Goal: Task Accomplishment & Management: Use online tool/utility

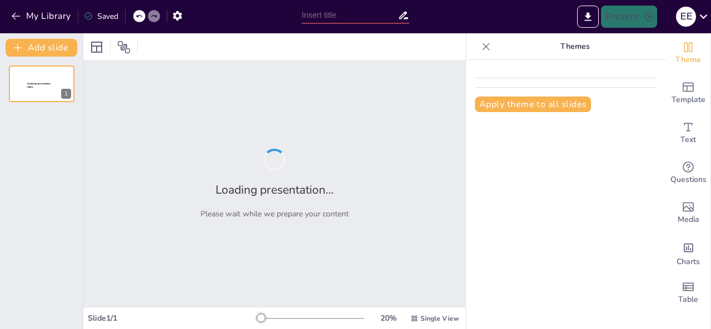
type input "La Importancia del Proceso Administrativo en la Gestión Organizacional"
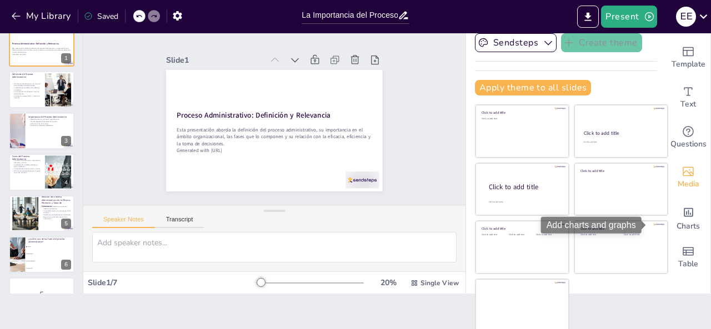
scroll to position [26, 0]
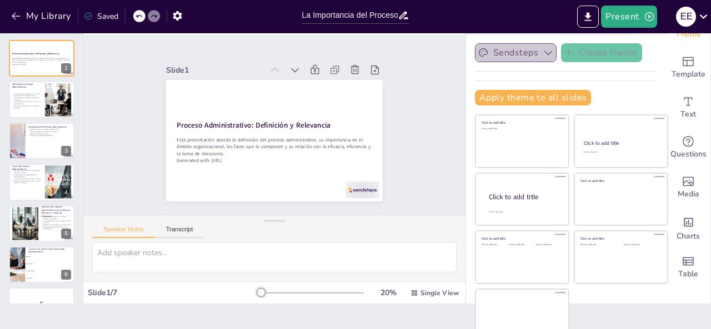
click at [518, 58] on button "Sendsteps" at bounding box center [516, 52] width 82 height 19
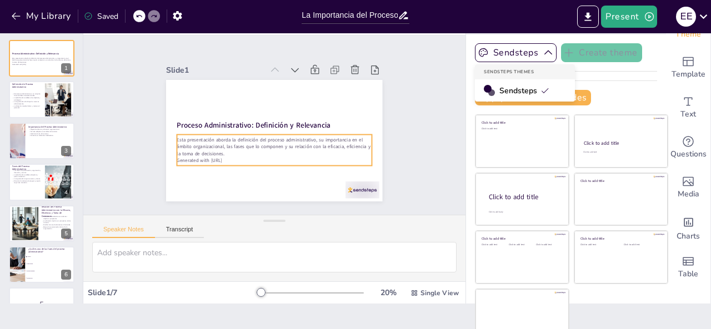
checkbox input "true"
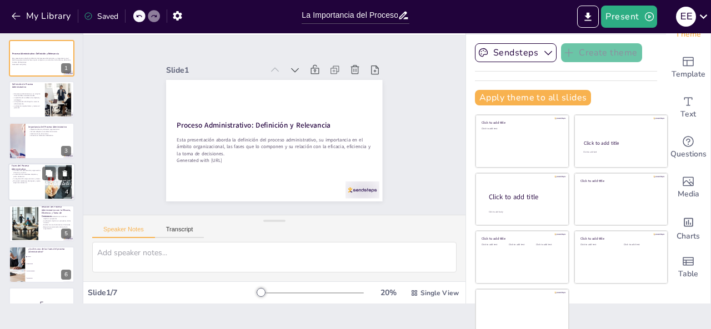
click at [59, 169] on button at bounding box center [64, 173] width 13 height 13
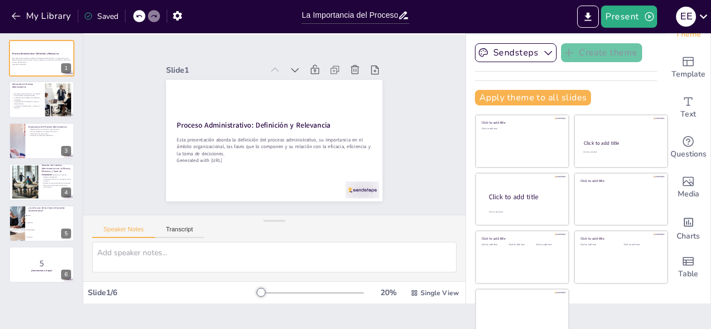
checkbox input "true"
click at [148, 12] on div at bounding box center [146, 16] width 27 height 12
click at [141, 15] on icon at bounding box center [138, 16] width 7 height 7
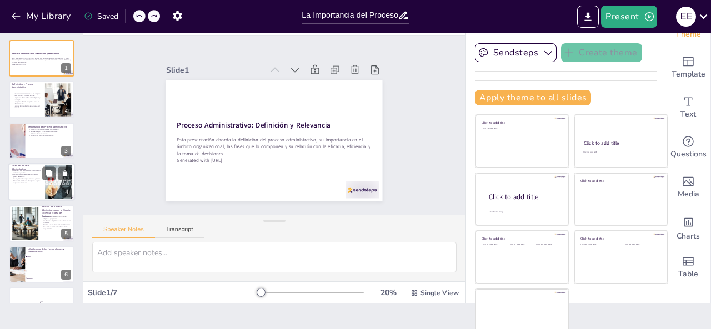
checkbox input "true"
click at [32, 188] on div at bounding box center [41, 182] width 67 height 38
type textarea "Conocer las fases del proceso administrativo es esencial para cualquier estudia…"
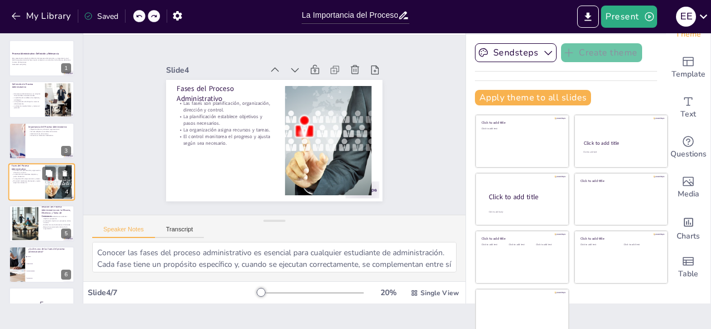
scroll to position [14, 0]
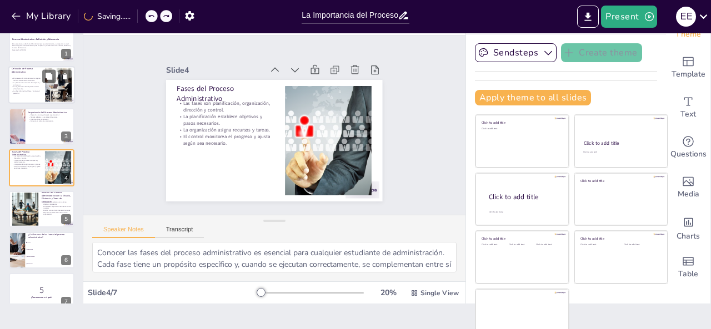
checkbox input "true"
click at [39, 93] on p "La dirección implica liderar y motivar al personal." at bounding box center [27, 93] width 30 height 4
type textarea "La definición del proceso administrativo como un conjunto de actividades interr…"
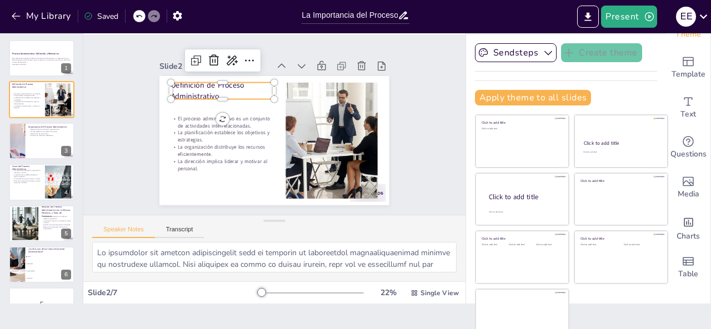
click at [211, 89] on p "Definición de Proceso Administrativo" at bounding box center [235, 77] width 105 height 52
click at [296, 89] on p "Definición de Proceso Administrativo" at bounding box center [327, 92] width 62 height 103
click at [203, 82] on span "Definición de Proceso Administrativo" at bounding box center [221, 68] width 76 height 35
checkbox input "true"
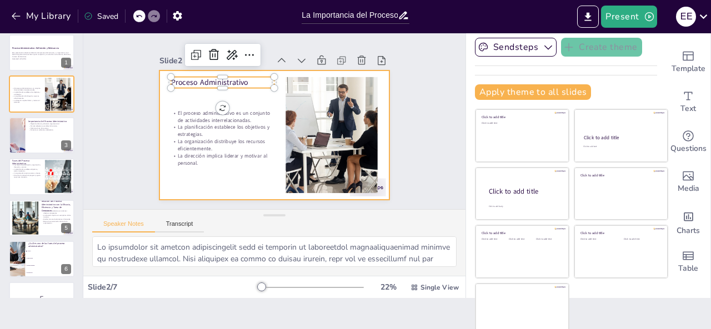
click at [184, 94] on div at bounding box center [269, 135] width 258 height 194
click at [214, 164] on div at bounding box center [268, 134] width 262 height 212
click at [235, 174] on div at bounding box center [271, 135] width 252 height 174
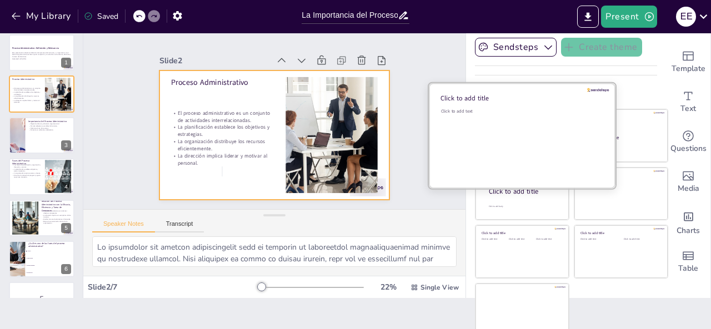
scroll to position [0, 0]
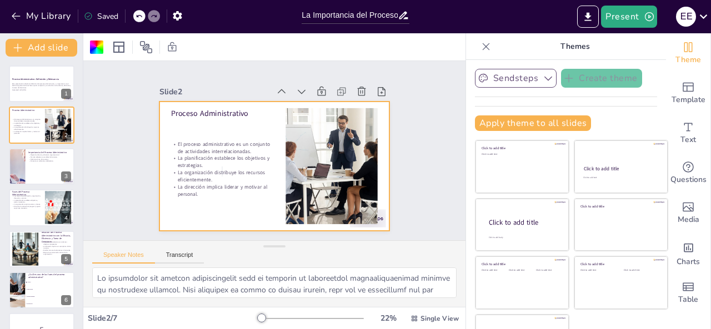
click at [518, 72] on button "Sendsteps" at bounding box center [516, 78] width 82 height 19
click at [520, 74] on button "Sendsteps" at bounding box center [516, 78] width 82 height 19
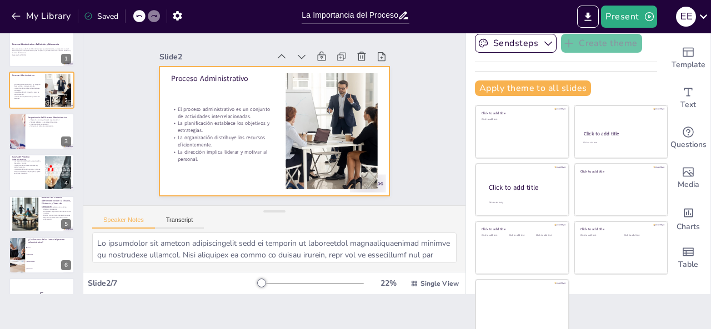
scroll to position [36, 0]
click at [498, 82] on button "Apply theme to all slides" at bounding box center [533, 88] width 116 height 16
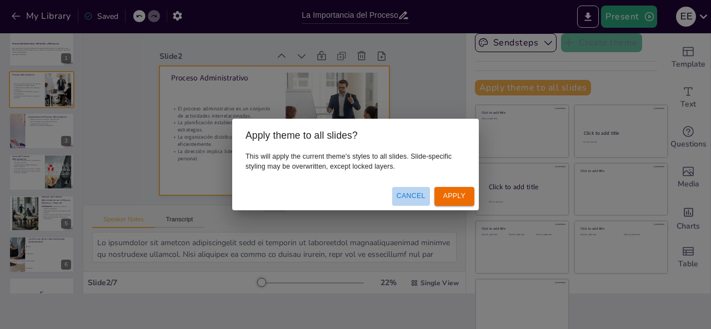
click at [414, 195] on button "Cancel" at bounding box center [411, 196] width 38 height 18
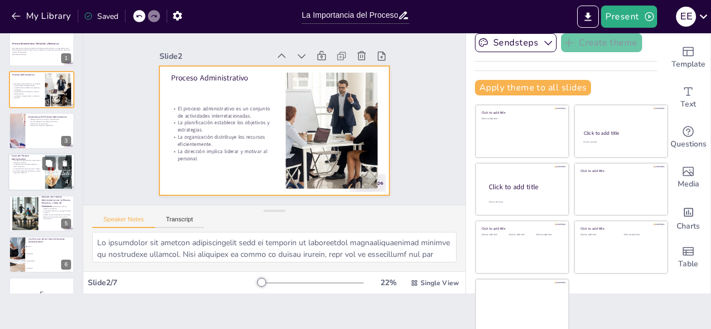
scroll to position [0, 0]
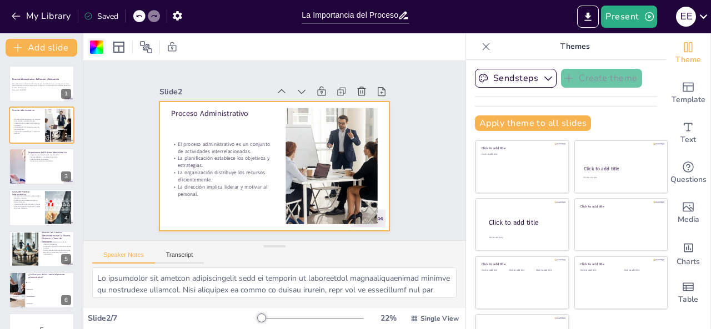
click at [102, 48] on div at bounding box center [96, 47] width 13 height 13
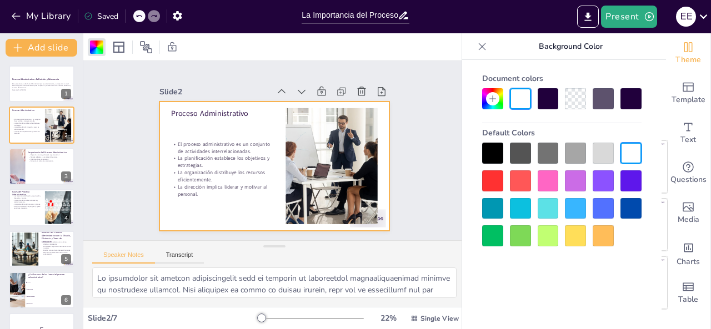
click at [586, 244] on div at bounding box center [561, 195] width 159 height 104
click at [590, 242] on div at bounding box center [561, 195] width 159 height 104
click at [608, 235] on div at bounding box center [603, 235] width 21 height 21
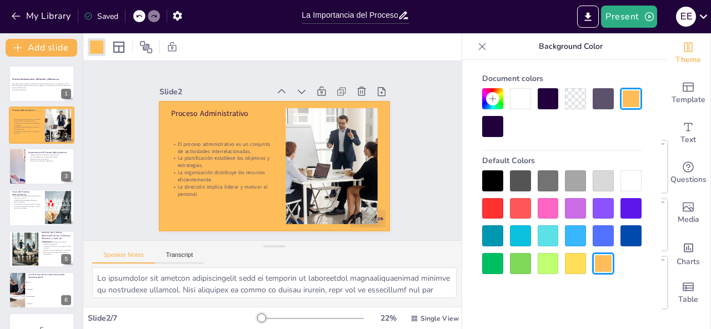
click at [608, 237] on div at bounding box center [603, 235] width 21 height 21
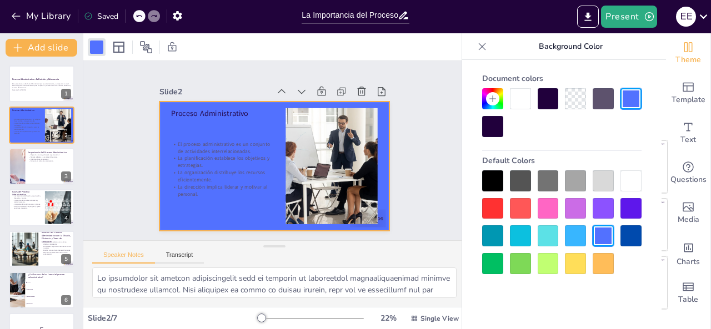
click at [594, 270] on div at bounding box center [603, 263] width 21 height 21
checkbox input "true"
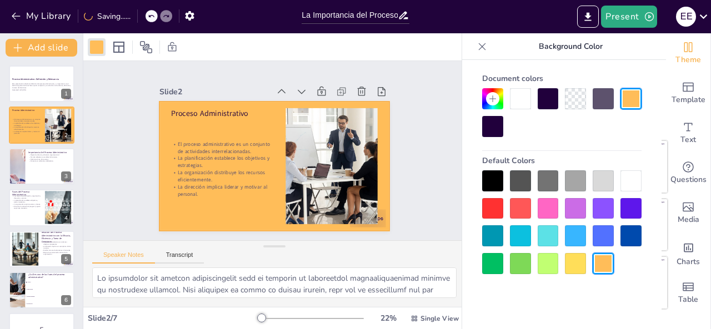
click at [494, 94] on icon at bounding box center [492, 98] width 9 height 9
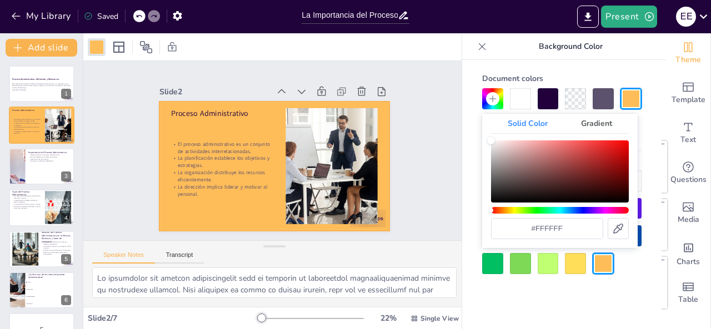
click at [511, 136] on div "Solid Color Gradient #ffffff" at bounding box center [559, 181] width 155 height 134
type input "#edd5d5"
checkbox input "true"
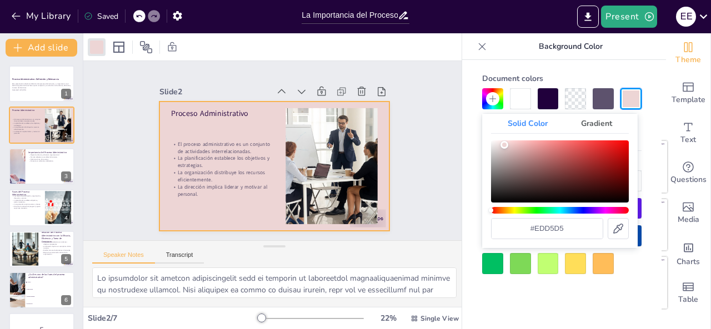
type input "#edd2d2"
checkbox input "true"
type input "#edcfcf"
checkbox input "true"
type input "#efcece"
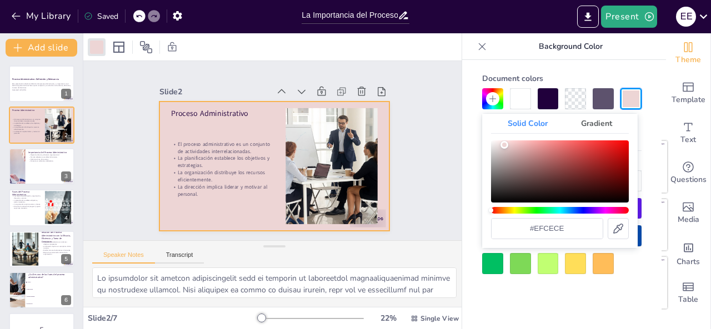
checkbox input "true"
type input "#efcccc"
checkbox input "true"
type input "#efcbcb"
checkbox input "true"
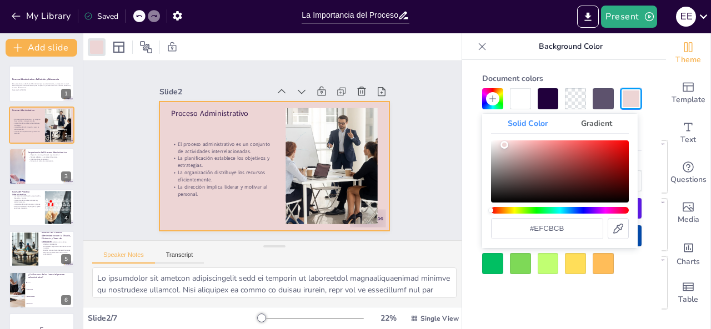
type input "#efcaca"
checkbox input "true"
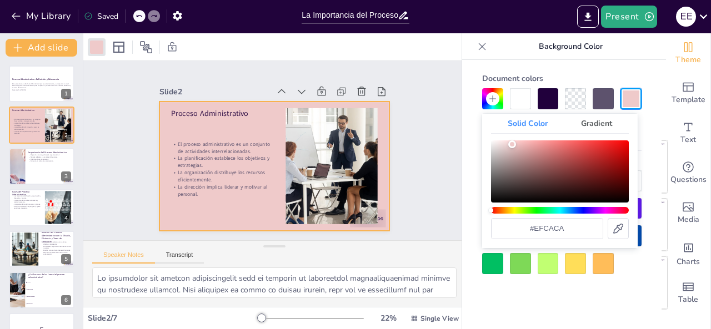
type input "#efc9c9"
checkbox input "true"
type input "#efc8c8"
checkbox input "true"
type input "#efc7c7"
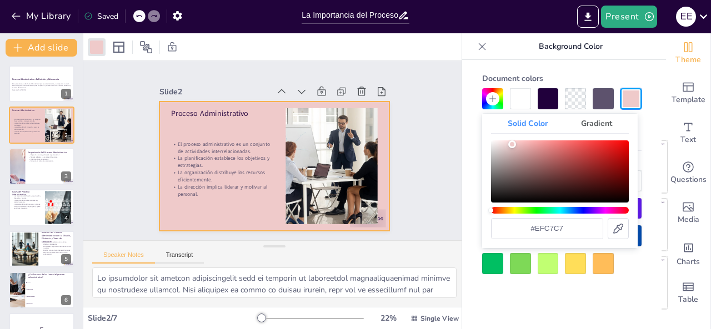
checkbox input "true"
type input "#f1c8c8"
checkbox input "true"
type input "#f3caca"
checkbox input "true"
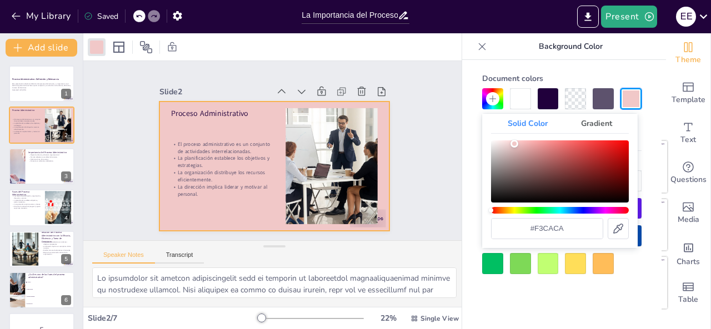
type input "#f3c8c8"
checkbox input "true"
type input "#f6c9c9"
checkbox input "true"
type input "#f8caca"
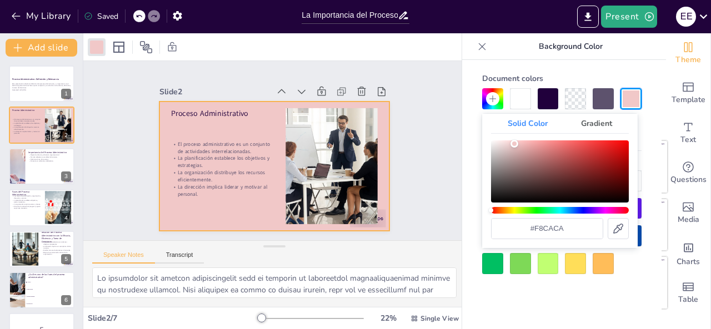
checkbox input "true"
type input "#facbcb"
checkbox input "true"
type input "#fccdcd"
checkbox input "true"
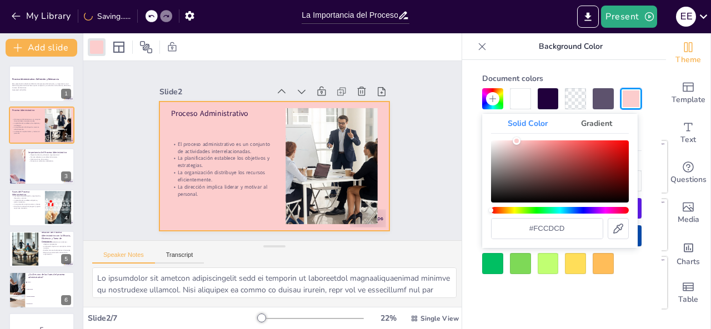
type input "#ffd1d1"
checkbox input "true"
type input "#ffd3d3"
checkbox input "true"
type input "#ffd6d6"
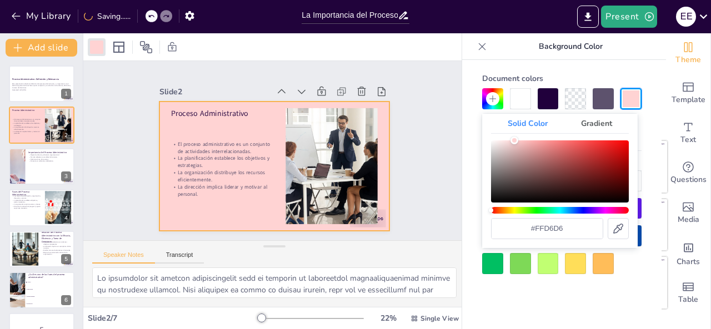
checkbox input "true"
type input "#ffdede"
checkbox input "true"
type input "#ffe2e2"
checkbox input "true"
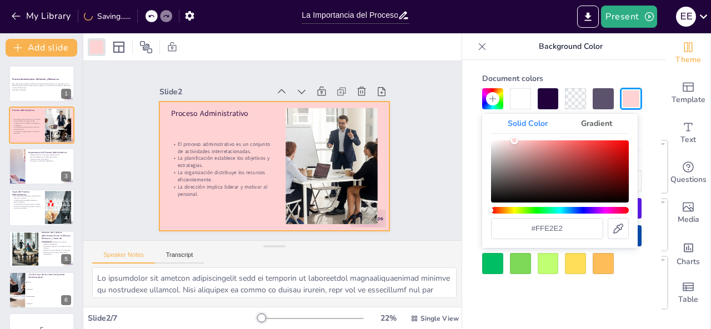
type input "#ffe4e4"
checkbox input "true"
type input "#ffe5e5"
checkbox input "true"
type input "#ffe6e6"
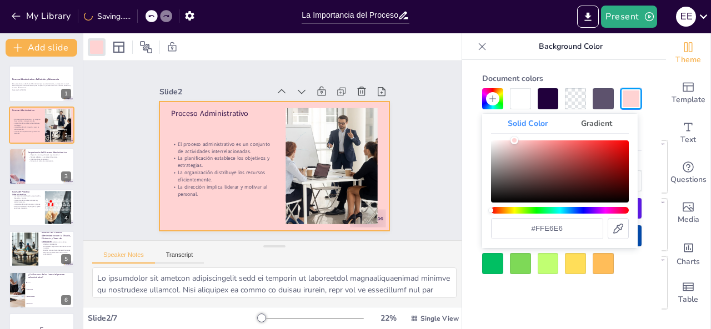
checkbox input "true"
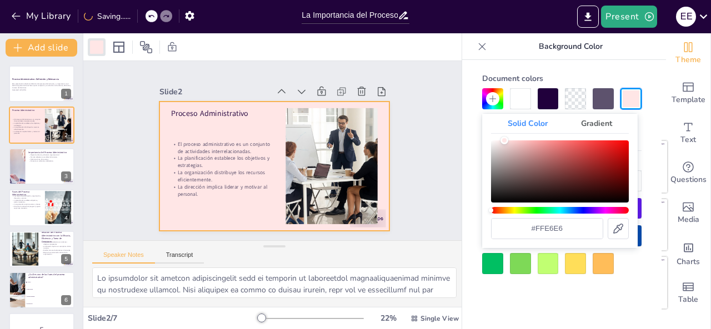
type input "#ffe5e5"
checkbox input "true"
type input "#ffe4e4"
checkbox input "true"
type input "#ffe3e3"
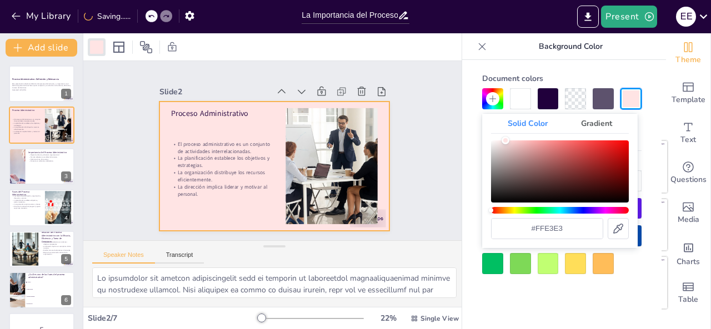
checkbox input "true"
type input "#ffe2e2"
checkbox input "true"
type input "#ffe1e1"
checkbox input "true"
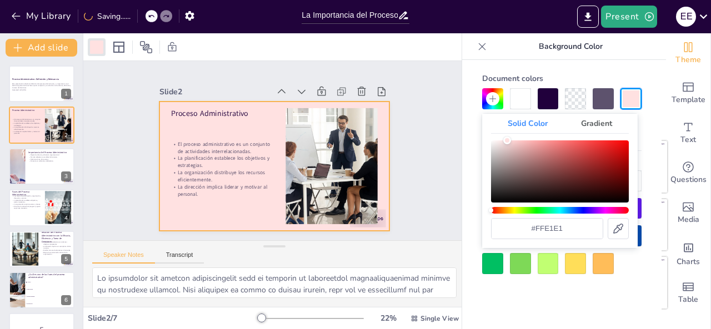
type input "#ffe2e2"
checkbox input "true"
drag, startPoint x: 504, startPoint y: 144, endPoint x: 506, endPoint y: 137, distance: 7.6
click at [506, 140] on div "Color" at bounding box center [560, 171] width 138 height 62
type input "#e2e5ff"
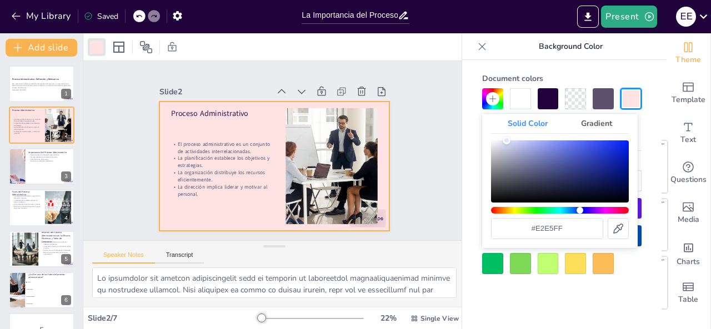
checkbox input "true"
click at [580, 209] on div "Hue" at bounding box center [560, 210] width 138 height 7
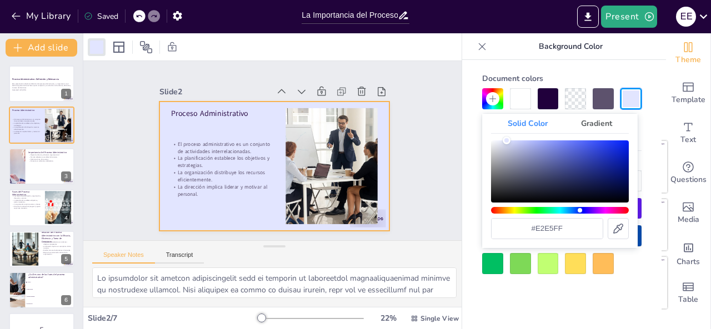
type input "#dcdff6"
checkbox input "true"
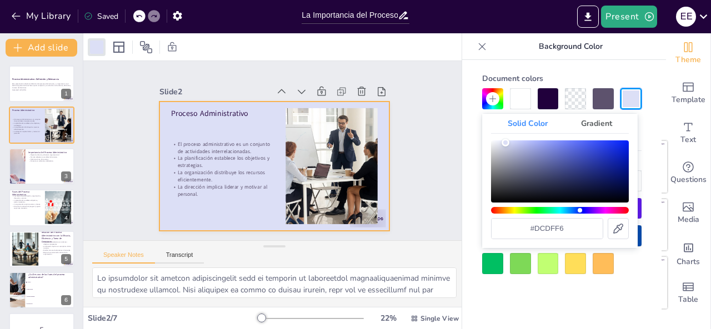
type input "#dde0f6"
checkbox input "true"
type input "#dee0f6"
checkbox input "true"
type input "#dcdff6"
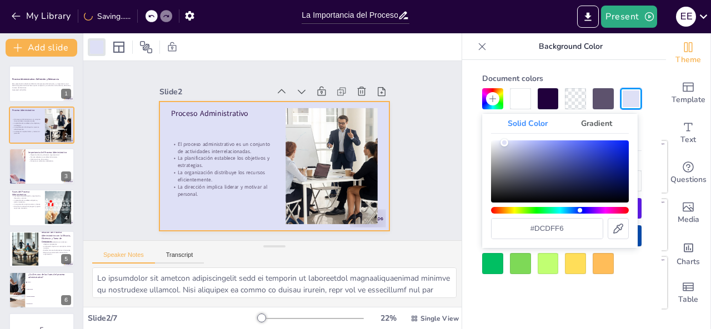
checkbox input "true"
type input "#dde0f8"
checkbox input "true"
type input "#dcdff8"
click at [506, 142] on div "Color" at bounding box center [507, 142] width 8 height 8
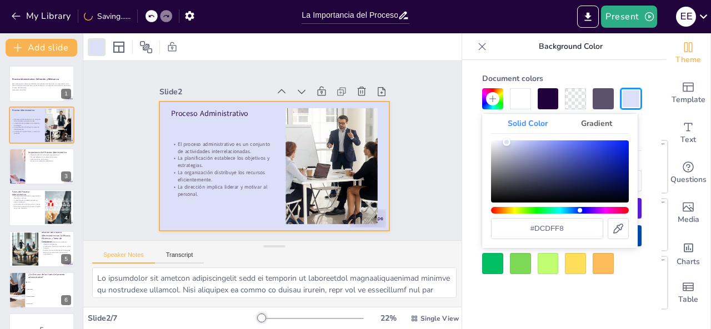
click at [420, 116] on div "Slide 1 Proceso Administrativo: Definición y Relevancia Esta presentación abord…" at bounding box center [274, 151] width 414 height 370
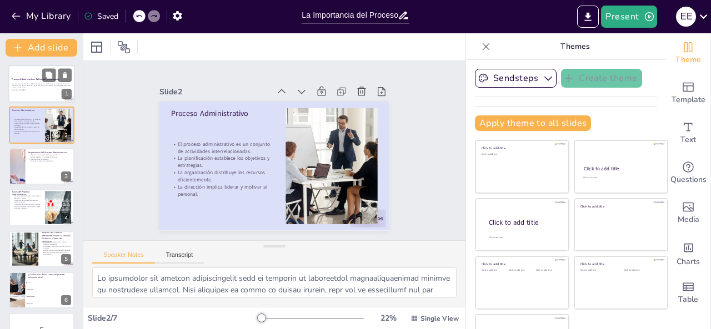
checkbox input "true"
click at [33, 82] on div at bounding box center [41, 84] width 67 height 38
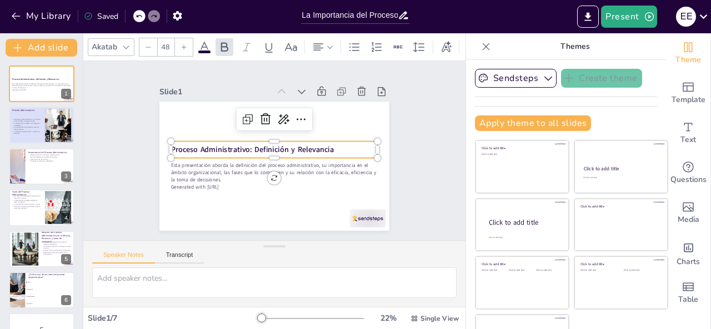
click at [300, 144] on strong "Proceso Administrativo: Definición y Relevancia" at bounding box center [262, 132] width 104 height 138
click at [314, 148] on strong "Proceso Administrativo: Definición y Relevancia" at bounding box center [254, 143] width 158 height 61
click at [322, 147] on p "Proceso Administrativo: Definición y Relevancia" at bounding box center [275, 150] width 94 height 193
click at [322, 147] on p "Proceso Administrativo: Definición y Relevancia" at bounding box center [274, 150] width 193 height 94
checkbox input "true"
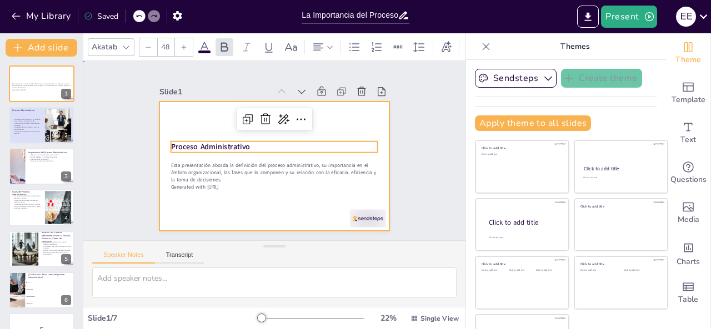
click at [323, 117] on div at bounding box center [260, 157] width 212 height 262
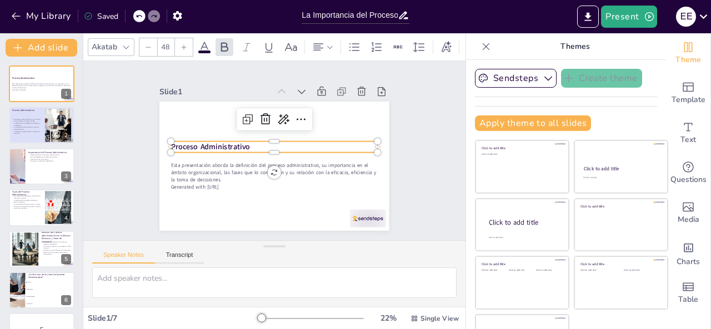
click at [305, 145] on p "Proceso Administrativo" at bounding box center [275, 148] width 193 height 94
click at [316, 32] on div "La Importancia del Proceso Administrativo en la Gestión Organizacional" at bounding box center [355, 16] width 118 height 33
click at [318, 38] on div at bounding box center [322, 47] width 27 height 18
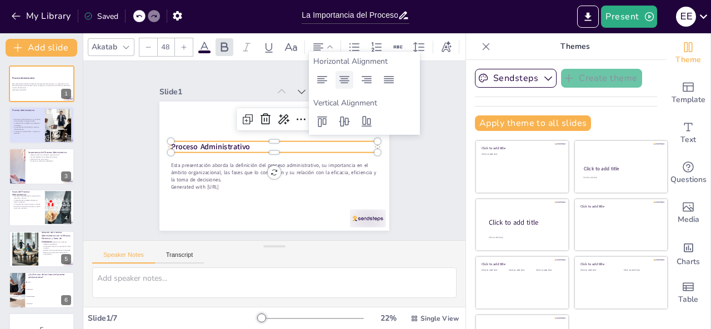
click at [352, 83] on div at bounding box center [344, 80] width 18 height 18
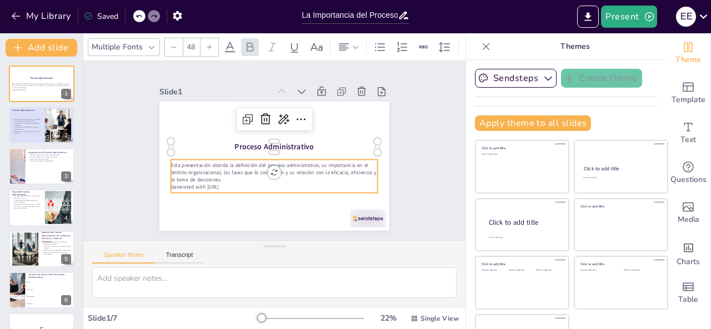
checkbox input "true"
type input "32"
click at [327, 162] on p "Esta presentación aborda la definición del proceso administrativo, su importanc…" at bounding box center [263, 170] width 190 height 122
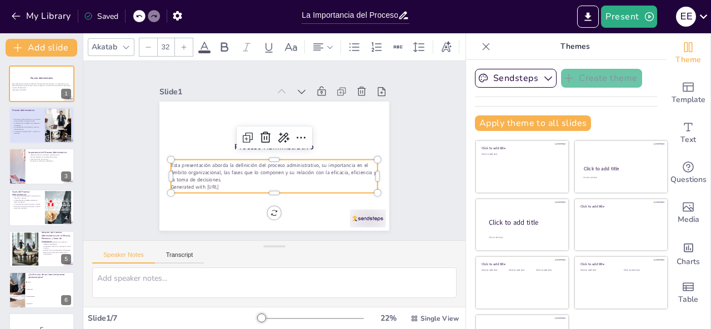
click at [233, 179] on p "Generated with Sendsteps.ai" at bounding box center [260, 184] width 192 height 91
click at [225, 180] on p "Generated with Sendsteps.ai" at bounding box center [252, 180] width 171 height 127
click at [225, 180] on p "Generated with Sendsteps.ai" at bounding box center [256, 182] width 183 height 109
drag, startPoint x: 228, startPoint y: 181, endPoint x: 158, endPoint y: 158, distance: 73.6
click at [172, 158] on div "Proceso Administrativo Esta presentación aborda la definición del proceso admin…" at bounding box center [259, 148] width 174 height 252
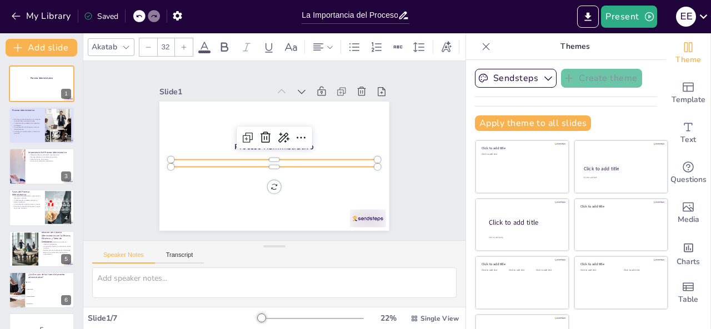
checkbox input "true"
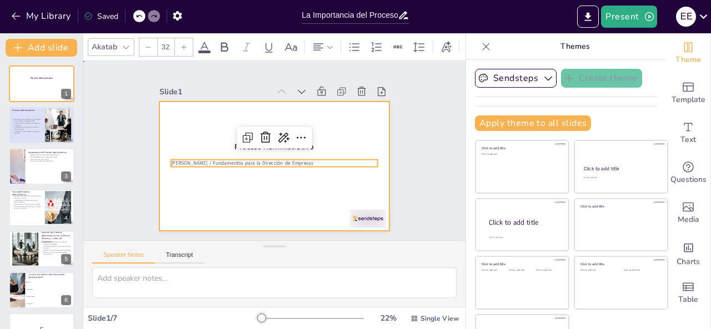
click at [323, 137] on div at bounding box center [271, 166] width 252 height 174
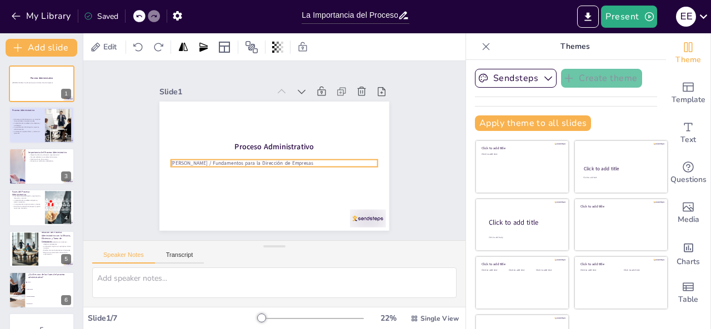
click at [333, 158] on p "Esdras [PERSON_NAME] / Fundamentos para la Dirección de Empresas" at bounding box center [267, 160] width 172 height 127
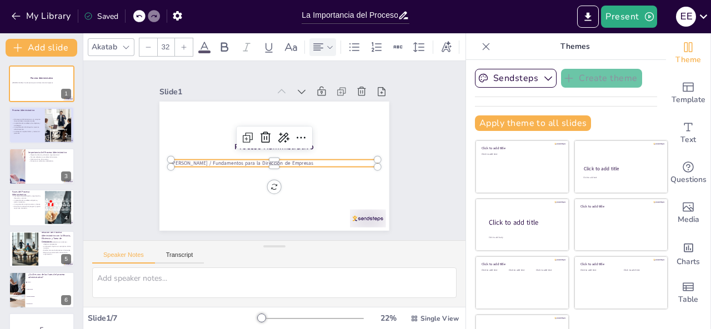
click at [318, 45] on icon at bounding box center [318, 47] width 13 height 13
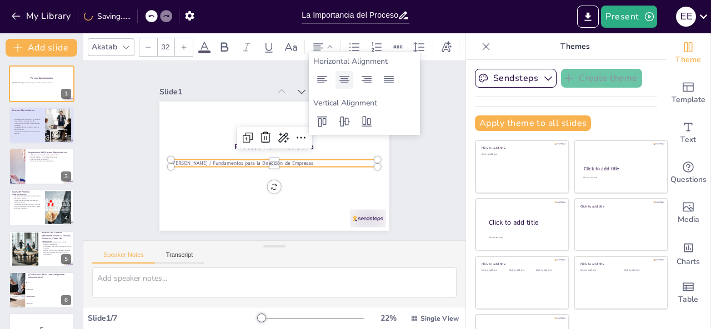
click at [340, 78] on icon at bounding box center [344, 79] width 13 height 13
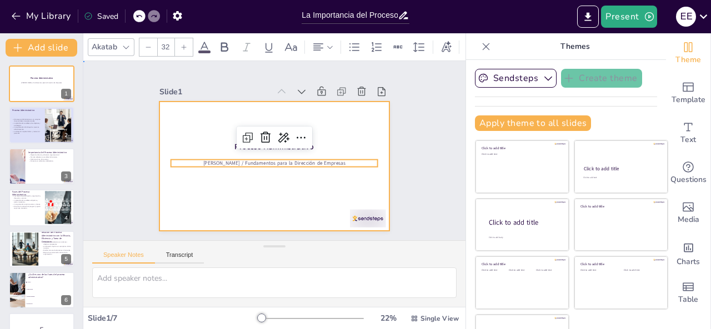
click at [339, 183] on div at bounding box center [269, 166] width 258 height 194
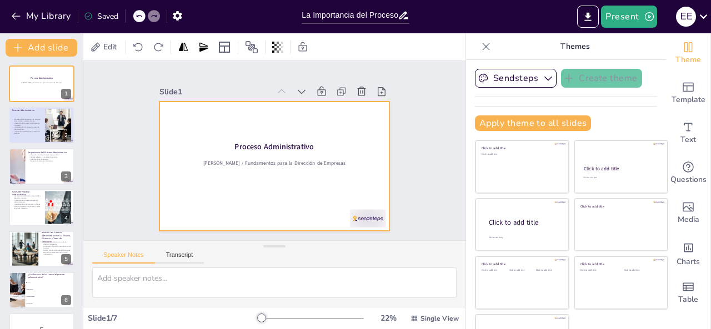
click at [303, 197] on div at bounding box center [266, 164] width 263 height 227
click at [86, 49] on div at bounding box center [274, 46] width 382 height 27
click at [90, 49] on div at bounding box center [96, 47] width 13 height 13
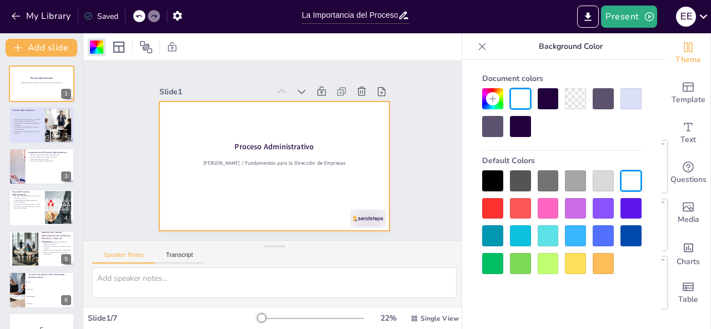
click at [630, 101] on div at bounding box center [630, 98] width 21 height 21
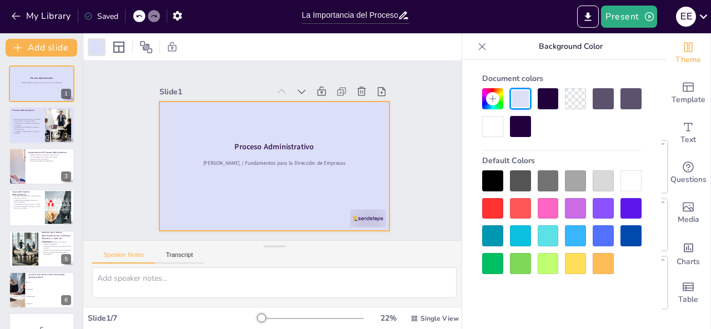
click at [424, 125] on div "Slide 1 Proceso Administrativo Esdras Elí Segovia Colato / Fundamentos para la …" at bounding box center [274, 151] width 419 height 289
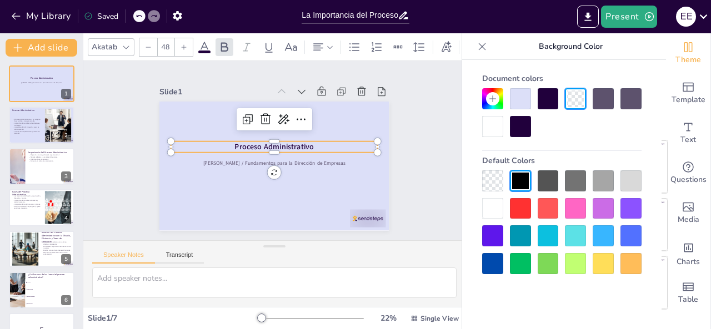
click at [281, 139] on span "Proceso Administrativo" at bounding box center [277, 148] width 66 height 61
click at [122, 41] on div at bounding box center [125, 47] width 13 height 13
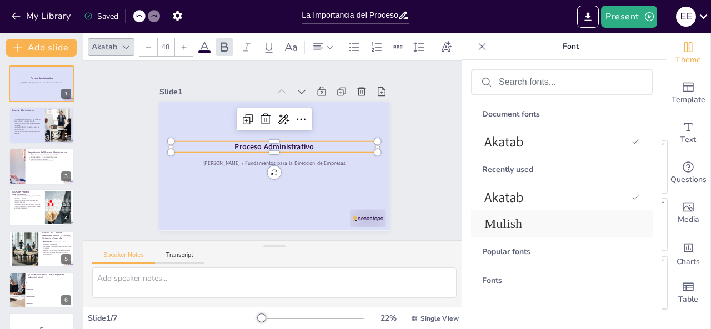
click at [564, 210] on div "Mulish" at bounding box center [562, 223] width 182 height 27
checkbox input "true"
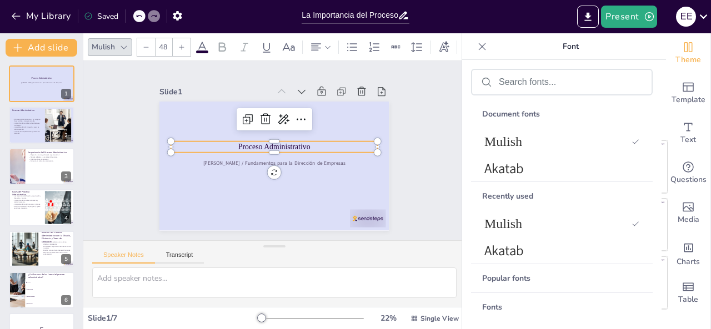
click at [167, 43] on input "48" at bounding box center [163, 47] width 16 height 18
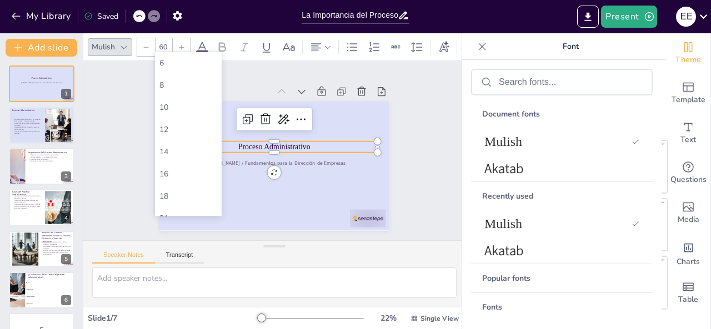
type input "60"
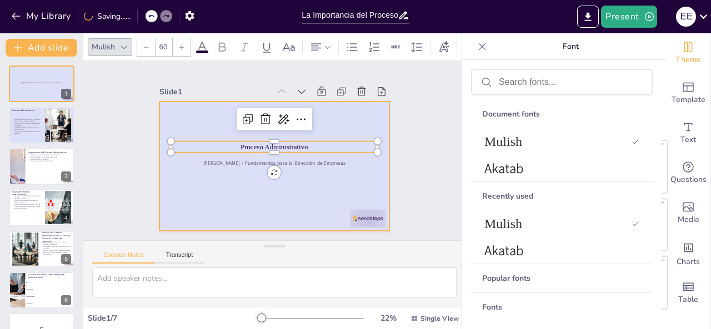
click at [320, 130] on div at bounding box center [268, 165] width 262 height 212
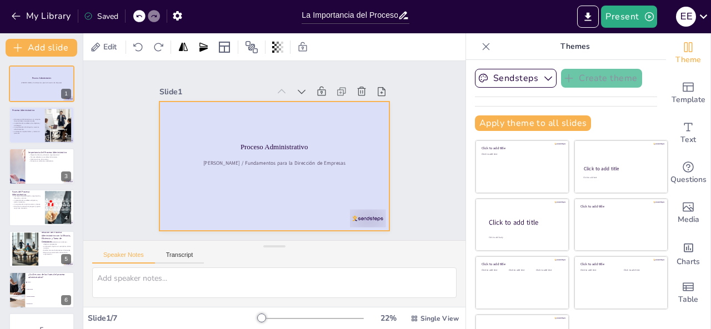
click at [320, 148] on div at bounding box center [269, 166] width 258 height 194
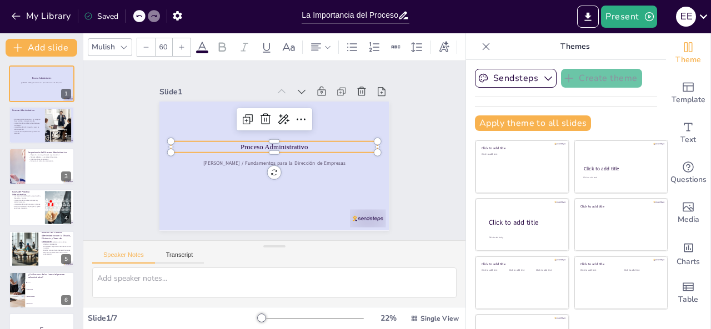
click at [310, 144] on p "Proceso Administrativo" at bounding box center [277, 148] width 129 height 173
click at [310, 144] on p "Proceso Administrativo" at bounding box center [276, 148] width 184 height 112
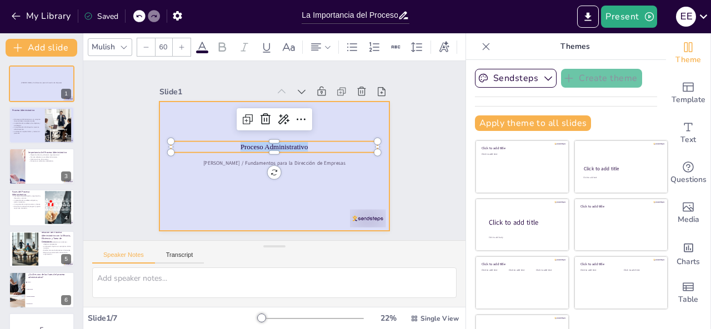
drag, startPoint x: 310, startPoint y: 144, endPoint x: 201, endPoint y: 132, distance: 109.6
click at [201, 132] on div "Esdras Elí Segovia Colato / Fundamentos para la Dirección de Empresas Proceso A…" at bounding box center [271, 166] width 252 height 174
checkbox input "true"
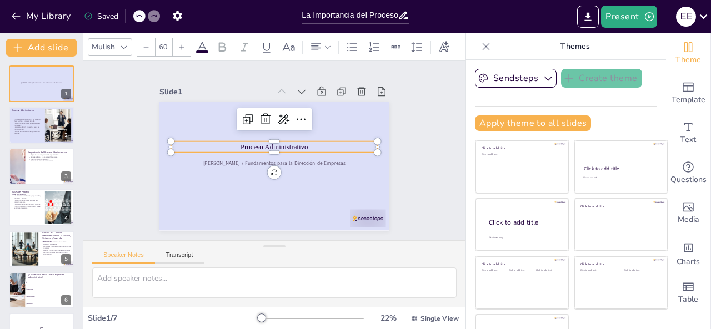
click at [160, 46] on input "60" at bounding box center [163, 47] width 16 height 18
click at [165, 43] on input "60" at bounding box center [163, 47] width 16 height 18
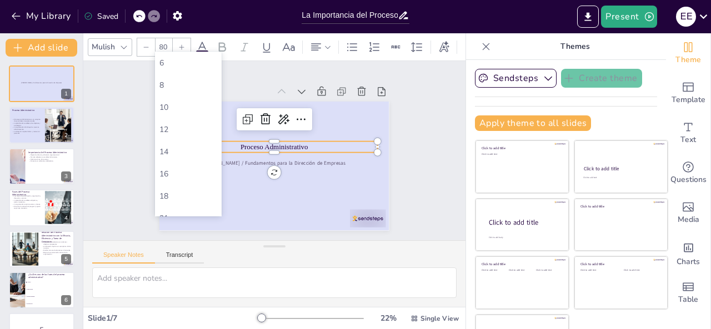
type input "80"
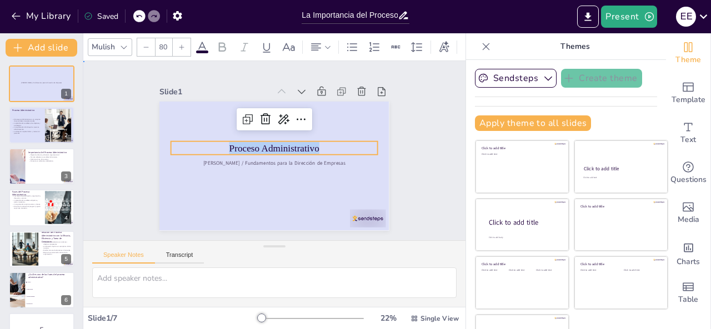
click at [355, 114] on div "Slide 1 Esdras Elí Segovia Colato / Fundamentos para la Dirección de Empresas P…" at bounding box center [274, 151] width 160 height 292
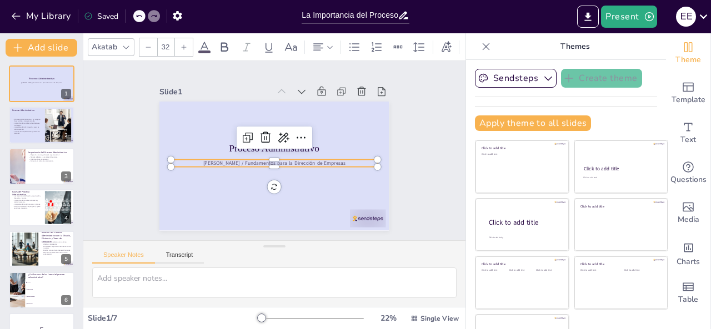
click at [313, 156] on span "Esdras [PERSON_NAME] / Fundamentos para la Dirección de Empresas" at bounding box center [265, 160] width 111 height 101
checkbox input "true"
click at [164, 44] on input "32" at bounding box center [166, 47] width 16 height 18
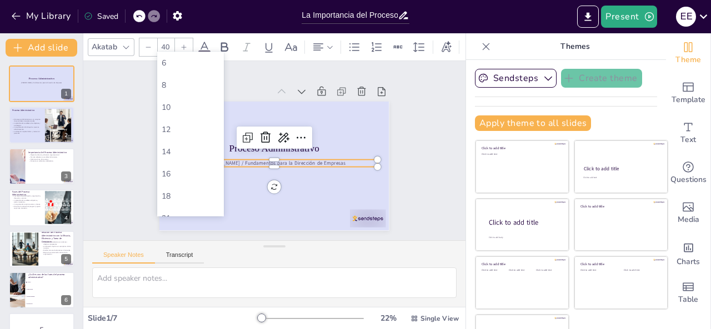
type input "40"
checkbox input "true"
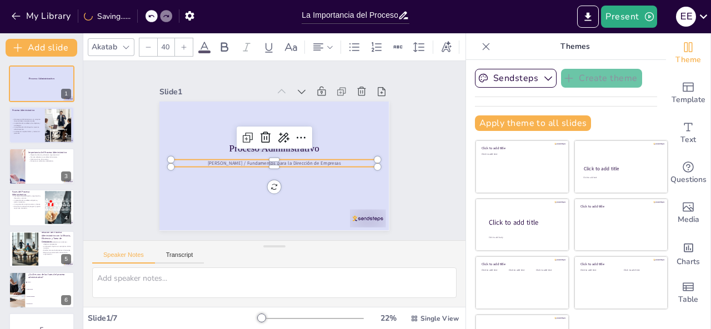
click at [168, 44] on input "40" at bounding box center [166, 47] width 16 height 18
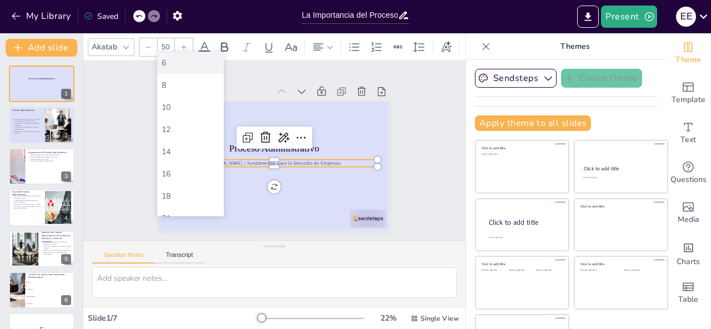
type input "50"
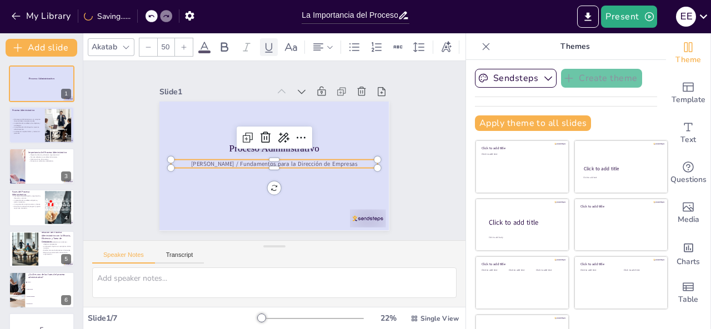
click at [272, 46] on icon at bounding box center [268, 47] width 13 height 13
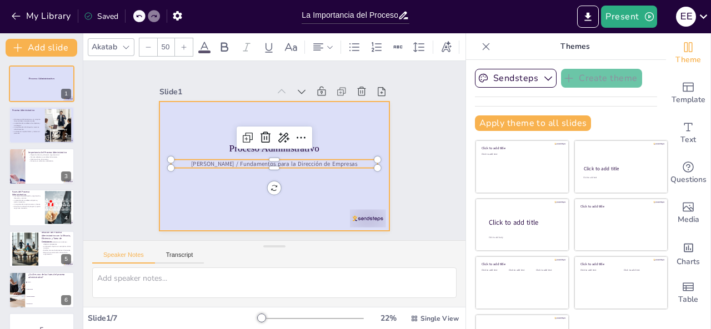
click at [335, 126] on div at bounding box center [273, 166] width 242 height 153
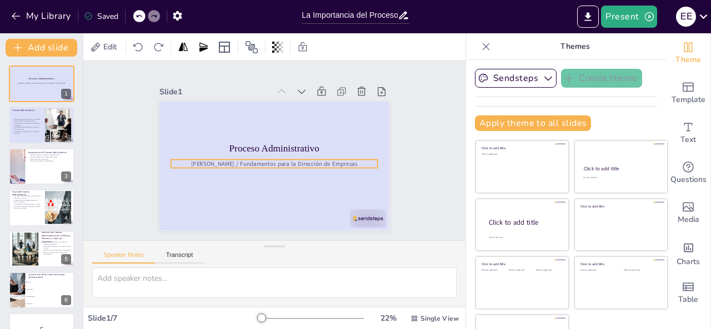
click at [323, 160] on span "Esdras [PERSON_NAME] / Fundamentos para la Dirección de Empresas" at bounding box center [264, 159] width 117 height 129
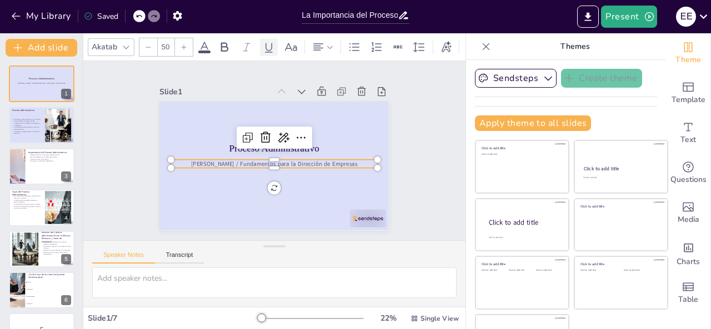
click at [268, 51] on div at bounding box center [269, 47] width 18 height 18
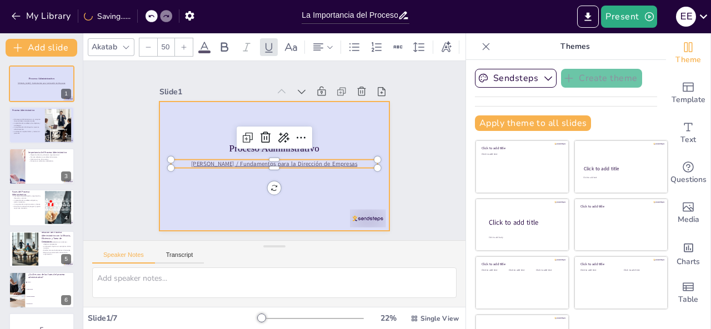
click at [355, 127] on div at bounding box center [271, 166] width 252 height 174
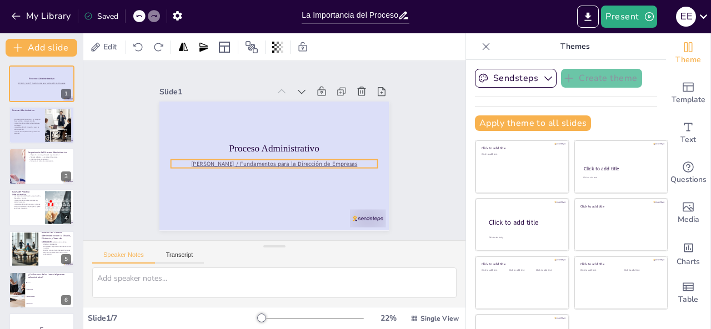
click at [273, 162] on span "Esdras [PERSON_NAME] / Fundamentos para la Dirección de Empresas" at bounding box center [263, 157] width 90 height 148
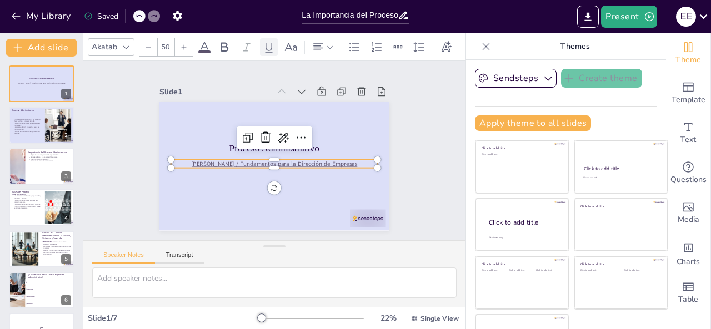
click at [265, 41] on icon at bounding box center [268, 47] width 13 height 13
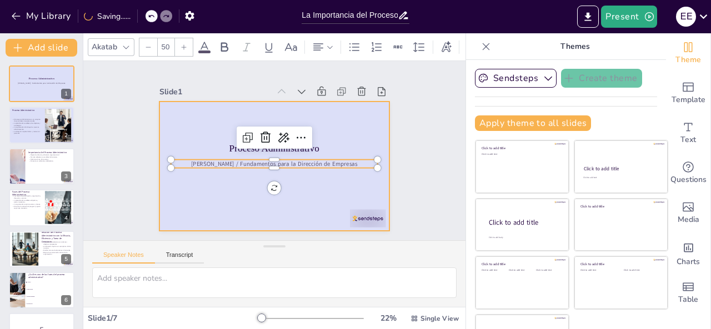
click at [359, 134] on div at bounding box center [263, 162] width 257 height 249
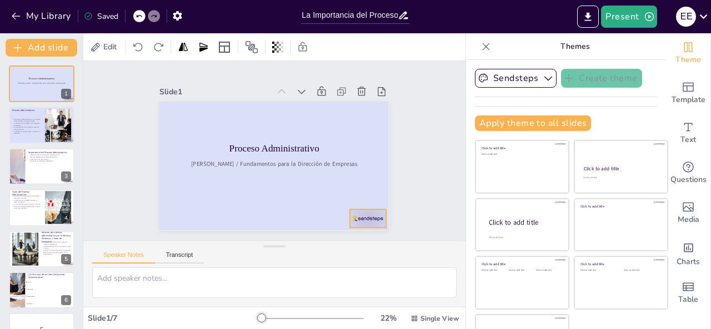
click at [330, 243] on div at bounding box center [309, 261] width 39 height 36
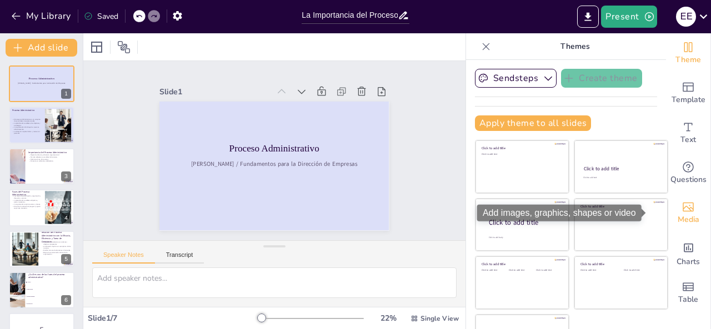
click at [681, 210] on div "Media" at bounding box center [688, 213] width 44 height 40
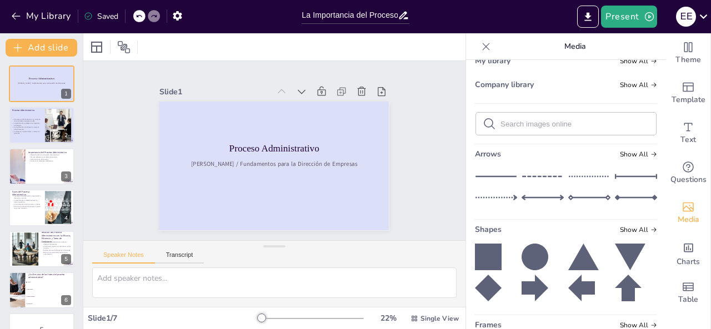
scroll to position [140, 0]
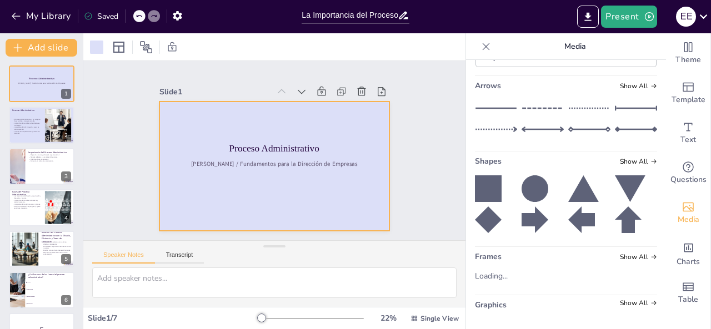
click at [561, 253] on div "Frames Show All" at bounding box center [566, 259] width 182 height 15
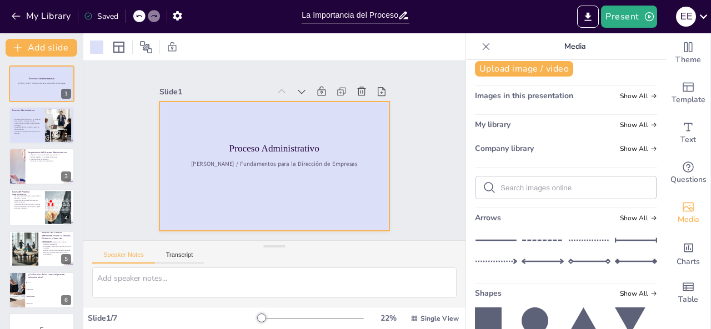
scroll to position [0, 0]
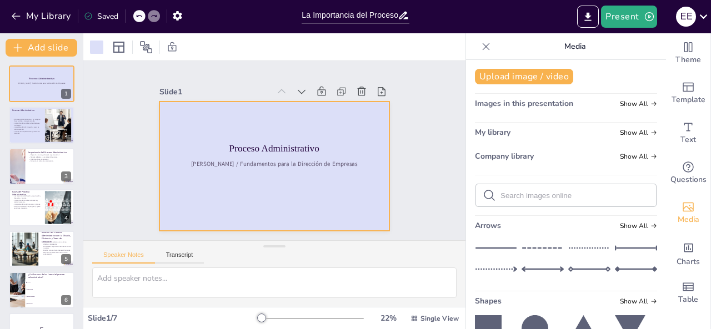
click at [335, 189] on div at bounding box center [266, 164] width 263 height 227
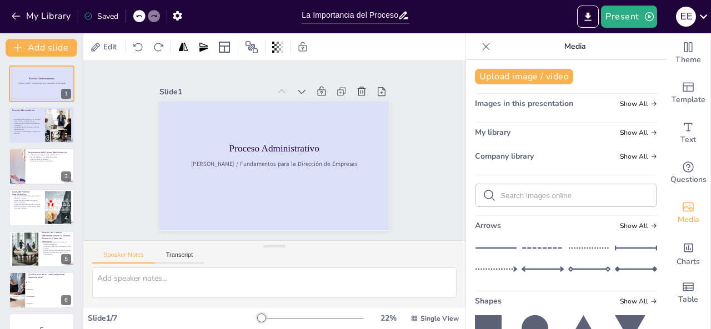
click at [369, 167] on div "Slide 1 Proceso Administrativo Esdras Elí Segovia Colato / Fundamentos para la …" at bounding box center [274, 150] width 190 height 307
click at [520, 85] on div "Upload image / video Images in this presentation Show All My library Show All C…" at bounding box center [566, 194] width 200 height 269
click at [528, 84] on button "Upload image / video" at bounding box center [524, 77] width 98 height 16
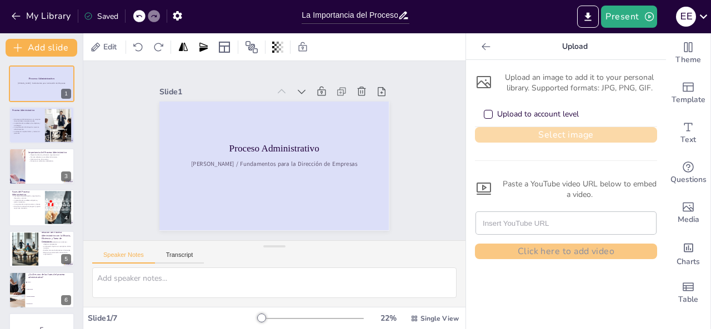
click at [544, 133] on button "Select image" at bounding box center [566, 135] width 182 height 16
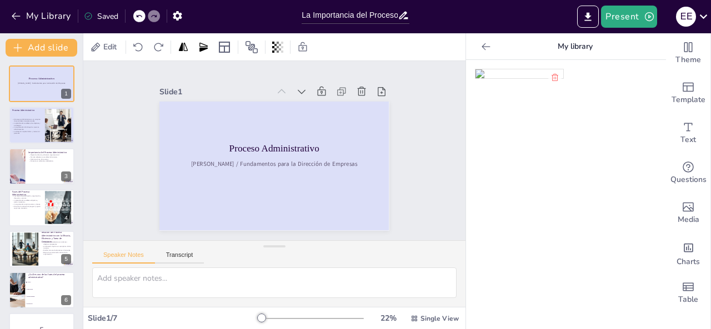
click at [522, 77] on img at bounding box center [519, 73] width 88 height 9
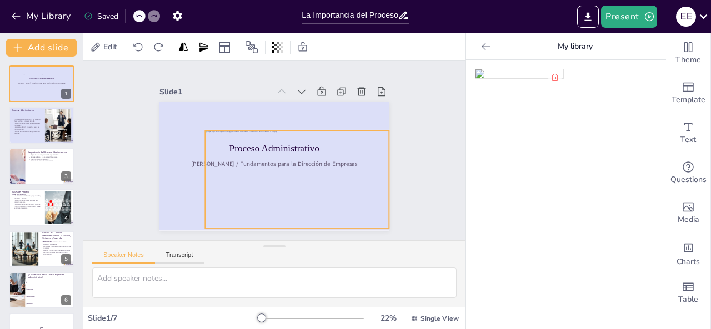
drag, startPoint x: 273, startPoint y: 164, endPoint x: 296, endPoint y: 177, distance: 26.4
click at [296, 177] on div at bounding box center [283, 186] width 208 height 164
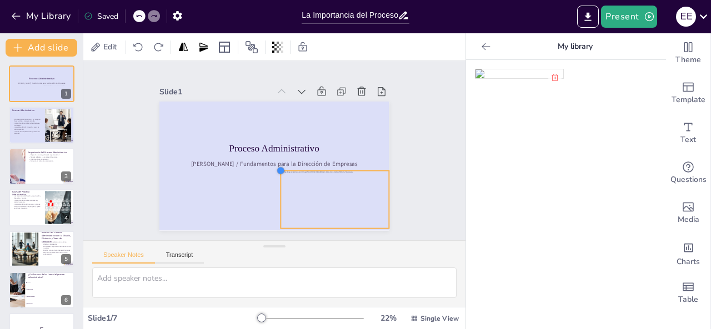
drag, startPoint x: 199, startPoint y: 127, endPoint x: 274, endPoint y: 184, distance: 94.7
click at [274, 184] on div "Proceso Administrativo Esdras Elí Segovia Colato / Fundamentos para la Direcció…" at bounding box center [271, 166] width 252 height 174
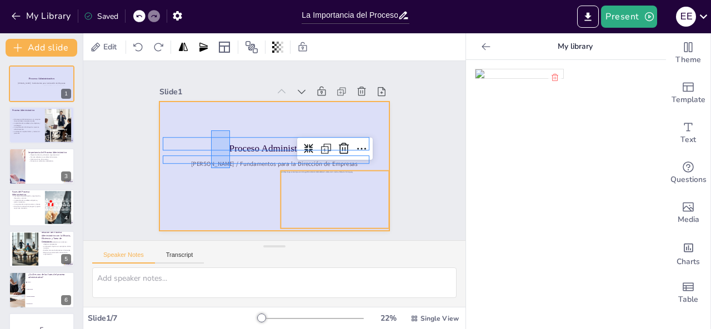
drag, startPoint x: 211, startPoint y: 131, endPoint x: 230, endPoint y: 168, distance: 42.2
click at [230, 168] on div at bounding box center [265, 163] width 262 height 239
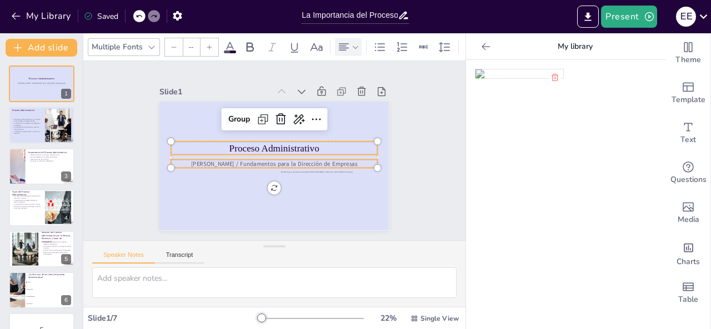
click at [344, 46] on icon at bounding box center [344, 46] width 10 height 7
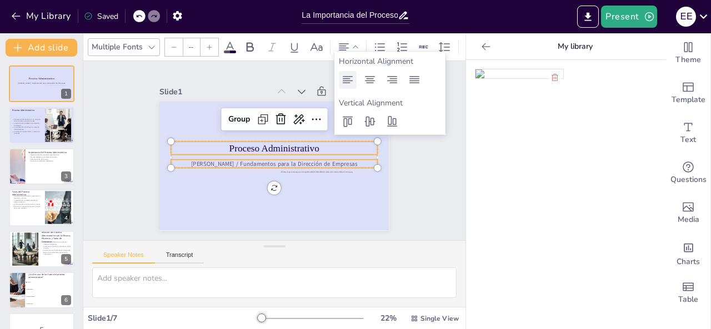
click at [353, 78] on icon at bounding box center [347, 79] width 13 height 13
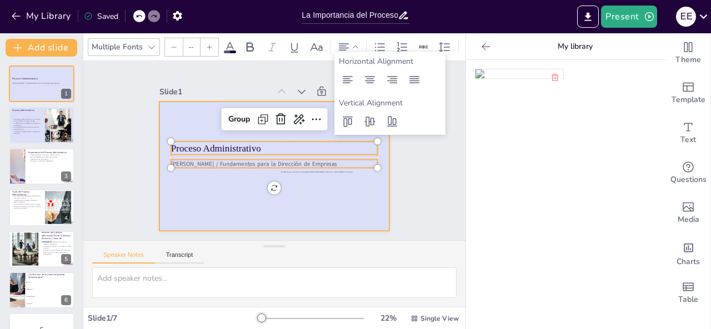
click at [229, 180] on div at bounding box center [265, 163] width 262 height 239
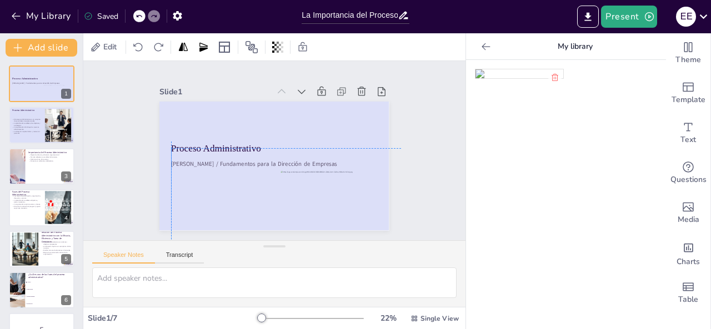
drag, startPoint x: 193, startPoint y: 116, endPoint x: 204, endPoint y: 163, distance: 48.6
click at [204, 153] on div "Proceso Administrativo Esdras Elí Segovia Colato / Fundamentos para la Direcció…" at bounding box center [294, 105] width 210 height 93
drag, startPoint x: 338, startPoint y: 183, endPoint x: 336, endPoint y: 115, distance: 67.8
click at [336, 115] on div at bounding box center [336, 150] width 121 height 88
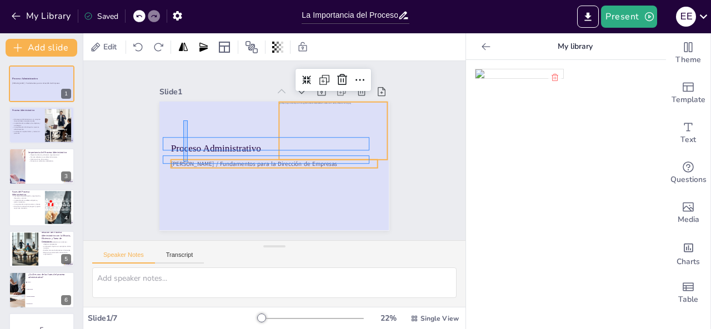
drag, startPoint x: 183, startPoint y: 121, endPoint x: 189, endPoint y: 168, distance: 48.1
click at [194, 168] on div at bounding box center [258, 151] width 129 height 230
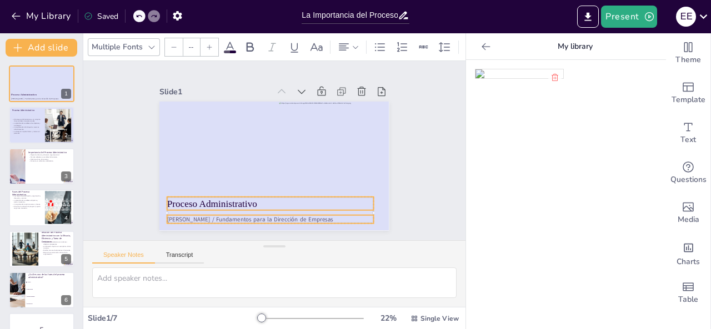
drag, startPoint x: 203, startPoint y: 159, endPoint x: 199, endPoint y: 215, distance: 55.7
click at [199, 215] on span "Esdras [PERSON_NAME] / Fundamentos para la Dirección de Empresas" at bounding box center [224, 203] width 155 height 75
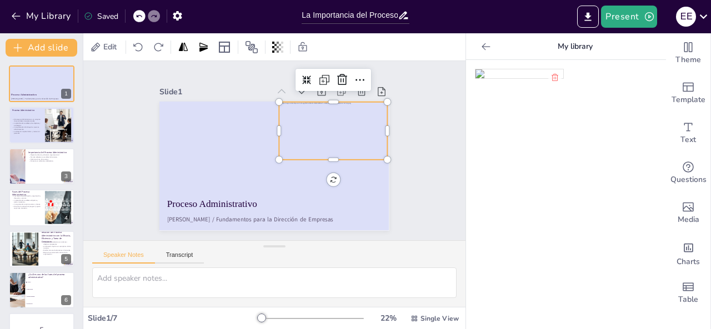
click at [332, 137] on div at bounding box center [336, 150] width 121 height 88
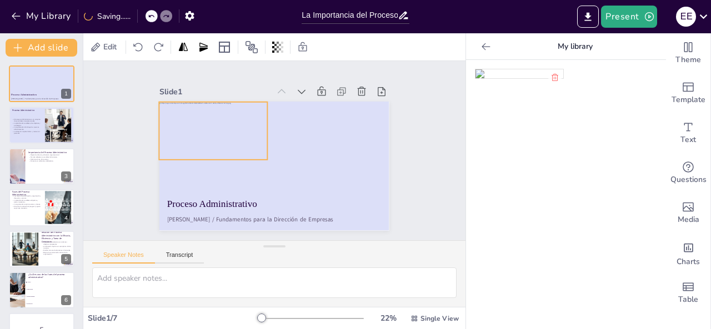
drag, startPoint x: 332, startPoint y: 137, endPoint x: 212, endPoint y: 137, distance: 120.0
click at [212, 137] on div at bounding box center [219, 118] width 118 height 79
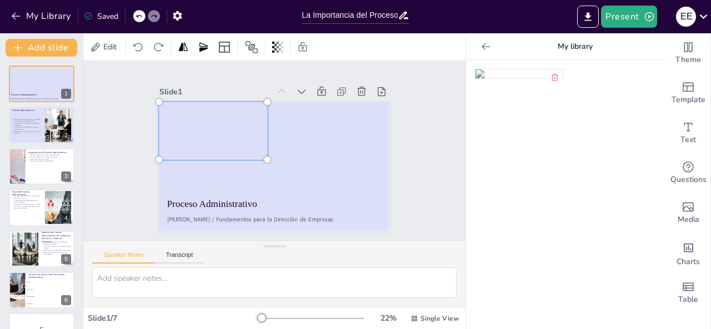
click at [260, 153] on div at bounding box center [264, 156] width 9 height 9
drag, startPoint x: 257, startPoint y: 162, endPoint x: 268, endPoint y: 163, distance: 11.7
click at [268, 163] on div at bounding box center [264, 156] width 23 height 23
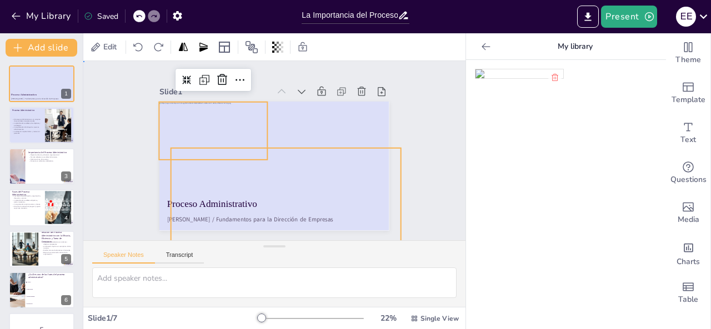
click at [325, 148] on div at bounding box center [269, 166] width 258 height 194
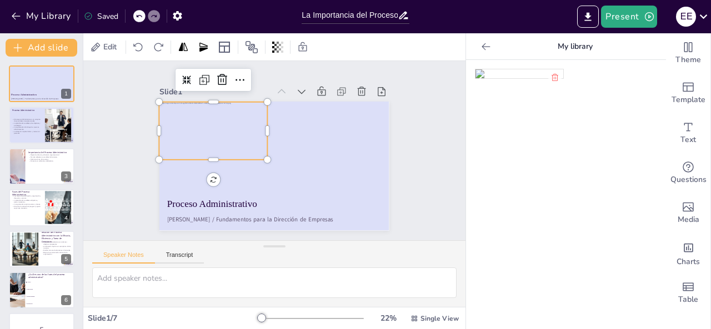
click at [223, 134] on div at bounding box center [230, 112] width 135 height 107
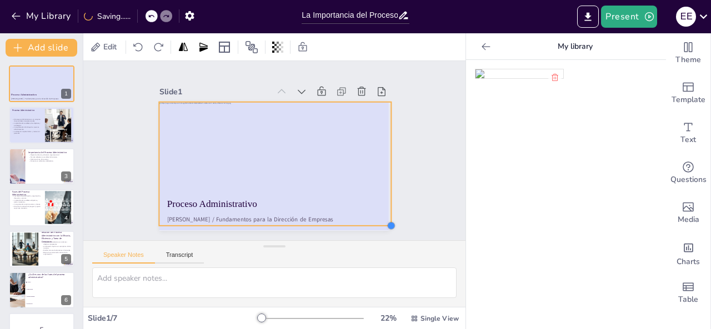
drag, startPoint x: 259, startPoint y: 156, endPoint x: 383, endPoint y: 154, distance: 123.9
click at [383, 154] on div "Slide 1 Proceso Administrativo Esdras Elí Segovia Colato / Fundamentos para la …" at bounding box center [274, 150] width 332 height 265
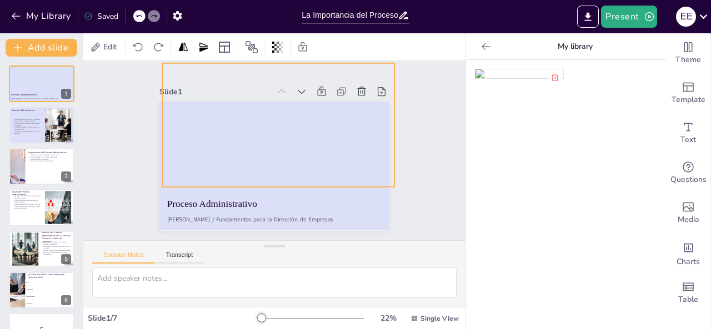
drag, startPoint x: 312, startPoint y: 160, endPoint x: 315, endPoint y: 122, distance: 39.0
click at [315, 122] on div at bounding box center [299, 142] width 292 height 247
click at [134, 40] on div at bounding box center [139, 47] width 16 height 18
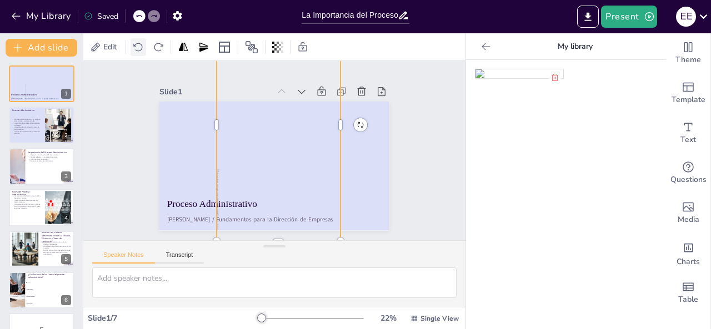
click at [134, 40] on div at bounding box center [139, 47] width 16 height 18
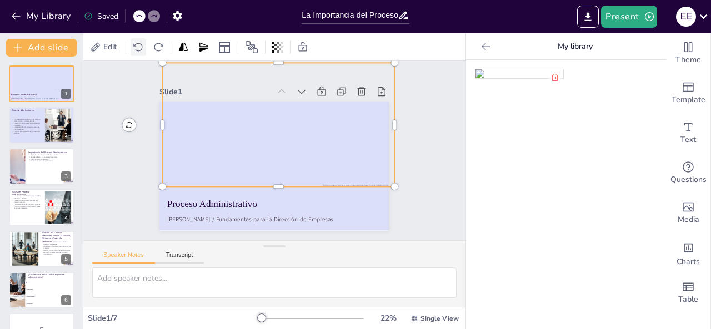
click at [134, 40] on div at bounding box center [139, 47] width 16 height 18
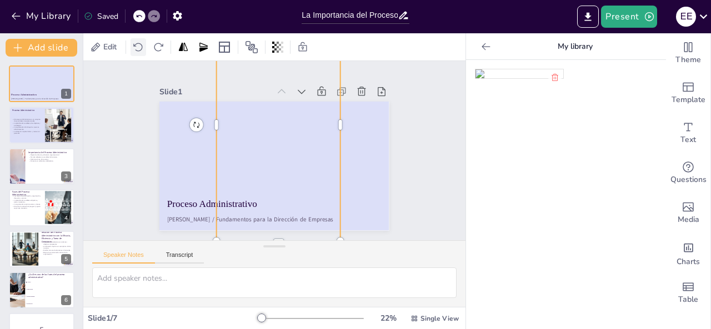
click at [134, 40] on div at bounding box center [139, 47] width 16 height 18
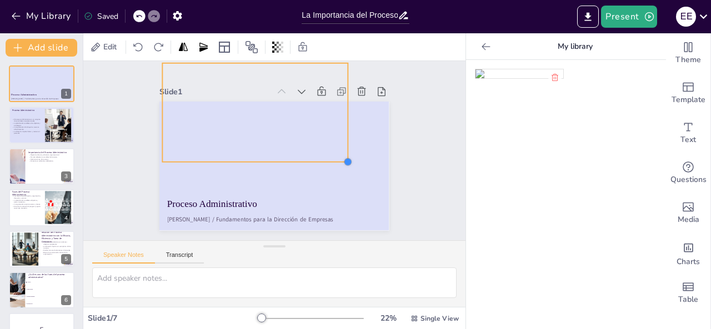
drag, startPoint x: 387, startPoint y: 180, endPoint x: 329, endPoint y: 129, distance: 77.1
click at [329, 129] on div "Proceso Administrativo Esdras Elí Segovia Colato / Fundamentos para la Direcció…" at bounding box center [268, 165] width 262 height 212
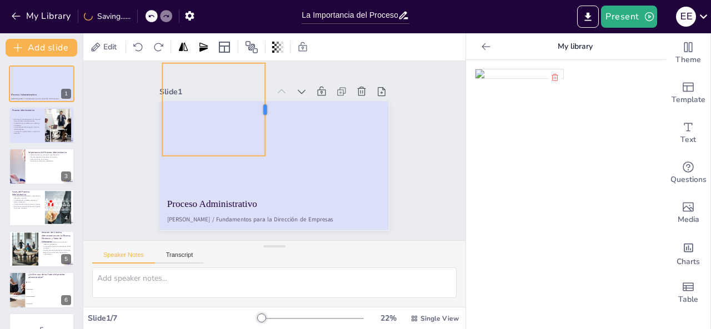
drag, startPoint x: 329, startPoint y: 102, endPoint x: 258, endPoint y: 107, distance: 71.8
click at [265, 107] on div at bounding box center [269, 109] width 9 height 93
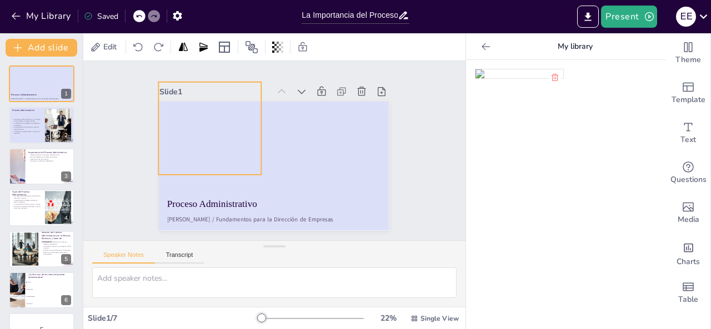
drag, startPoint x: 206, startPoint y: 125, endPoint x: 202, endPoint y: 144, distance: 19.3
click at [202, 144] on div at bounding box center [263, 127] width 218 height 173
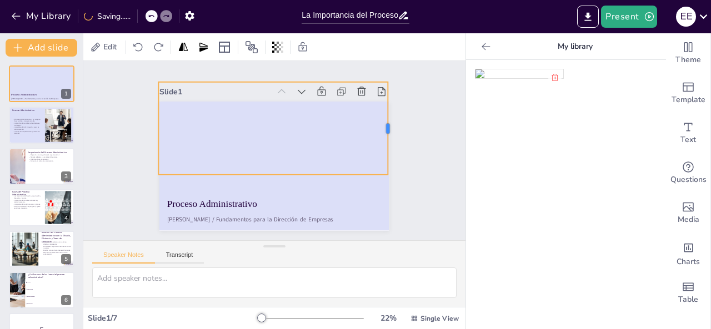
drag, startPoint x: 253, startPoint y: 124, endPoint x: 380, endPoint y: 121, distance: 126.6
click at [380, 121] on div at bounding box center [393, 166] width 37 height 91
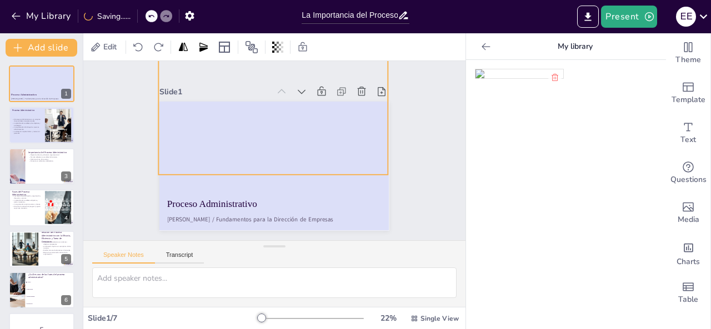
drag, startPoint x: 264, startPoint y: 75, endPoint x: 285, endPoint y: 59, distance: 26.5
click at [292, 39] on div "Edit Slide 1 Proceso Administrativo Esdras Elí Segovia Colato / Fundamentos par…" at bounding box center [274, 181] width 382 height 296
click at [147, 14] on div at bounding box center [146, 16] width 27 height 12
click at [143, 14] on div at bounding box center [139, 16] width 12 height 12
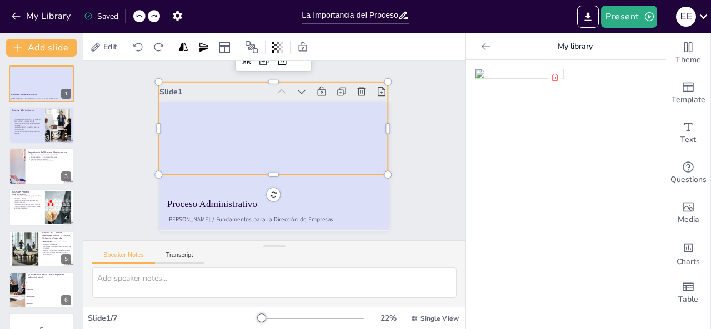
click at [143, 14] on div at bounding box center [139, 16] width 12 height 12
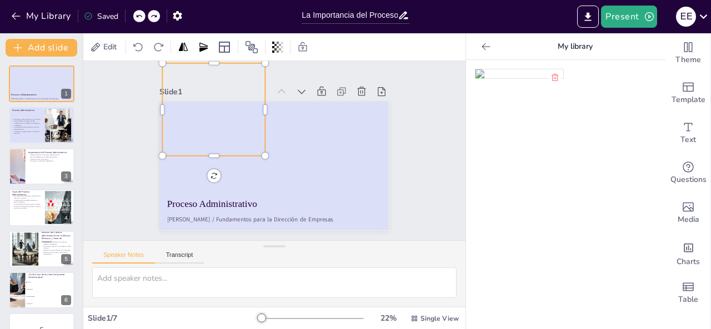
click at [143, 14] on div at bounding box center [139, 16] width 12 height 12
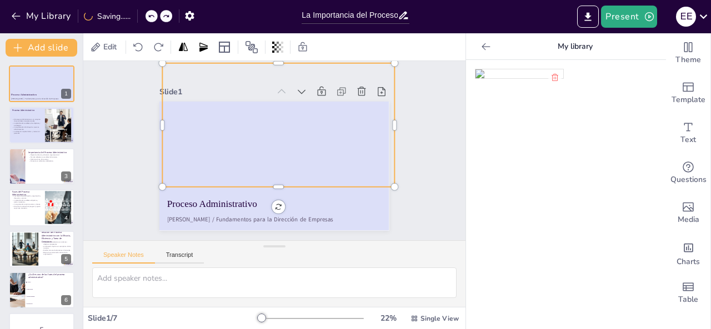
click at [143, 14] on div "My Library Saving......" at bounding box center [100, 16] width 200 height 20
click at [143, 14] on div at bounding box center [139, 16] width 12 height 12
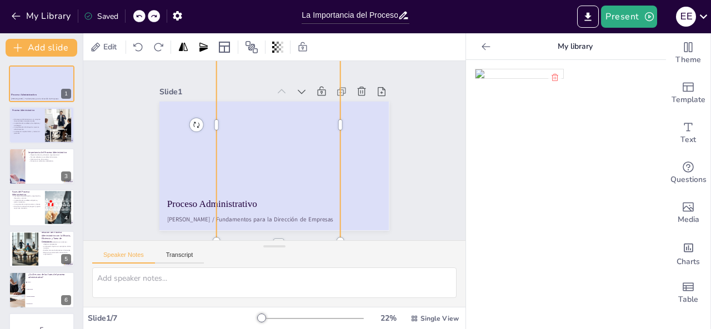
click at [142, 15] on icon at bounding box center [138, 16] width 7 height 7
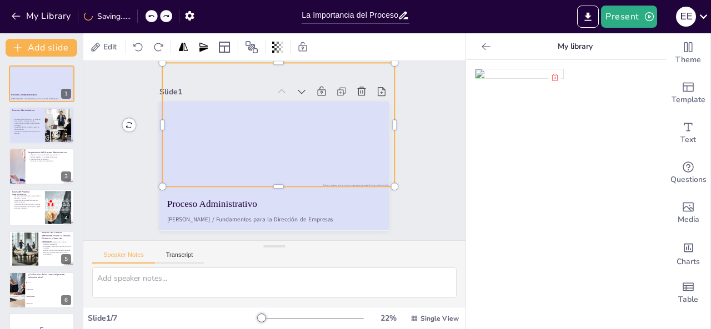
click at [142, 15] on div "My Library Saving......" at bounding box center [100, 16] width 200 height 20
click at [142, 15] on icon at bounding box center [138, 16] width 7 height 7
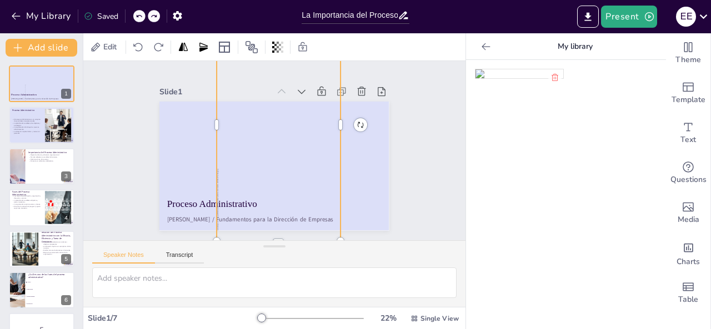
click at [142, 15] on icon at bounding box center [138, 16] width 7 height 7
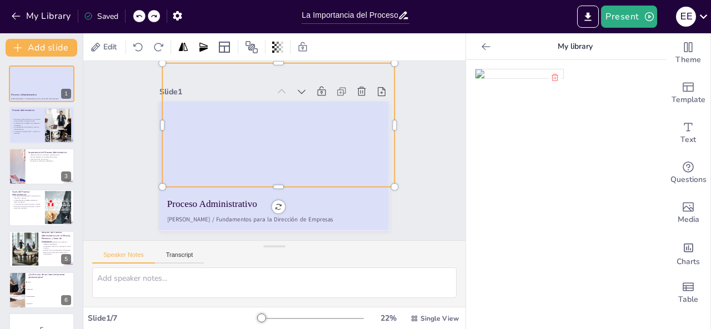
click at [142, 15] on icon at bounding box center [138, 16] width 7 height 7
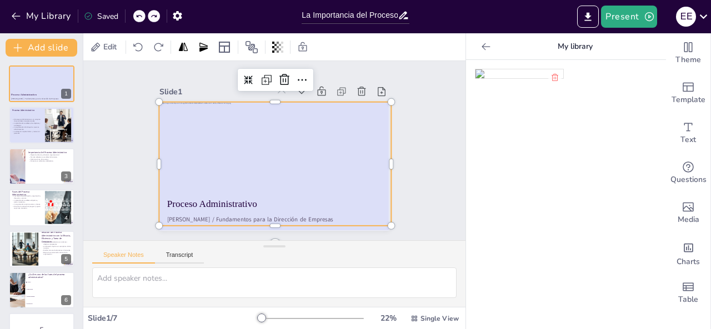
click at [142, 15] on icon at bounding box center [138, 16] width 7 height 7
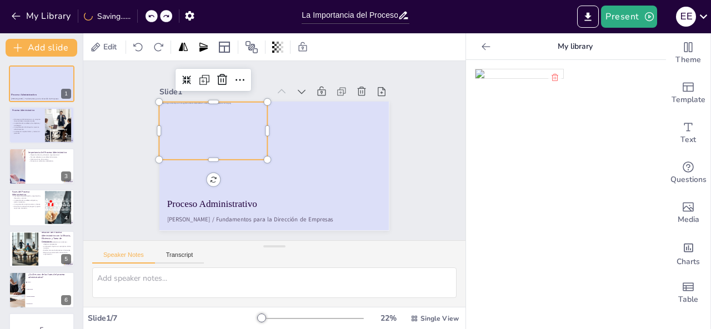
click at [142, 15] on div "My Library Saving......" at bounding box center [100, 16] width 200 height 20
click at [142, 15] on icon at bounding box center [138, 16] width 7 height 7
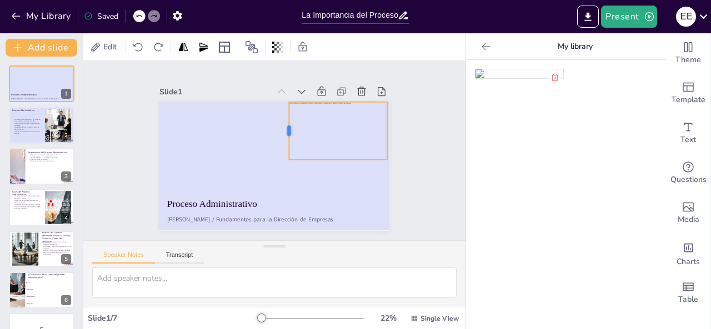
drag, startPoint x: 269, startPoint y: 126, endPoint x: 279, endPoint y: 126, distance: 10.0
click at [279, 126] on div at bounding box center [294, 141] width 41 height 52
drag, startPoint x: 330, startPoint y: 158, endPoint x: 330, endPoint y: 168, distance: 10.0
click at [314, 173] on div at bounding box center [286, 217] width 57 height 89
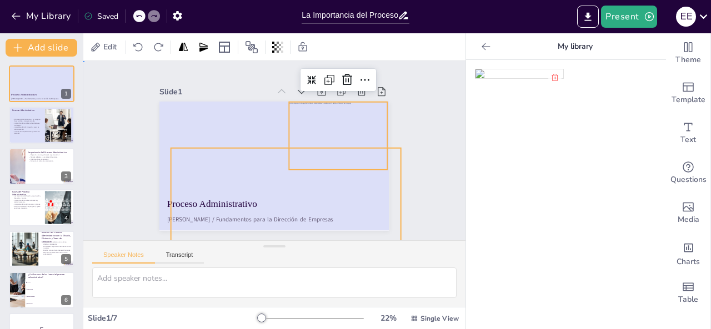
click at [190, 102] on div at bounding box center [260, 157] width 212 height 262
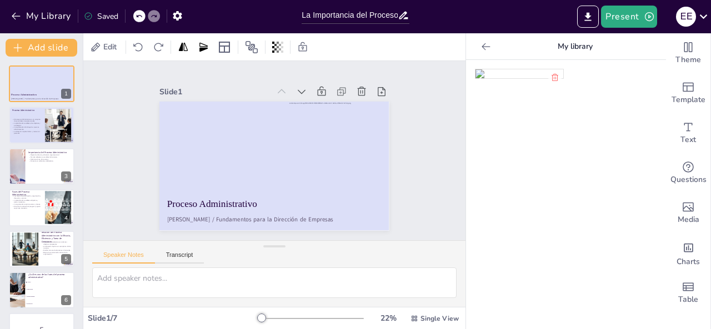
drag, startPoint x: 152, startPoint y: 165, endPoint x: 170, endPoint y: 190, distance: 30.7
click at [170, 190] on div at bounding box center [265, 163] width 262 height 239
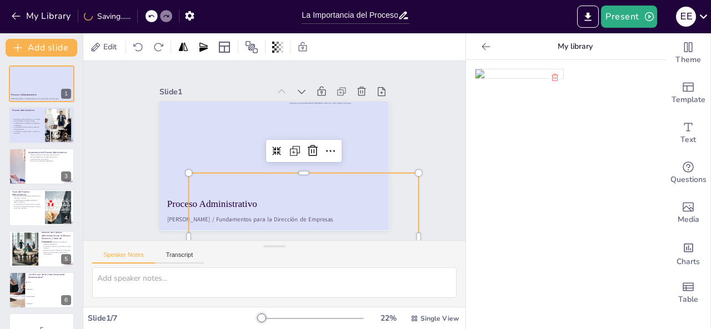
click at [197, 184] on div at bounding box center [266, 164] width 263 height 227
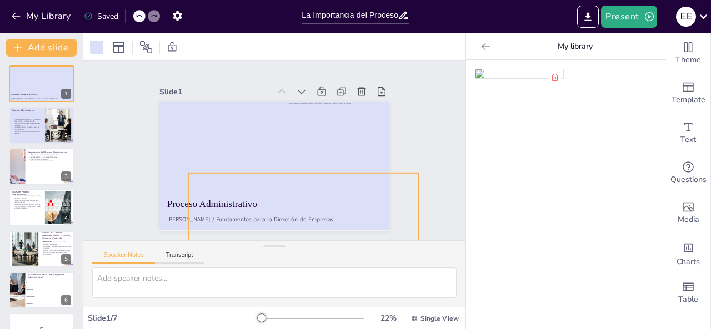
click at [197, 184] on div at bounding box center [273, 166] width 242 height 153
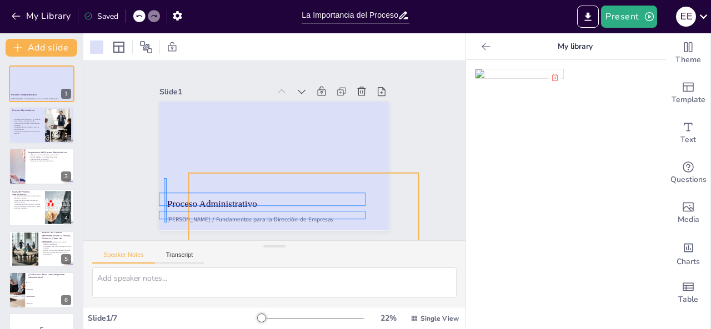
drag, startPoint x: 164, startPoint y: 178, endPoint x: 167, endPoint y: 223, distance: 44.5
click at [167, 223] on div at bounding box center [260, 157] width 212 height 262
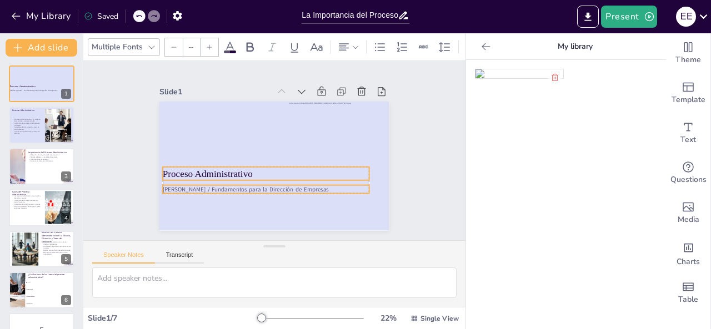
drag, startPoint x: 175, startPoint y: 203, endPoint x: 169, endPoint y: 174, distance: 29.0
click at [186, 150] on span "Proceso Administrativo" at bounding box center [217, 110] width 62 height 79
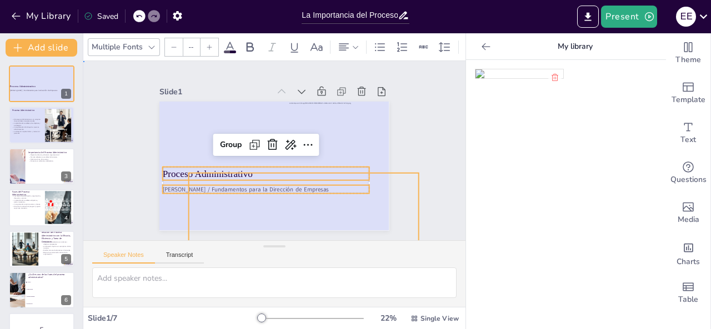
click at [167, 117] on div at bounding box center [266, 164] width 263 height 227
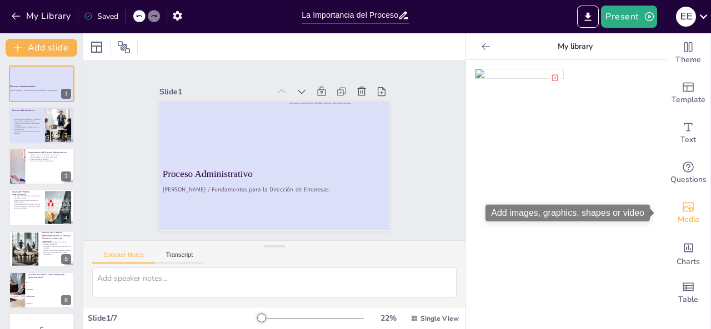
click at [688, 205] on div "Media" at bounding box center [688, 213] width 44 height 40
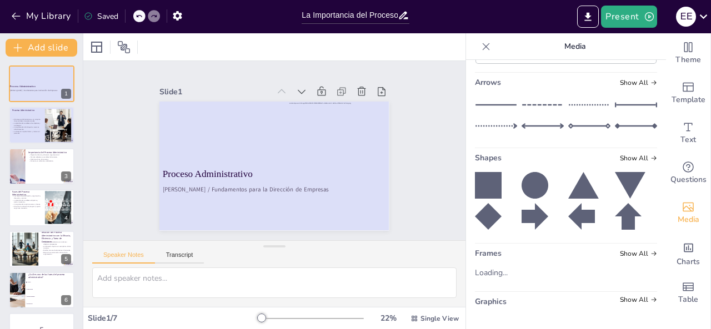
scroll to position [237, 0]
click at [628, 156] on span "Show All" at bounding box center [638, 158] width 37 height 8
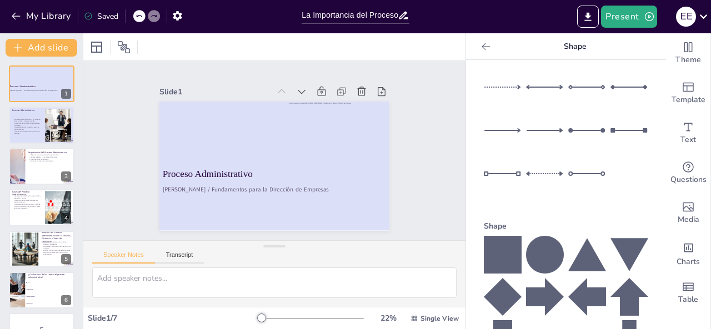
scroll to position [47, 0]
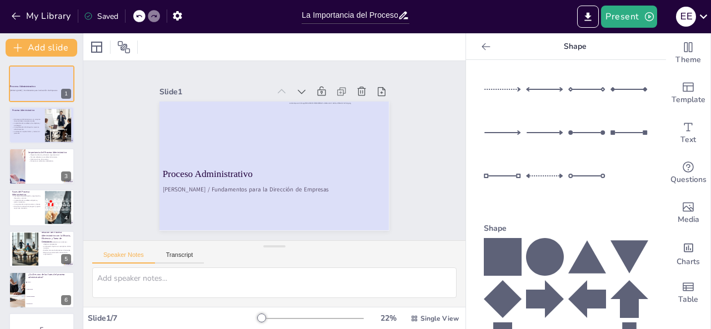
click at [493, 170] on div at bounding box center [566, 130] width 164 height 169
click at [484, 175] on div at bounding box center [503, 194] width 38 height 39
drag, startPoint x: 261, startPoint y: 162, endPoint x: 203, endPoint y: 220, distance: 82.5
click at [203, 220] on div at bounding box center [196, 203] width 111 height 39
drag, startPoint x: 264, startPoint y: 223, endPoint x: 379, endPoint y: 224, distance: 115.0
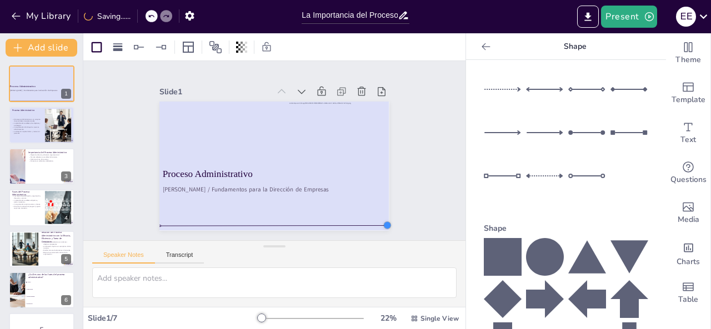
click at [341, 267] on div at bounding box center [335, 273] width 12 height 12
click at [406, 208] on div "Slide 1 Proceso Administrativo Esdras Elí Segovia Colato / Fundamentos para la …" at bounding box center [274, 150] width 332 height 265
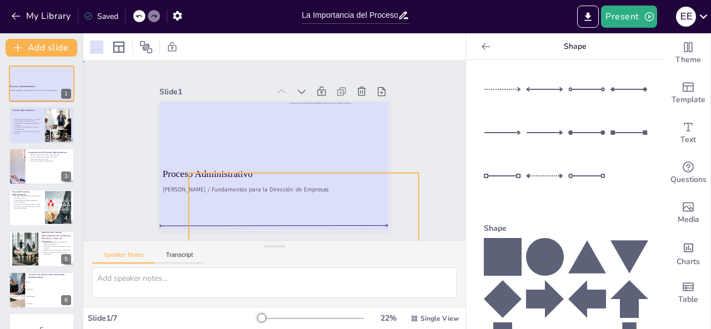
click at [349, 216] on div at bounding box center [266, 164] width 263 height 227
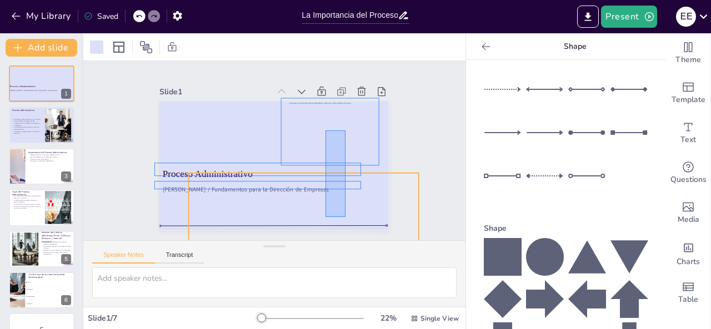
drag, startPoint x: 345, startPoint y: 217, endPoint x: 325, endPoint y: 131, distance: 88.9
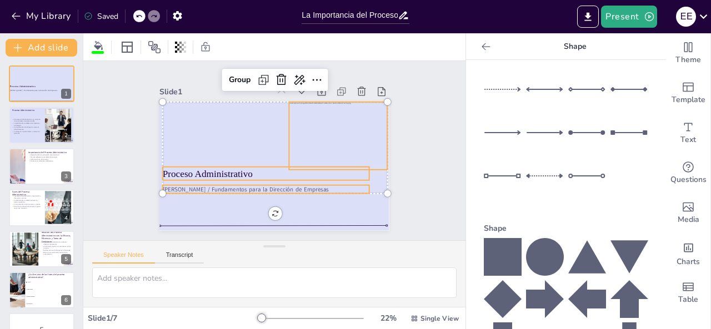
click at [310, 189] on p "Esdras [PERSON_NAME] / Fundamentos para la Dirección de Empresas" at bounding box center [254, 185] width 199 height 72
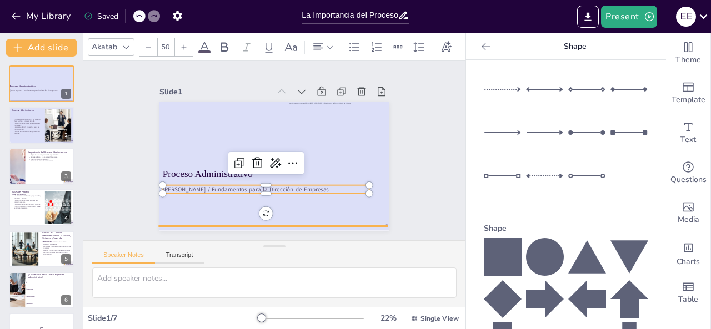
click at [309, 220] on div at bounding box center [250, 222] width 219 height 74
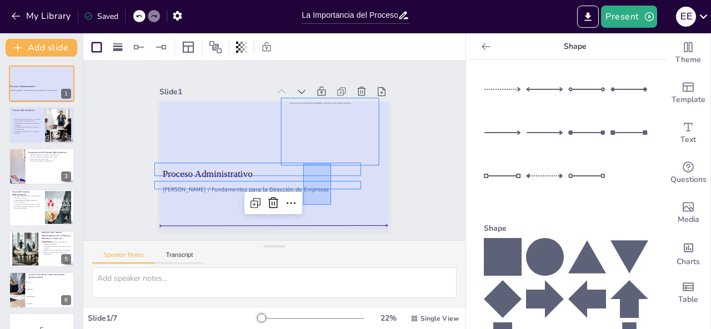
drag, startPoint x: 331, startPoint y: 205, endPoint x: 303, endPoint y: 164, distance: 49.6
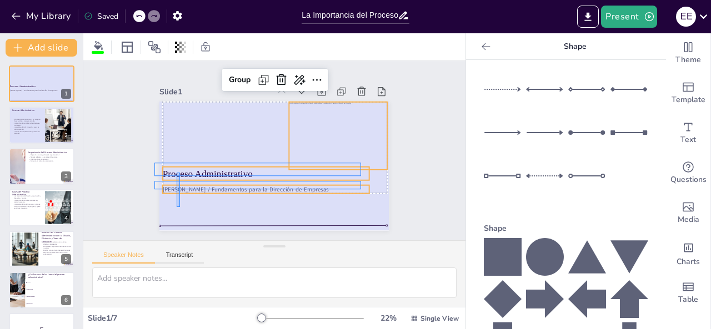
drag, startPoint x: 180, startPoint y: 207, endPoint x: 177, endPoint y: 173, distance: 34.6
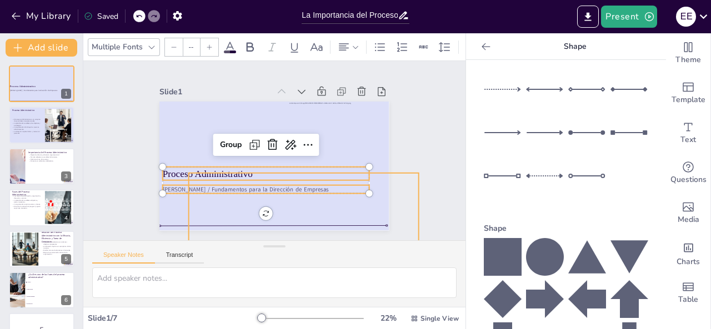
click at [229, 211] on div at bounding box center [273, 135] width 242 height 152
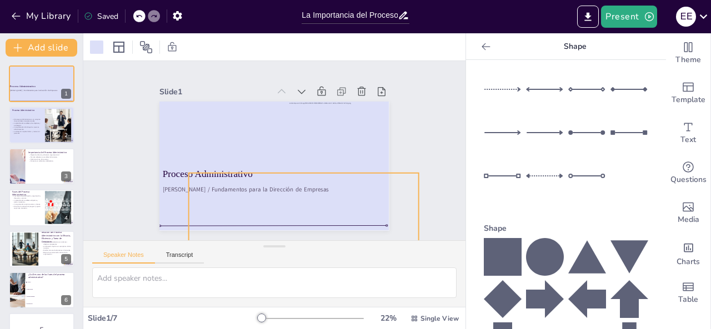
click at [229, 213] on div at bounding box center [261, 158] width 227 height 263
click at [229, 213] on div at bounding box center [268, 165] width 262 height 212
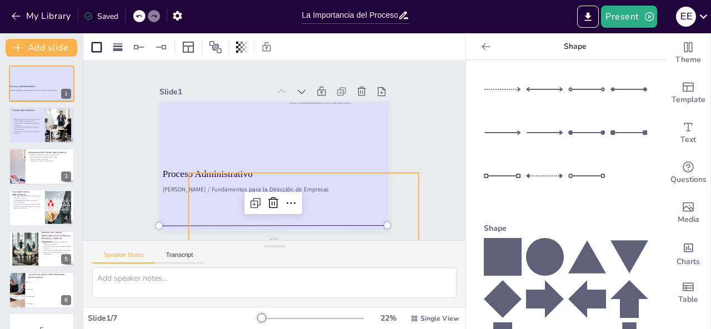
click at [165, 219] on div at bounding box center [266, 164] width 263 height 227
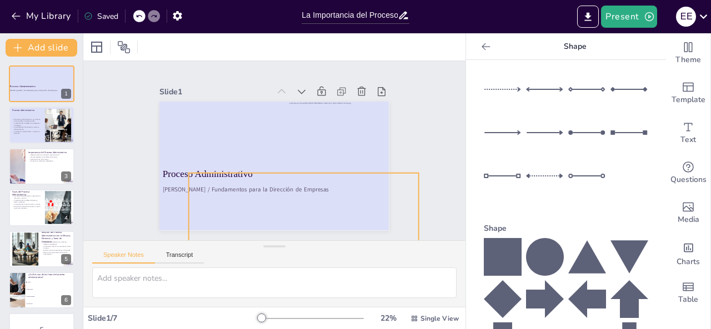
click at [225, 135] on div at bounding box center [268, 137] width 262 height 212
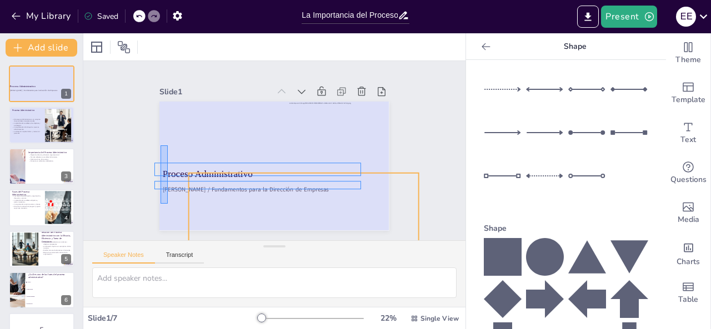
drag, startPoint x: 160, startPoint y: 145, endPoint x: 168, endPoint y: 204, distance: 58.8
click at [168, 204] on div at bounding box center [263, 162] width 257 height 249
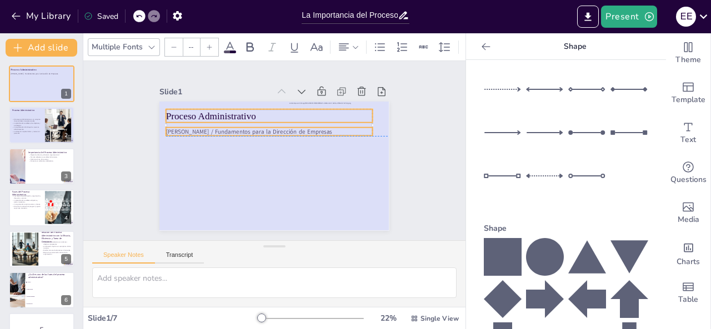
drag, startPoint x: 170, startPoint y: 170, endPoint x: 173, endPoint y: 115, distance: 55.6
click at [292, 115] on span "Proceso Administrativo" at bounding box center [302, 84] width 20 height 91
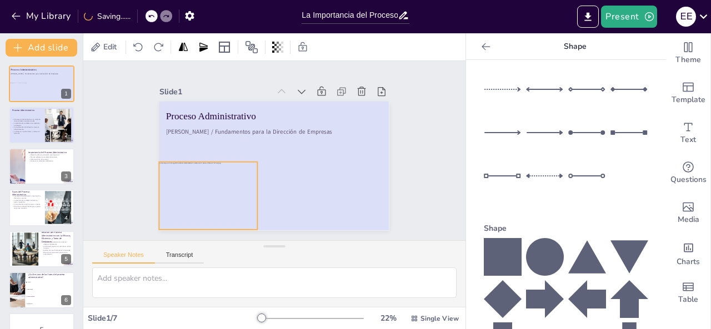
drag, startPoint x: 322, startPoint y: 138, endPoint x: 192, endPoint y: 198, distance: 143.1
click at [192, 198] on div at bounding box center [193, 165] width 131 height 108
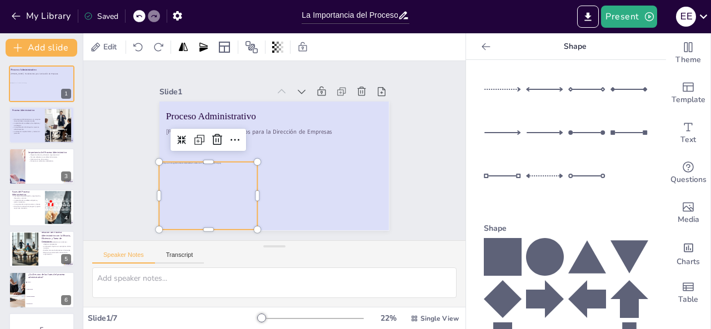
click at [484, 180] on div at bounding box center [503, 194] width 38 height 39
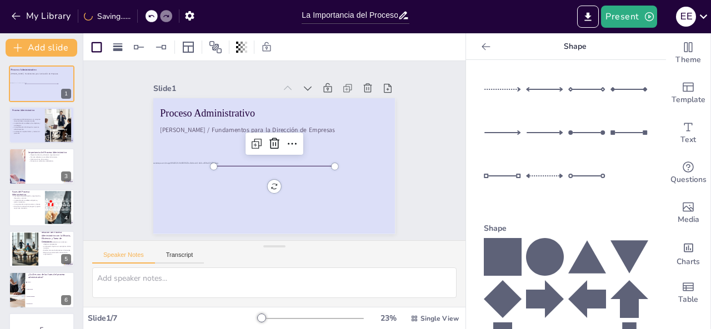
click at [306, 160] on div at bounding box center [268, 164] width 112 height 53
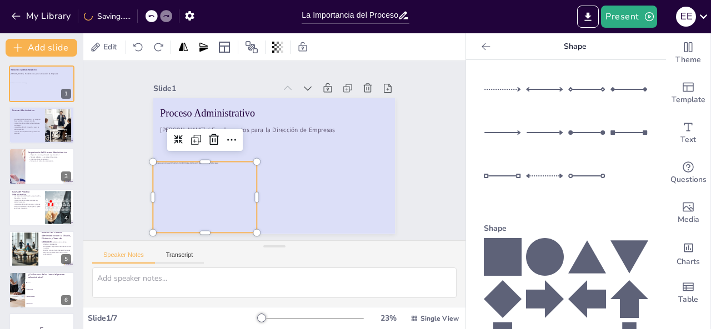
click at [202, 204] on div at bounding box center [190, 137] width 137 height 133
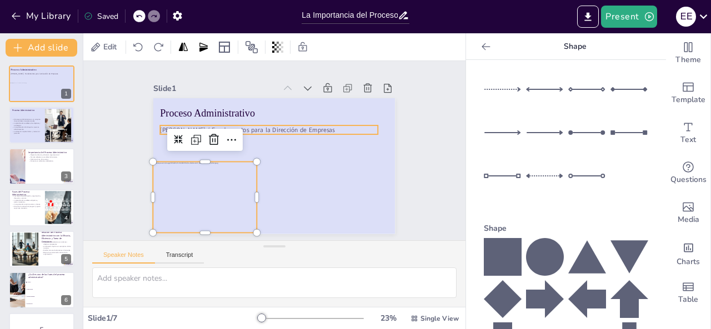
click at [308, 124] on span "Esdras [PERSON_NAME] / Fundamentos para la Dirección de Empresas" at bounding box center [255, 123] width 169 height 62
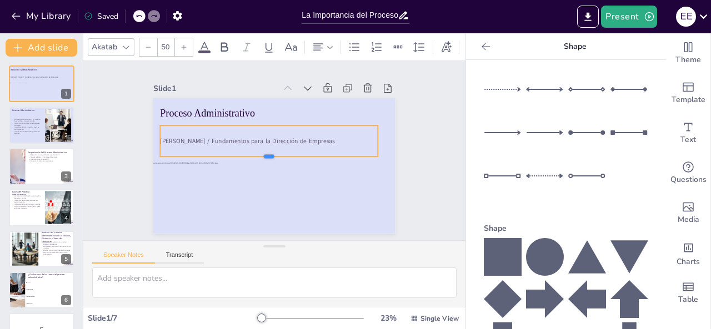
drag, startPoint x: 261, startPoint y: 133, endPoint x: 259, endPoint y: 155, distance: 22.8
click at [259, 155] on div at bounding box center [264, 155] width 168 height 152
click at [361, 139] on p "Esdras [PERSON_NAME] / Fundamentos para la Dirección de Empresas" at bounding box center [285, 153] width 152 height 168
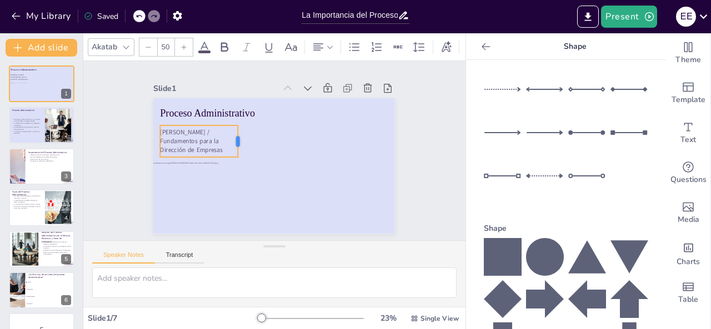
drag, startPoint x: 372, startPoint y: 134, endPoint x: 232, endPoint y: 138, distance: 140.0
click at [239, 138] on div at bounding box center [250, 127] width 23 height 32
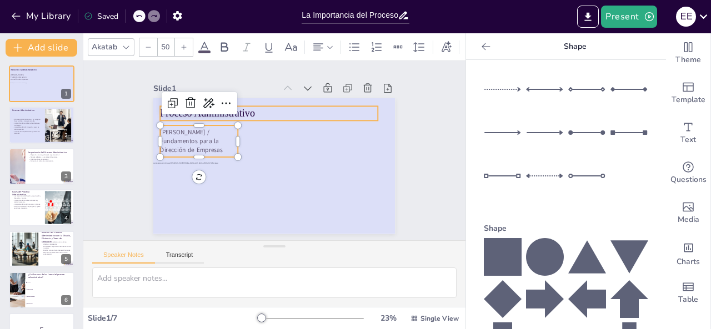
click at [265, 116] on div at bounding box center [261, 158] width 239 height 277
checkbox input "true"
type input "--"
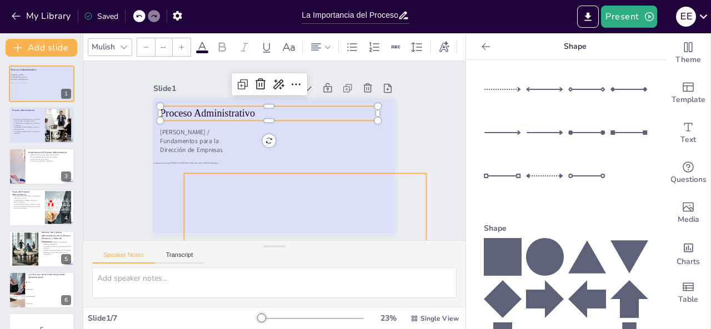
checkbox input "true"
type input "80"
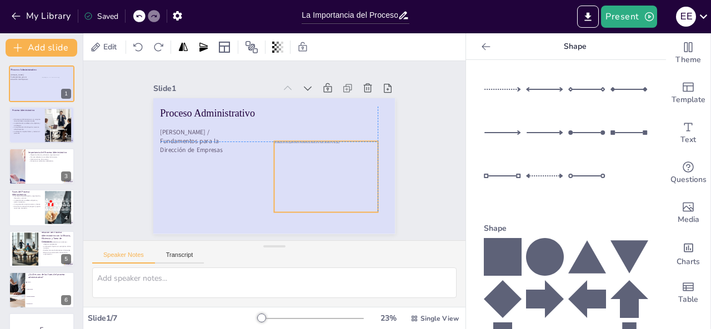
drag, startPoint x: 208, startPoint y: 191, endPoint x: 321, endPoint y: 176, distance: 114.3
click at [321, 176] on div at bounding box center [308, 195] width 138 height 114
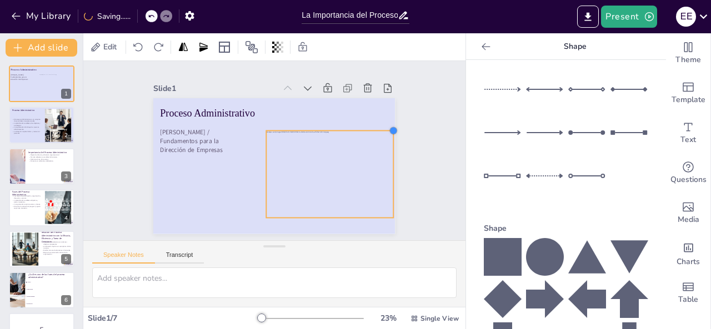
drag, startPoint x: 364, startPoint y: 144, endPoint x: 374, endPoint y: 128, distance: 19.0
click at [374, 128] on div "Proceso Administrativo Esdras Elí Segovia Colato / Fundamentos para la Direcció…" at bounding box center [264, 162] width 270 height 263
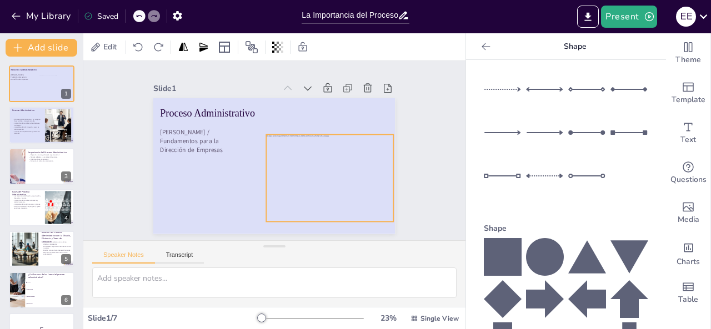
click at [317, 165] on div at bounding box center [258, 208] width 116 height 162
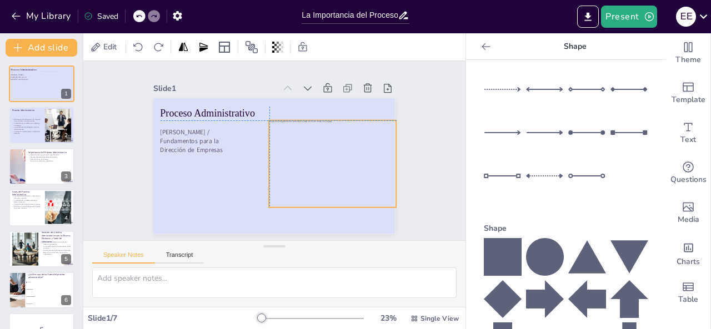
drag, startPoint x: 313, startPoint y: 178, endPoint x: 316, endPoint y: 163, distance: 15.9
click at [316, 163] on div at bounding box center [296, 203] width 157 height 170
click at [307, 165] on div at bounding box center [255, 204] width 102 height 155
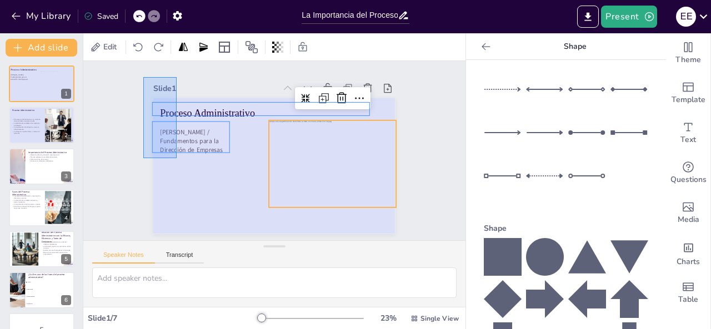
drag, startPoint x: 143, startPoint y: 158, endPoint x: 177, endPoint y: 77, distance: 87.7
click at [177, 77] on div "Slide 1 Proceso Administrativo Esdras Elí Segovia Colato / Fundamentos para la …" at bounding box center [273, 151] width 319 height 198
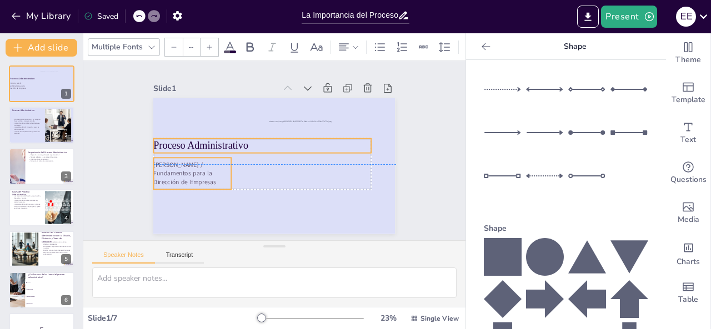
drag, startPoint x: 170, startPoint y: 129, endPoint x: 163, endPoint y: 162, distance: 34.0
click at [324, 127] on span "Esdras [PERSON_NAME] / Fundamentos para la Dirección de Empresas" at bounding box center [357, 109] width 67 height 36
click at [107, 178] on div "Slide 1 Proceso Administrativo Esdras Elí Segovia Colato / Fundamentos para la …" at bounding box center [274, 151] width 389 height 404
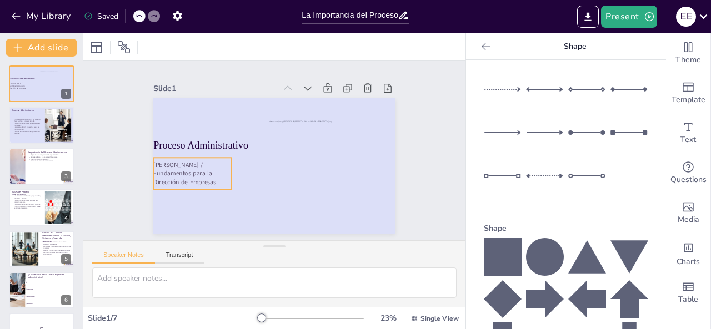
click at [170, 132] on span "Esdras [PERSON_NAME] / Fundamentos para la Dirección de Empresas" at bounding box center [193, 100] width 53 height 64
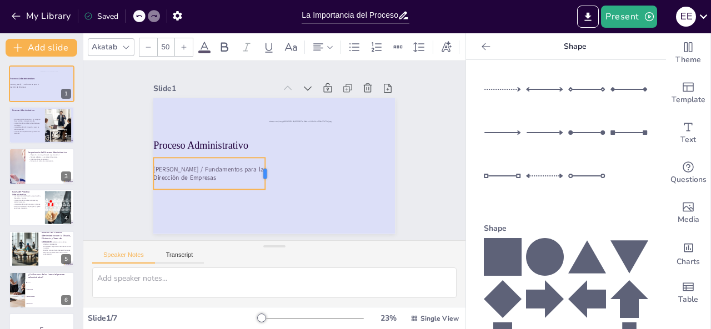
drag, startPoint x: 224, startPoint y: 165, endPoint x: 258, endPoint y: 167, distance: 33.9
click at [258, 147] on div at bounding box center [257, 134] width 32 height 23
click at [191, 102] on div "Slide 1 Proceso Administrativo Esdras Elí Segovia Colato / Fundamentos para la …" at bounding box center [274, 151] width 167 height 304
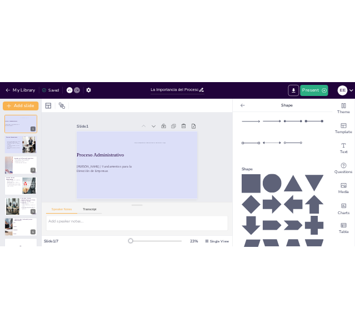
scroll to position [167, 0]
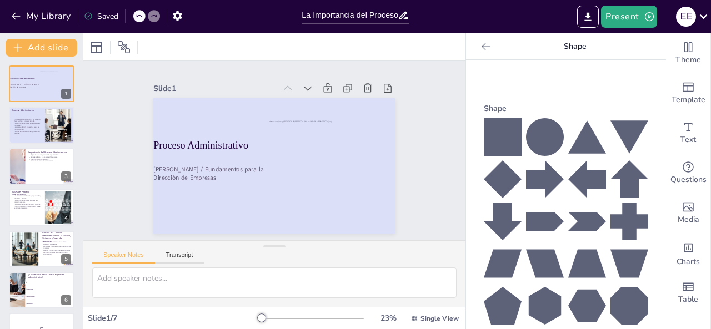
click at [542, 130] on icon at bounding box center [545, 137] width 38 height 38
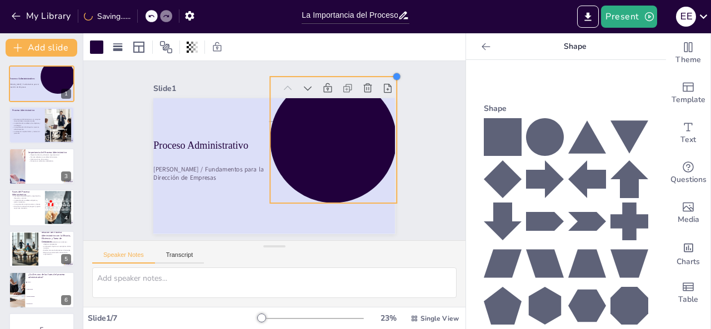
drag, startPoint x: 300, startPoint y: 158, endPoint x: 386, endPoint y: 97, distance: 104.8
click at [386, 97] on div "Proceso Administrativo Esdras Elí Segovia Colato / Fundamentos para la Direcció…" at bounding box center [263, 161] width 263 height 270
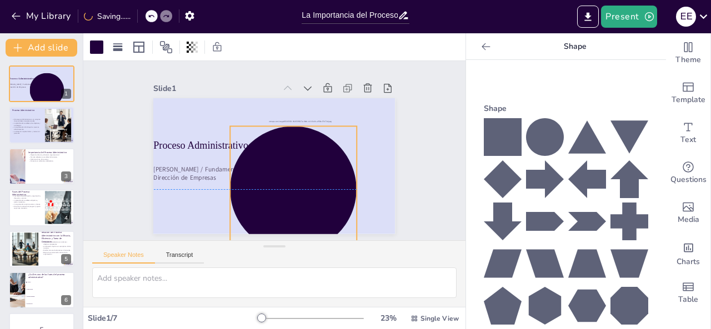
drag, startPoint x: 315, startPoint y: 156, endPoint x: 275, endPoint y: 204, distance: 62.3
click at [275, 204] on div at bounding box center [246, 184] width 167 height 167
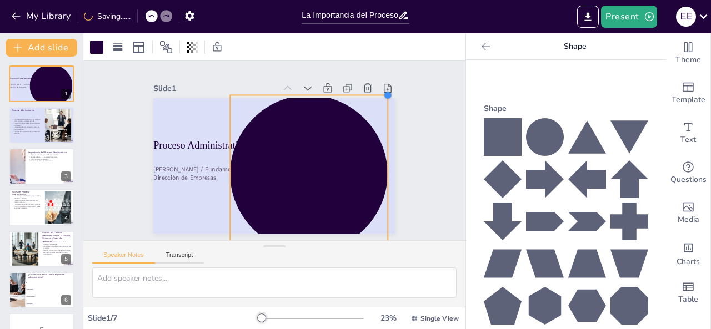
drag, startPoint x: 350, startPoint y: 124, endPoint x: 381, endPoint y: 107, distance: 35.3
click at [362, 107] on div "Proceso Administrativo Esdras Elí Segovia Colato / Fundamentos para la Direcció…" at bounding box center [260, 146] width 204 height 272
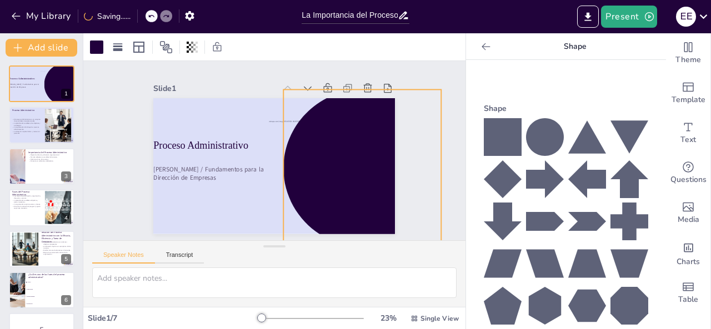
drag, startPoint x: 330, startPoint y: 156, endPoint x: 383, endPoint y: 150, distance: 53.6
click at [383, 150] on div at bounding box center [352, 195] width 198 height 198
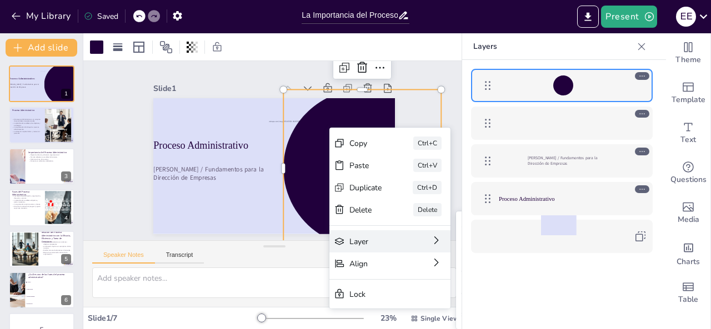
click at [634, 42] on div at bounding box center [642, 47] width 18 height 18
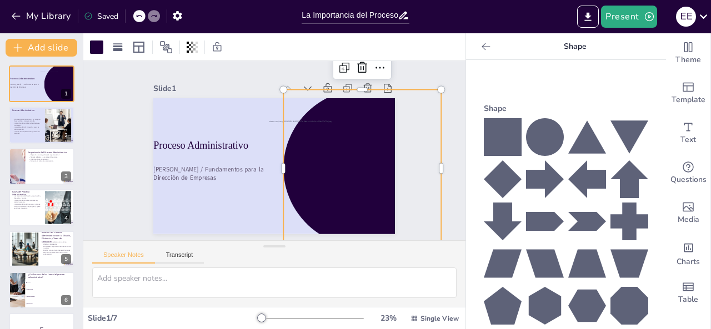
click at [87, 44] on div at bounding box center [274, 46] width 382 height 27
click at [94, 46] on div at bounding box center [96, 47] width 13 height 13
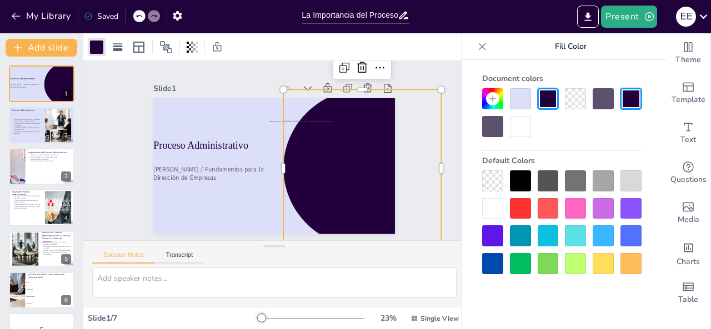
click at [548, 213] on div at bounding box center [548, 208] width 21 height 21
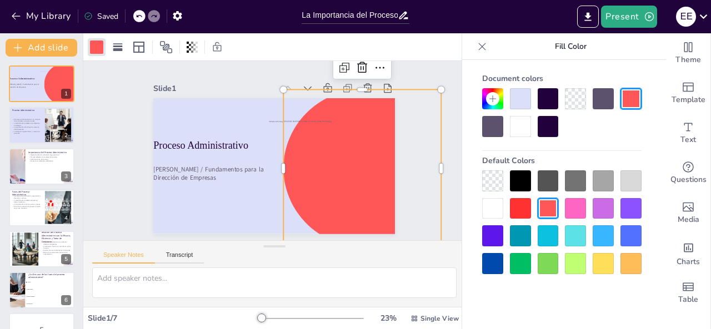
click at [584, 233] on div at bounding box center [575, 235] width 21 height 21
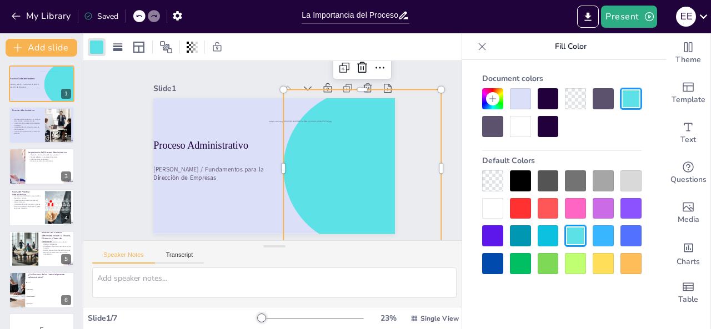
click at [545, 208] on div at bounding box center [548, 208] width 21 height 21
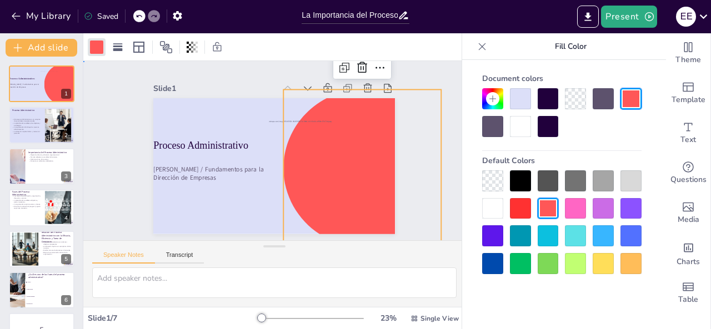
click at [418, 64] on div "Slide 1 Proceso Administrativo Esdras Elí Segovia Colato / Fundamentos para la …" at bounding box center [274, 151] width 414 height 370
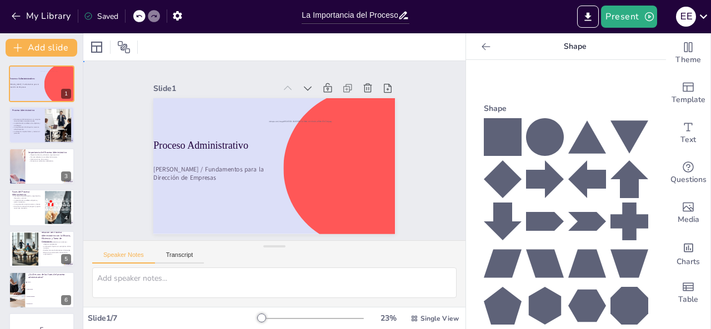
click at [415, 146] on div "Slide 1 Proceso Administrativo Esdras Elí Segovia Colato / Fundamentos para la …" at bounding box center [274, 151] width 344 height 314
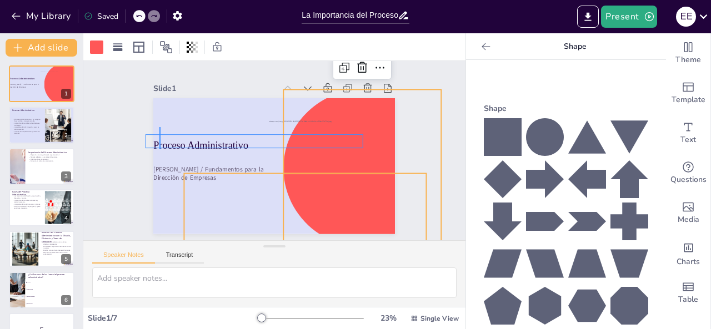
drag, startPoint x: 160, startPoint y: 127, endPoint x: 159, endPoint y: 149, distance: 22.2
click at [159, 149] on div at bounding box center [281, 137] width 277 height 238
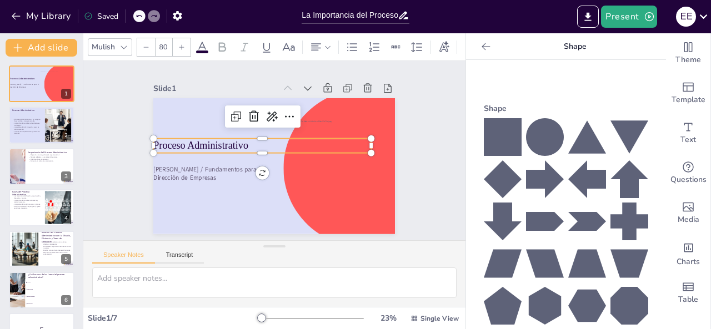
click at [107, 144] on div "Slide 1 Proceso Administrativo Esdras Elí Segovia Colato / Fundamentos para la …" at bounding box center [274, 150] width 422 height 319
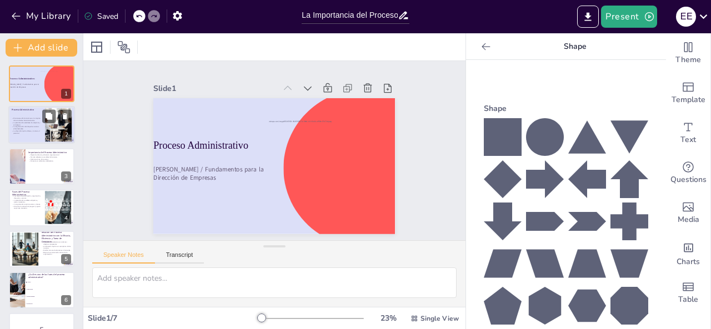
checkbox input "true"
click at [33, 131] on p "La dirección implica liderar y motivar al personal." at bounding box center [27, 133] width 30 height 4
type textarea "La definición del proceso administrativo como un conjunto de actividades interr…"
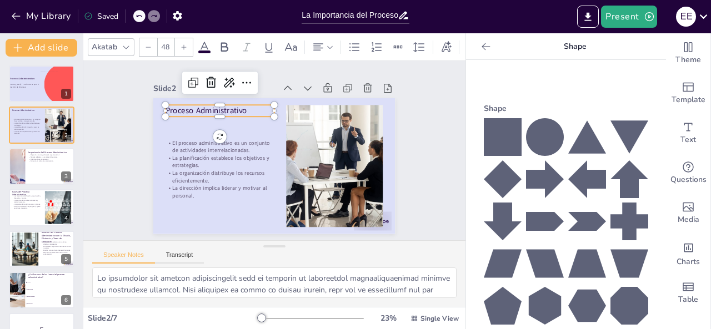
click at [285, 106] on span "Proceso Administrativo" at bounding box center [299, 76] width 28 height 82
click at [127, 43] on icon at bounding box center [126, 47] width 9 height 9
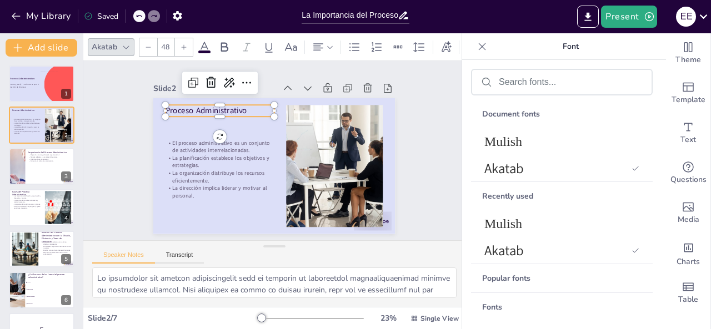
click at [126, 43] on icon at bounding box center [126, 47] width 9 height 9
click at [124, 46] on icon at bounding box center [126, 47] width 6 height 3
click at [128, 43] on icon at bounding box center [126, 47] width 9 height 9
click at [122, 41] on div at bounding box center [125, 47] width 13 height 13
click at [138, 131] on div "Slide 1 Proceso Administrativo Esdras Elí Segovia Colato / Fundamentos para la …" at bounding box center [274, 150] width 340 height 253
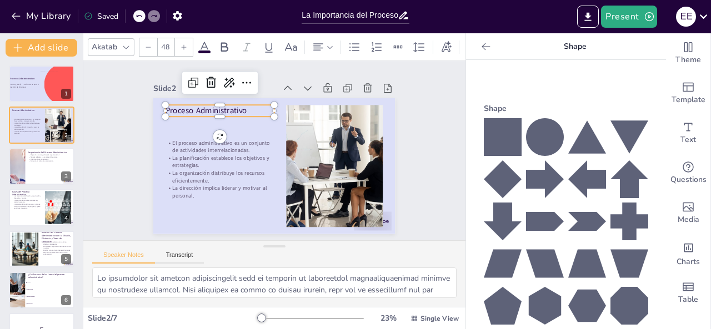
click at [189, 104] on span "Proceso Administrativo" at bounding box center [222, 92] width 81 height 36
click at [121, 38] on div "Akatab" at bounding box center [111, 47] width 47 height 18
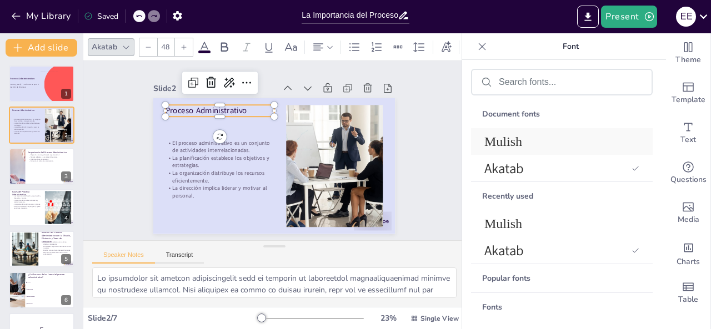
click at [564, 140] on span "Mulish" at bounding box center [559, 141] width 150 height 15
click at [99, 123] on div "Slide 1 Proceso Administrativo Esdras Elí Segovia Colato / Fundamentos para la …" at bounding box center [274, 151] width 414 height 370
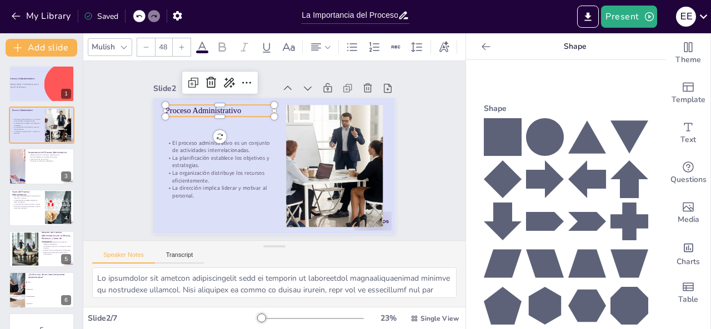
click at [189, 103] on span "Proceso Administrativo" at bounding box center [225, 85] width 73 height 39
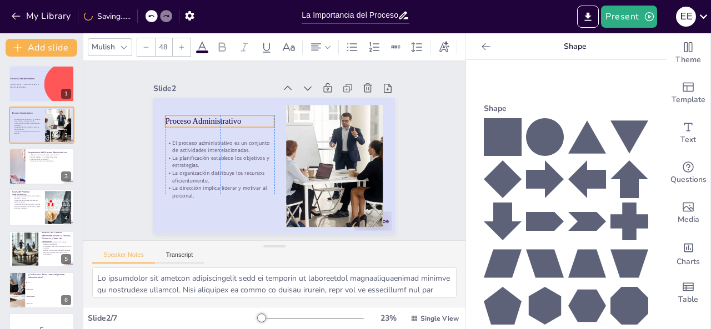
drag, startPoint x: 190, startPoint y: 107, endPoint x: 192, endPoint y: 115, distance: 8.0
click at [192, 115] on span "Proceso Administrativo" at bounding box center [207, 114] width 76 height 17
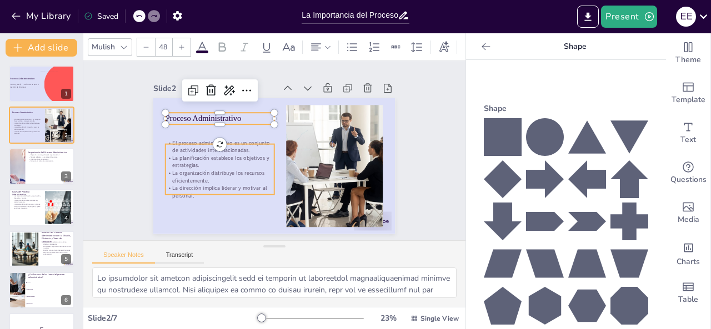
checkbox input "true"
type input "32"
click at [293, 179] on p "La organización distribuye los recursos eficientemente." at bounding box center [306, 202] width 26 height 110
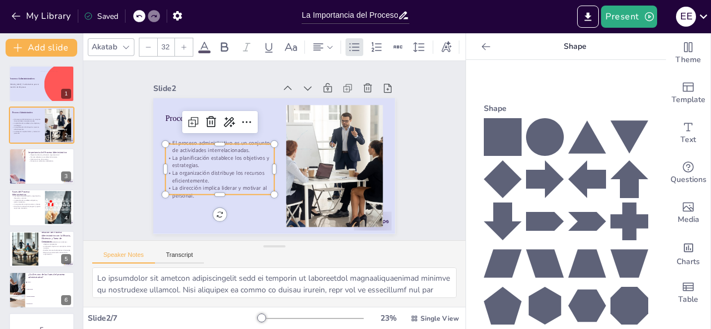
click at [189, 185] on p "La dirección implica liderar y motivar al personal." at bounding box center [208, 166] width 106 height 58
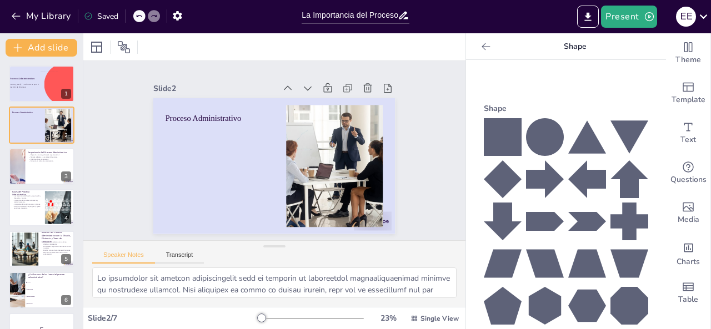
click at [150, 18] on icon at bounding box center [153, 16] width 7 height 7
click at [130, 13] on div "My Library Saved" at bounding box center [94, 16] width 188 height 20
click at [134, 14] on div at bounding box center [139, 16] width 12 height 12
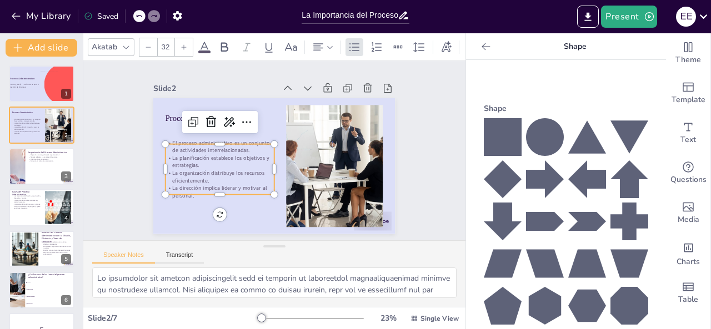
click at [210, 184] on p "La dirección implica liderar y motivar al personal." at bounding box center [208, 166] width 106 height 58
click at [210, 184] on p "La dirección implica liderar y motivar al personal." at bounding box center [212, 179] width 109 height 37
checkbox input "true"
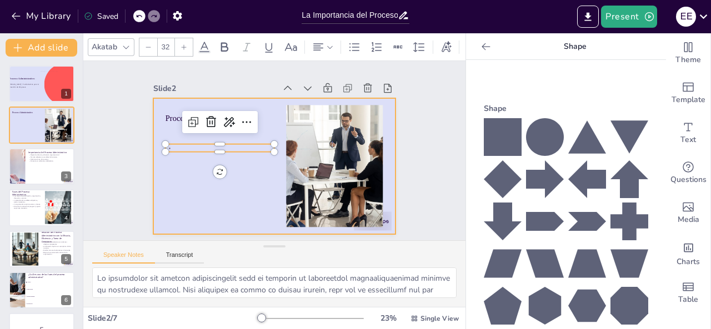
checkbox input "true"
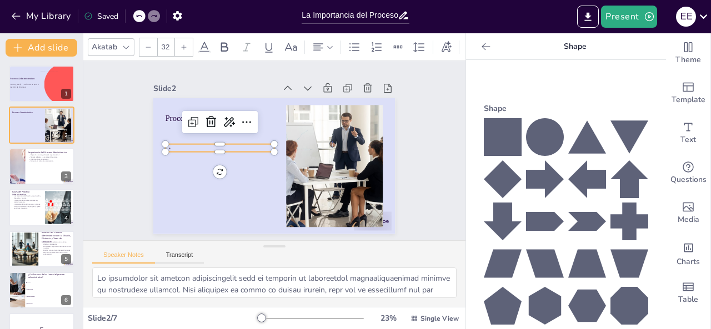
scroll to position [287, 0]
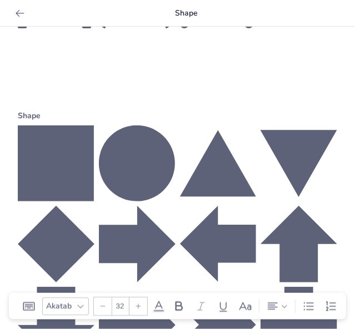
click at [15, 13] on icon at bounding box center [19, 13] width 11 height 11
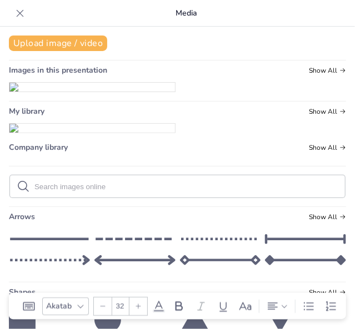
click at [12, 10] on div at bounding box center [20, 13] width 18 height 18
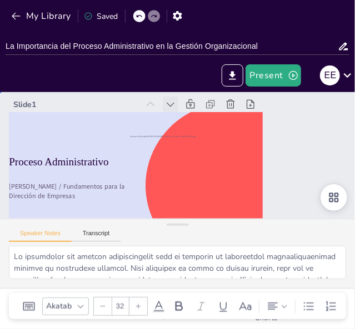
click at [167, 96] on div "Slide 1 Proceso Administrativo Esdras Elí Segovia Colato / Fundamentos para la …" at bounding box center [170, 172] width 390 height 293
checkbox input "true"
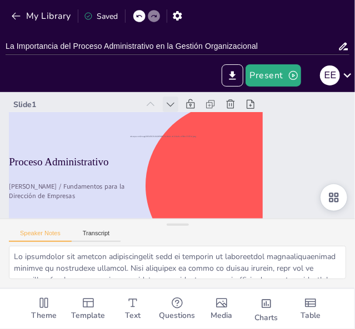
click at [197, 107] on icon at bounding box center [201, 111] width 9 height 8
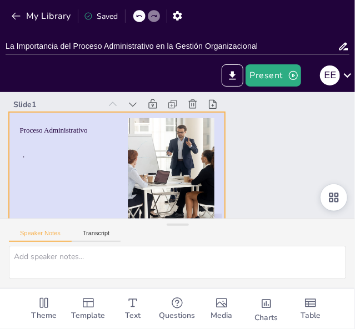
checkbox input "true"
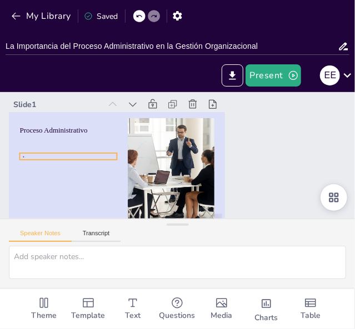
type textarea "La definición del proceso administrativo como un conjunto de actividades interr…"
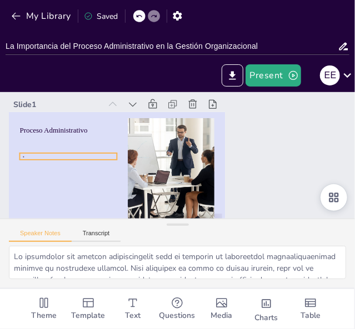
click at [37, 147] on p at bounding box center [70, 134] width 97 height 27
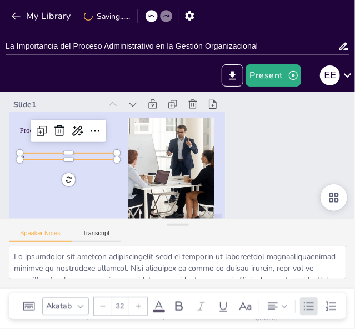
click at [37, 147] on p at bounding box center [70, 134] width 97 height 27
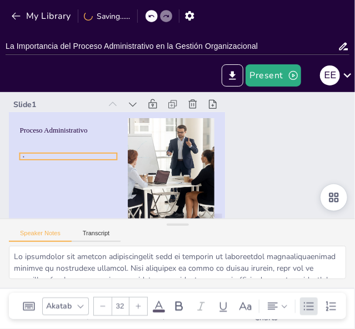
click at [38, 129] on p at bounding box center [82, 102] width 88 height 54
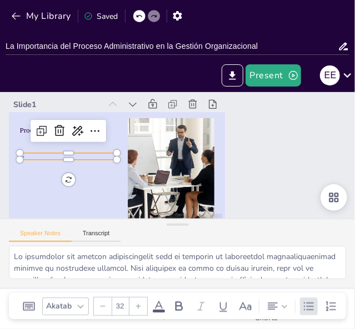
checkbox input "true"
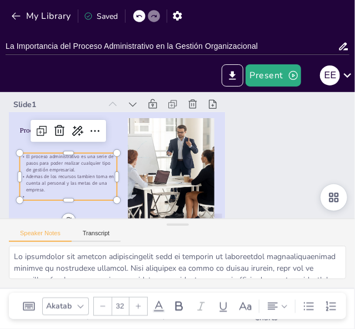
click at [189, 98] on p "Ademas de los recursos tambien toma en cuenta al personal y las metas de una em…" at bounding box center [229, 56] width 80 height 86
click at [87, 129] on p "Ademas de los recursos tambien toma en cuenta al personal y las metas de una em…" at bounding box center [90, 83] width 73 height 91
click at [107, 104] on p "Ademas de los recursos tambien toma en cuenta al personal y las metas de una em…" at bounding box center [127, 54] width 40 height 99
click at [87, 166] on p "Ademas de los recursos tambien toma en cuenta al personal y las metas de una em…" at bounding box center [66, 137] width 97 height 58
click at [87, 136] on p "Ademas de los recursos tambien toma en cuenta al personal y las metas de una em…" at bounding box center [83, 94] width 80 height 86
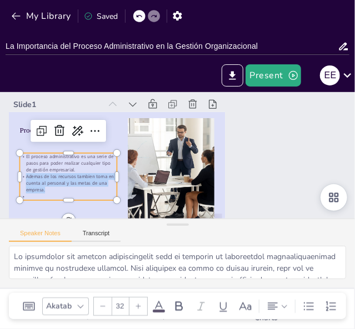
drag, startPoint x: 87, startPoint y: 175, endPoint x: 113, endPoint y: 182, distance: 27.1
click at [113, 150] on p "Ademas de los recursos tambien toma en cuenta al personal y las metas de una em…" at bounding box center [72, 113] width 91 height 73
click at [86, 158] on p "Ademas de los recursos tambien toma en cuenta al personal y las metas de una em…" at bounding box center [69, 125] width 94 height 66
click at [53, 158] on p "Ademas de los recursos también toma en cuenta al personal y las metas de una em…" at bounding box center [69, 125] width 94 height 66
click at [37, 157] on p at bounding box center [64, 125] width 83 height 63
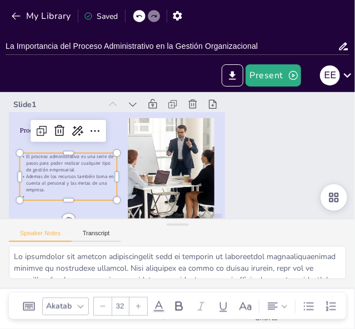
click at [35, 164] on p at bounding box center [62, 136] width 88 height 54
click at [77, 128] on p "El proceso administrativo es una serie de pasos para poder realizar cualquier t…" at bounding box center [91, 88] width 86 height 80
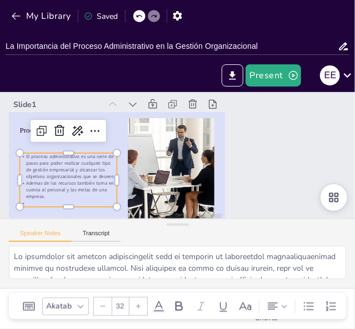
click at [41, 178] on p at bounding box center [58, 155] width 92 height 46
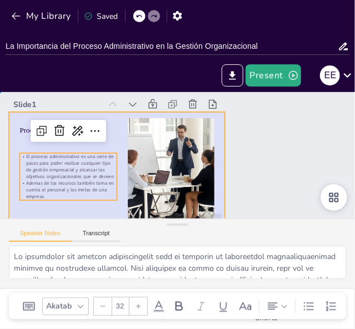
click at [117, 140] on div at bounding box center [166, 94] width 144 height 228
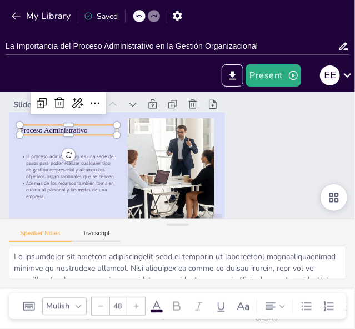
click at [62, 86] on span "Proceso Administrativo" at bounding box center [91, 62] width 59 height 46
click at [215, 300] on icon at bounding box center [220, 306] width 13 height 13
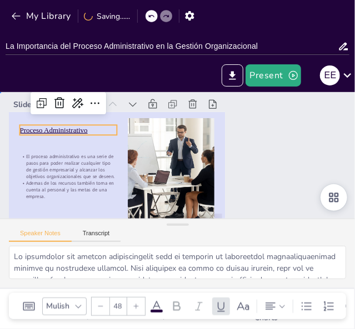
click at [262, 159] on div "Slide 1 Proceso Administrativo El proceso administrativo es una serie de pasos …" at bounding box center [172, 161] width 359 height 343
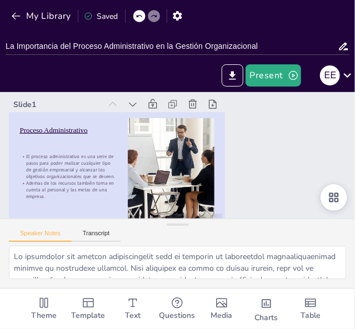
click at [149, 103] on div at bounding box center [198, 107] width 99 height 92
click at [157, 97] on icon at bounding box center [164, 89] width 15 height 15
checkbox input "true"
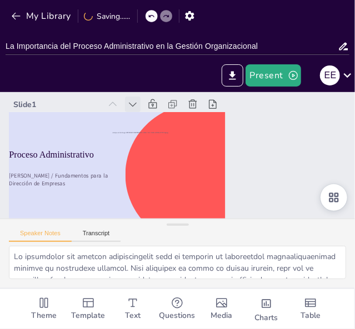
click at [223, 106] on icon at bounding box center [228, 111] width 11 height 11
checkbox input "true"
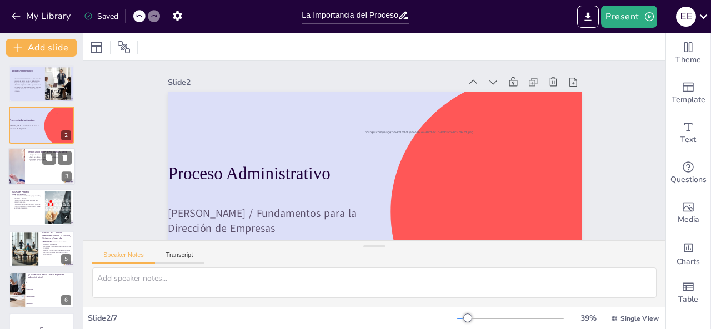
checkbox input "true"
click at [19, 173] on div at bounding box center [16, 167] width 79 height 38
type textarea "La mejora de la eficacia y eficiencia es un objetivo central del proceso admini…"
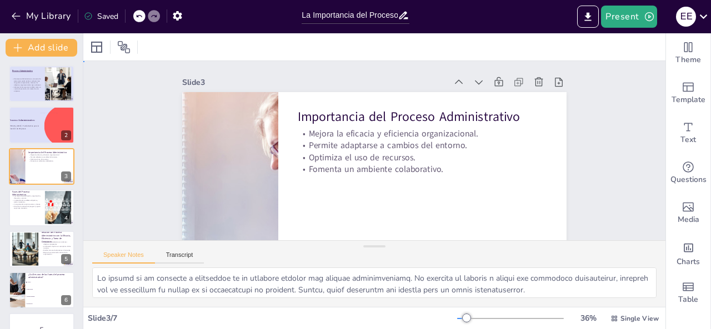
click at [199, 131] on div "Slide 1 Proceso Administrativo El proceso administrativo es una serie de pasos …" at bounding box center [406, 161] width 415 height 630
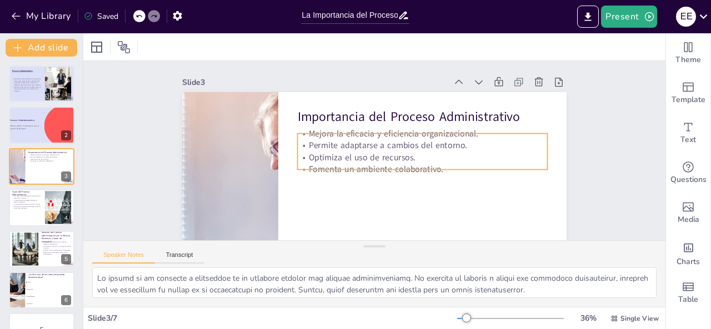
click at [354, 169] on div "Importancia del Proceso Administrativo Mejora la eficacia y eficiencia organiza…" at bounding box center [414, 122] width 401 height 438
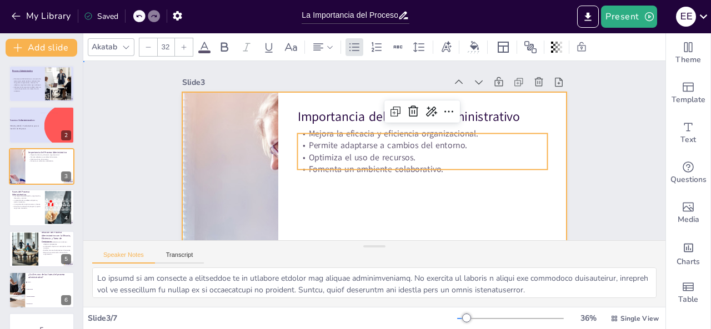
click at [373, 214] on div at bounding box center [341, 188] width 430 height 418
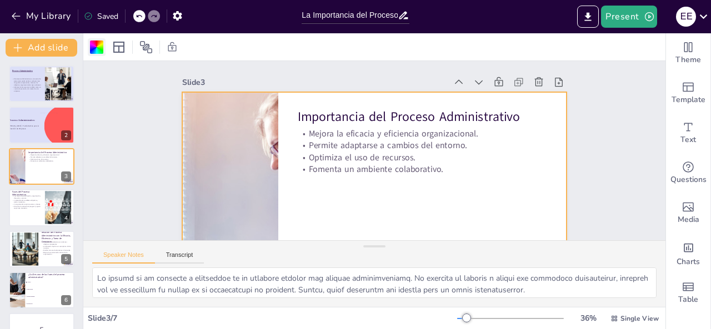
click at [93, 43] on div at bounding box center [96, 47] width 13 height 13
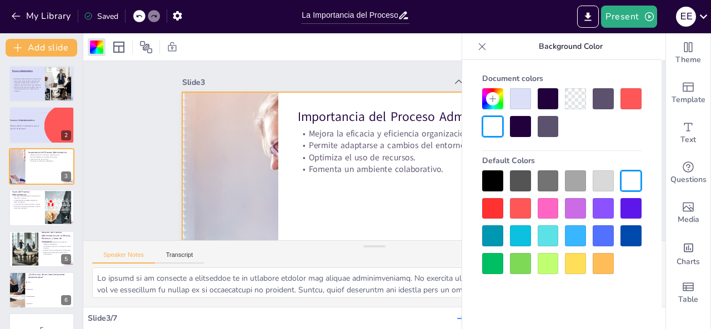
click at [521, 98] on div at bounding box center [520, 98] width 21 height 21
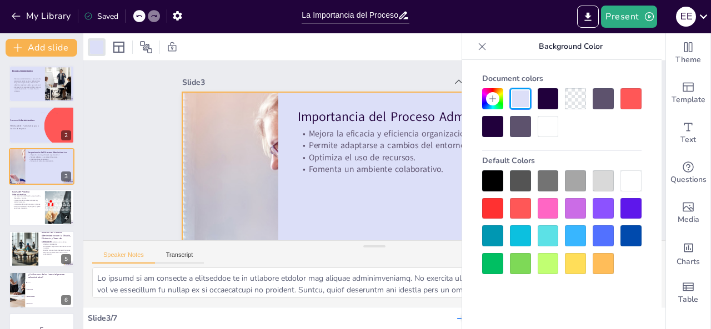
click at [351, 71] on div "Slide 1 Proceso Administrativo El proceso administrativo es una serie de pasos …" at bounding box center [341, 155] width 286 height 408
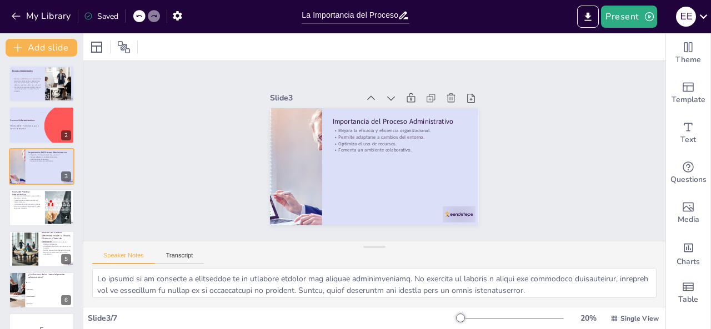
drag, startPoint x: 374, startPoint y: 244, endPoint x: 397, endPoint y: 253, distance: 24.4
click at [397, 253] on div "Speaker Notes Transcript" at bounding box center [374, 274] width 582 height 66
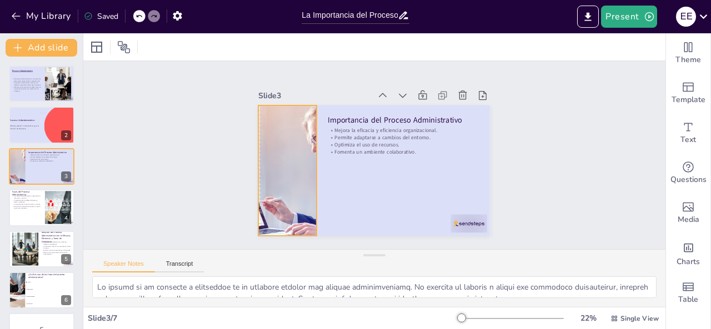
click at [282, 174] on div at bounding box center [386, 67] width 209 height 303
click at [283, 161] on div at bounding box center [348, 71] width 159 height 288
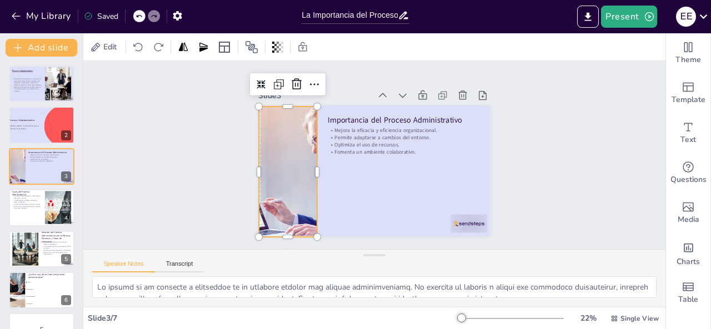
click at [138, 17] on icon at bounding box center [139, 16] width 6 height 3
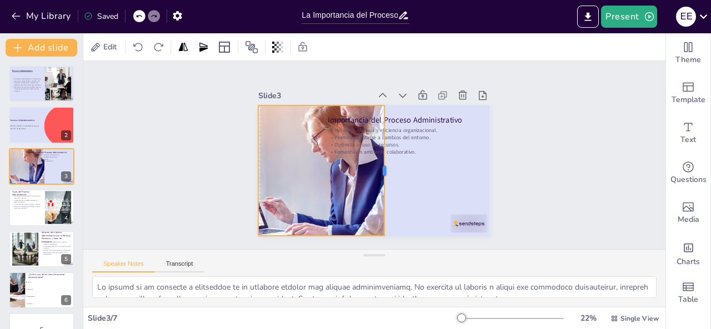
drag, startPoint x: 310, startPoint y: 167, endPoint x: 378, endPoint y: 170, distance: 67.8
click at [378, 170] on div at bounding box center [383, 174] width 49 height 127
checkbox input "true"
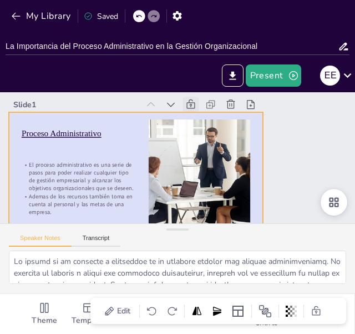
checkbox input "true"
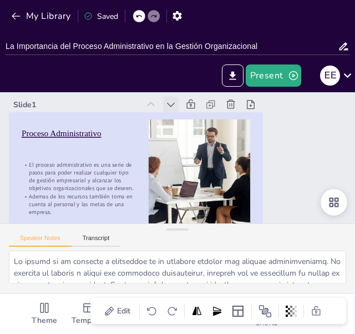
click at [213, 118] on icon at bounding box center [220, 125] width 15 height 15
type textarea "La definición del proceso administrativo como un conjunto de actividades interr…"
checkbox input "true"
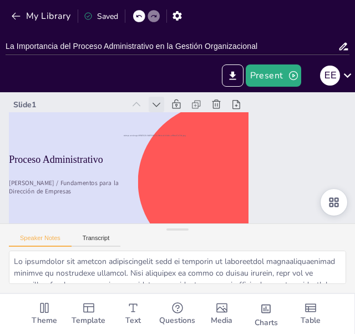
click at [167, 102] on icon at bounding box center [174, 100] width 14 height 14
checkbox input "true"
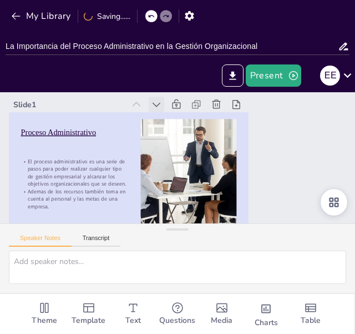
click at [178, 102] on icon at bounding box center [185, 100] width 15 height 15
type textarea "La definición del proceso administrativo como un conjunto de actividades interr…"
checkbox input "true"
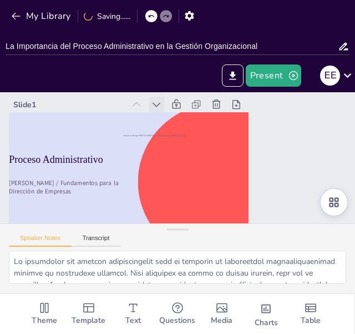
click at [195, 102] on icon at bounding box center [203, 107] width 16 height 16
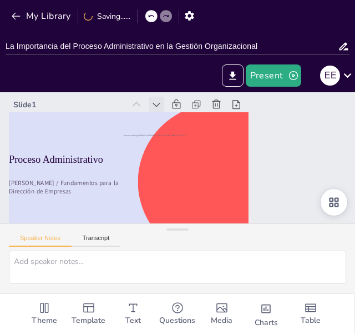
checkbox input "true"
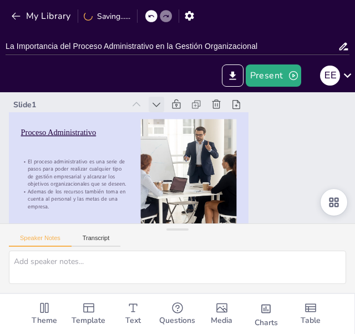
click at [215, 114] on icon at bounding box center [222, 121] width 14 height 14
type textarea "La definición del proceso administrativo como un conjunto de actividades interr…"
checkbox input "true"
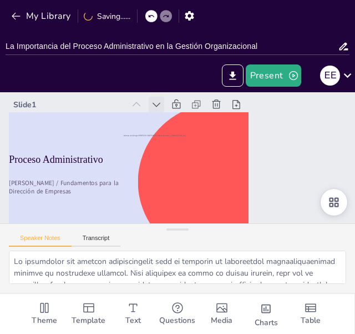
click at [210, 109] on icon at bounding box center [217, 116] width 14 height 14
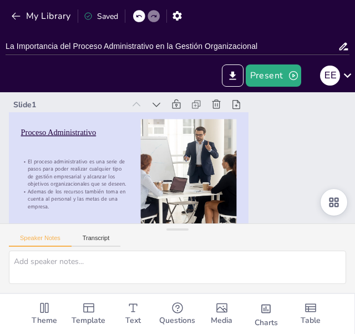
checkbox input "true"
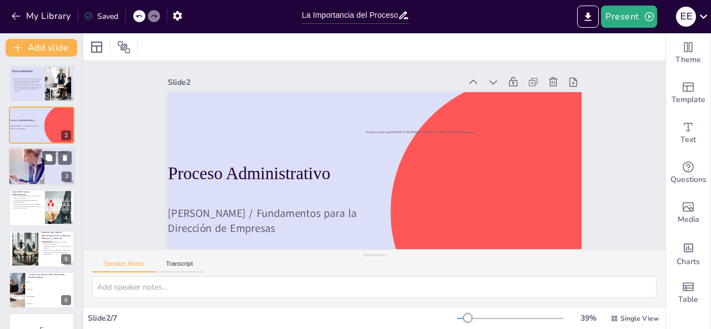
checkbox input "true"
click at [37, 170] on div at bounding box center [16, 167] width 79 height 38
type textarea "La mejora de la eficacia y eficiencia es un objetivo central del proceso admini…"
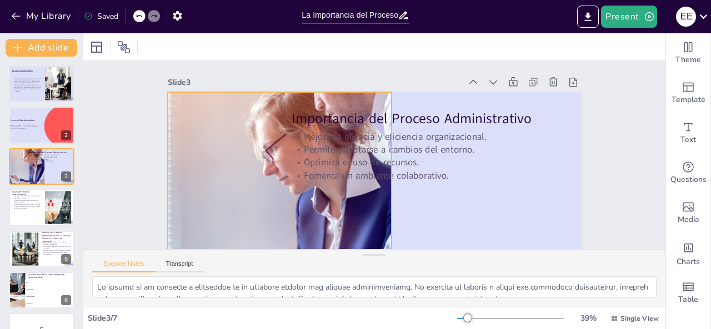
click at [213, 189] on div at bounding box center [251, 47] width 448 height 543
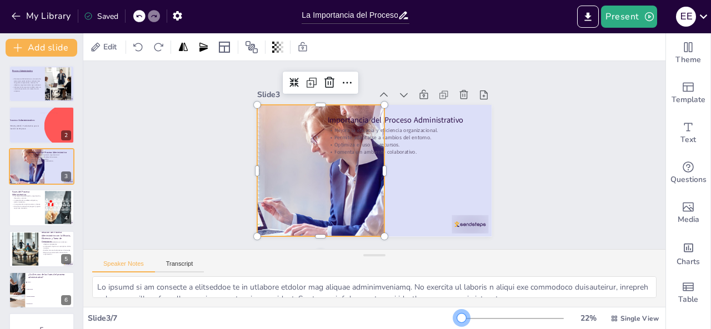
click at [457, 317] on div at bounding box center [461, 318] width 9 height 9
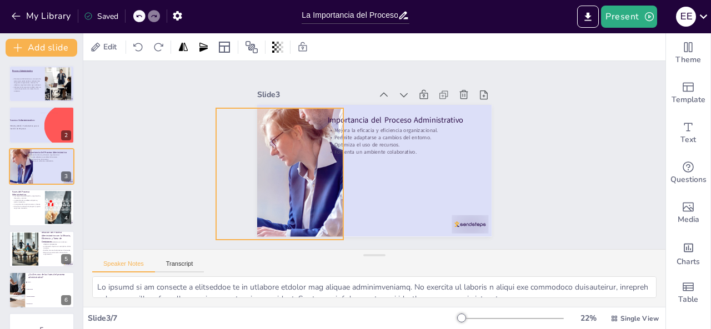
drag, startPoint x: 327, startPoint y: 187, endPoint x: 285, endPoint y: 190, distance: 41.2
click at [285, 190] on div at bounding box center [274, 72] width 285 height 296
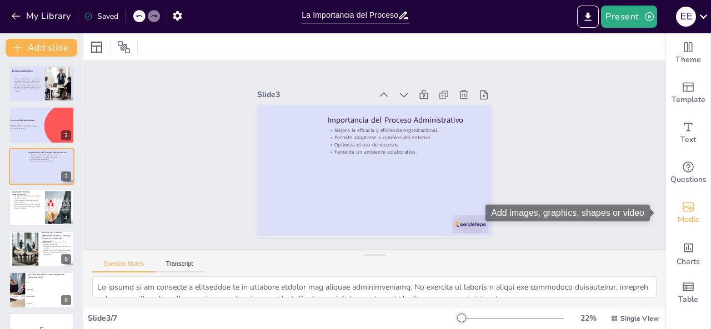
click at [685, 207] on icon "Add images, graphics, shapes or video" at bounding box center [687, 206] width 13 height 13
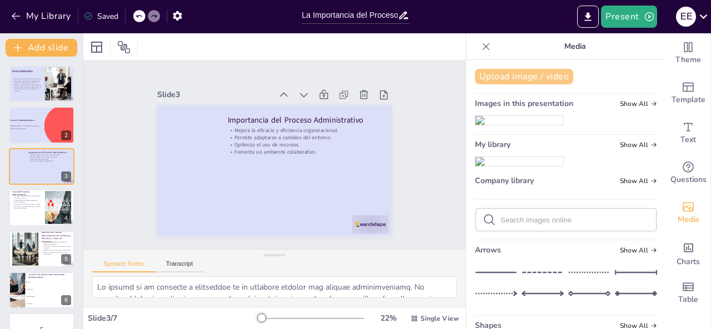
click at [519, 79] on button "Upload image / video" at bounding box center [524, 77] width 98 height 16
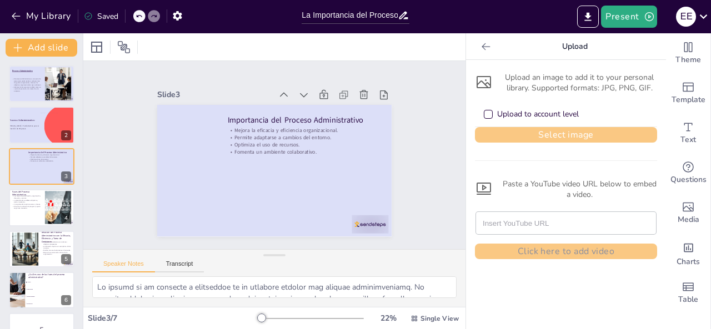
click at [498, 137] on button "Select image" at bounding box center [566, 135] width 182 height 16
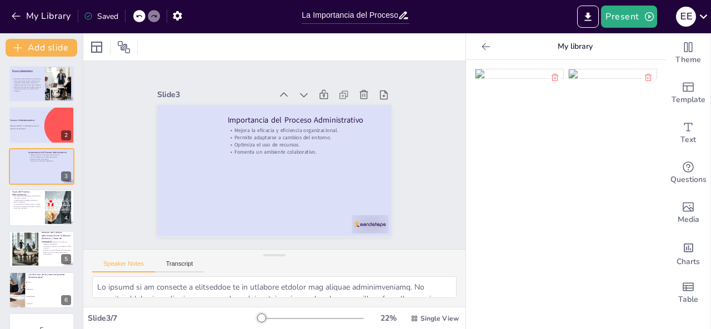
click at [484, 78] on img at bounding box center [519, 73] width 88 height 9
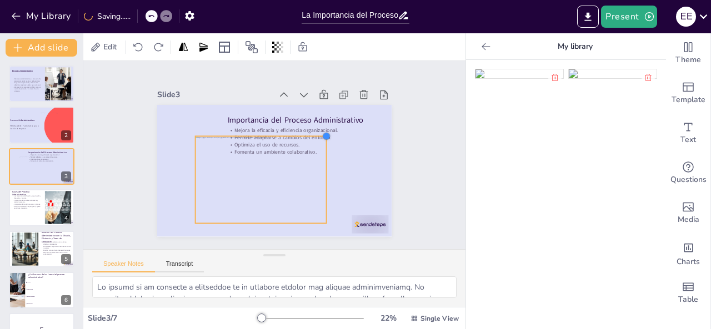
drag, startPoint x: 345, startPoint y: 112, endPoint x: 318, endPoint y: 134, distance: 35.1
click at [234, 131] on div at bounding box center [228, 124] width 12 height 12
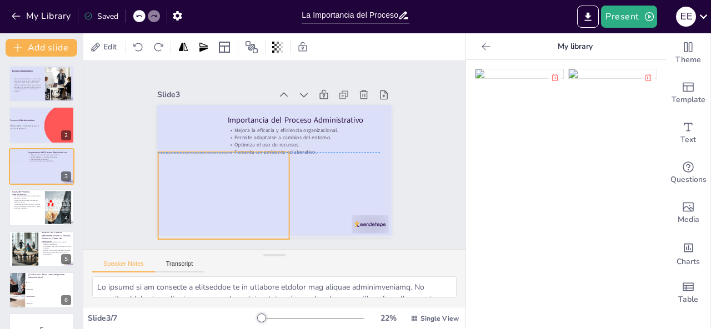
drag, startPoint x: 252, startPoint y: 175, endPoint x: 214, endPoint y: 190, distance: 39.9
click at [214, 190] on div at bounding box center [210, 164] width 157 height 141
click at [112, 202] on div "Slide 1 Proceso Administrativo El proceso administrativo es una serie de pasos …" at bounding box center [274, 156] width 377 height 420
click at [201, 180] on div at bounding box center [209, 164] width 157 height 141
click at [178, 193] on div "Slide 1 Proceso Administrativo El proceso administrativo es una serie de pasos …" at bounding box center [274, 155] width 193 height 312
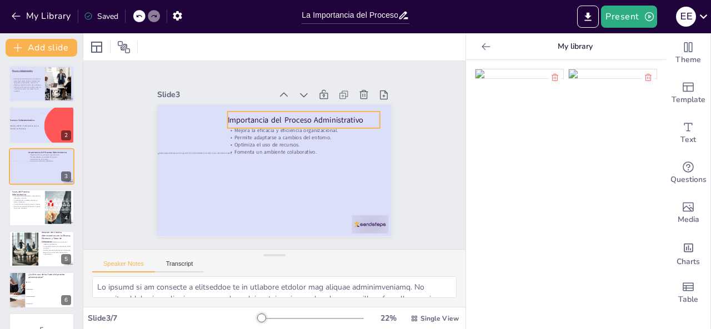
click at [291, 114] on p "Importancia del Proceso Administrativo" at bounding box center [320, 158] width 98 height 130
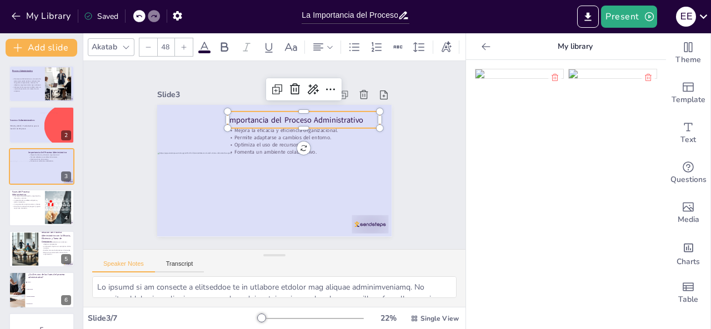
click at [291, 116] on p "Importancia del Proceso Administrativo" at bounding box center [303, 192] width 42 height 152
click at [358, 114] on p "Importancia del Proceso Administrativo" at bounding box center [307, 122] width 153 height 27
click at [377, 132] on div at bounding box center [265, 143] width 267 height 244
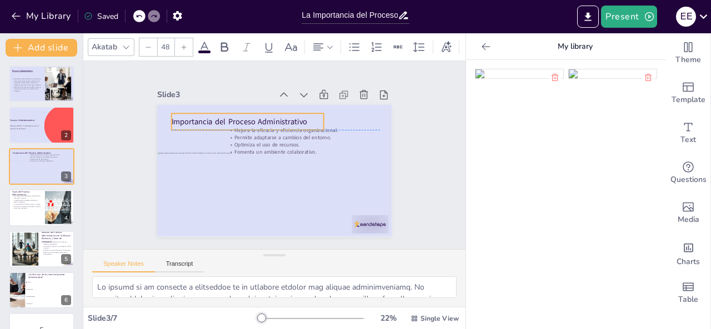
drag, startPoint x: 362, startPoint y: 118, endPoint x: 305, endPoint y: 118, distance: 56.6
click at [305, 118] on p "Importancia del Proceso Administrativo" at bounding box center [310, 132] width 27 height 153
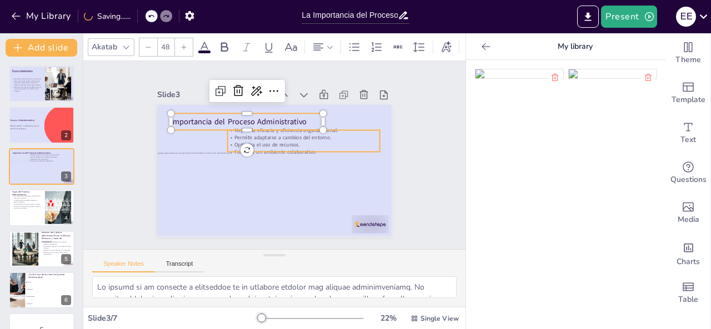
checkbox input "true"
type input "32"
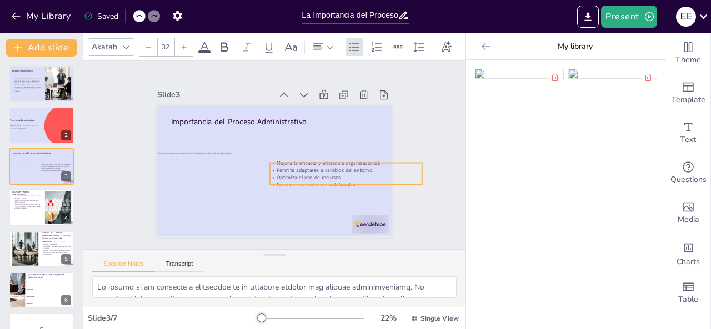
drag, startPoint x: 329, startPoint y: 135, endPoint x: 373, endPoint y: 170, distance: 56.9
click at [373, 170] on p "Permite adaptarse a cambios del entorno." at bounding box center [346, 170] width 153 height 7
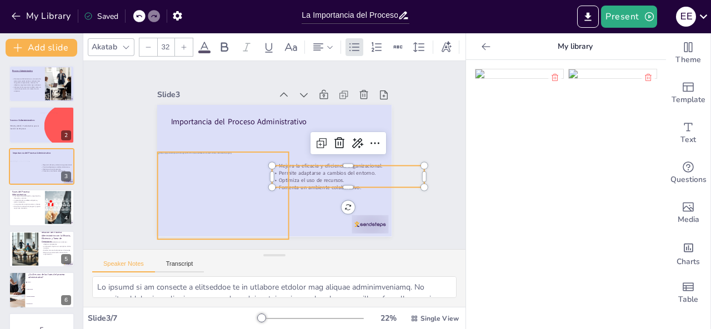
click at [212, 178] on div at bounding box center [228, 108] width 101 height 139
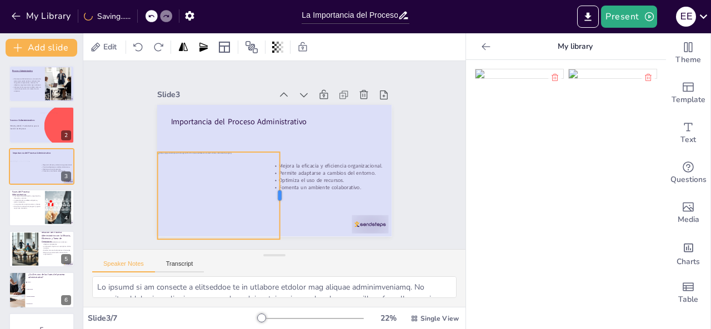
drag, startPoint x: 282, startPoint y: 192, endPoint x: 273, endPoint y: 193, distance: 9.0
click at [273, 193] on div at bounding box center [254, 192] width 65 height 71
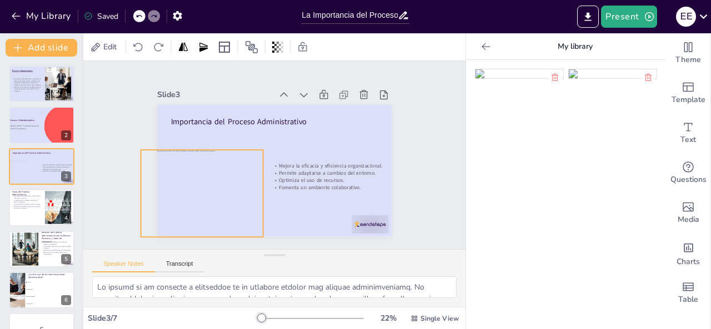
drag, startPoint x: 224, startPoint y: 204, endPoint x: 208, endPoint y: 202, distance: 16.8
click at [269, 202] on div at bounding box center [312, 223] width 87 height 131
click at [111, 156] on div "Slide 1 Proceso Administrativo El proceso administrativo es una serie de pasos …" at bounding box center [274, 154] width 327 height 425
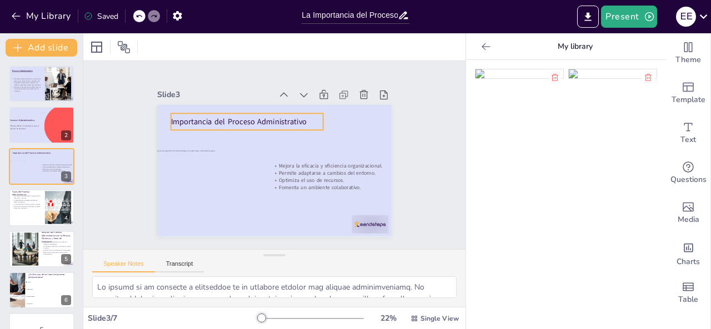
click at [247, 119] on p "Importancia del Proceso Administrativo" at bounding box center [290, 115] width 86 height 138
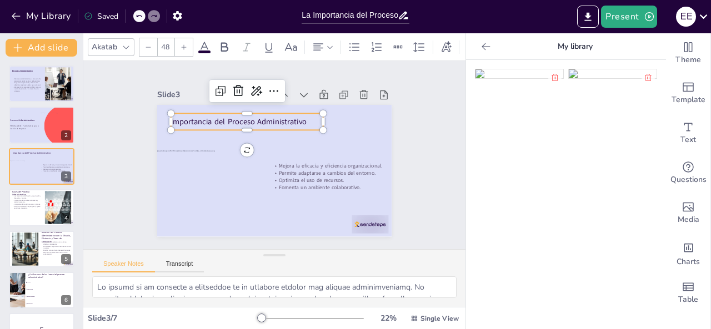
click at [127, 43] on icon at bounding box center [126, 47] width 9 height 9
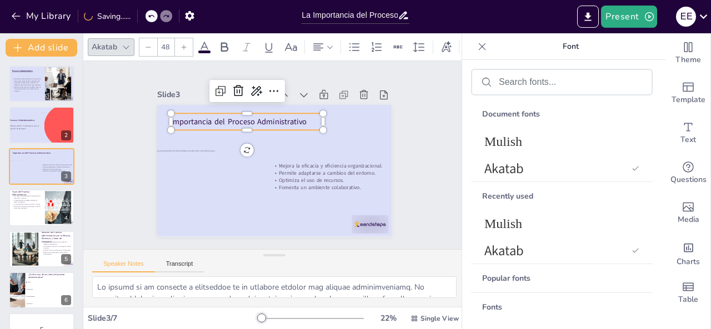
click at [544, 127] on div "Document fonts" at bounding box center [562, 114] width 182 height 28
click at [545, 139] on span "Mulish" at bounding box center [559, 141] width 150 height 15
click at [395, 117] on div "Slide 1 Proceso Administrativo El proceso administrativo es una serie de pasos …" at bounding box center [274, 155] width 247 height 333
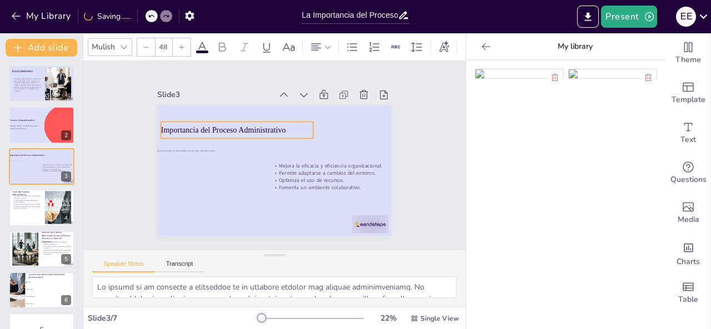
drag, startPoint x: 267, startPoint y: 113, endPoint x: 257, endPoint y: 121, distance: 13.0
click at [257, 121] on p "Importancia del Proceso Administrativo" at bounding box center [282, 111] width 72 height 144
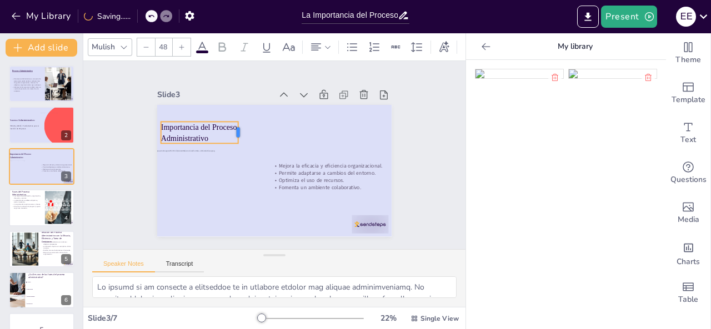
drag, startPoint x: 307, startPoint y: 126, endPoint x: 232, endPoint y: 127, distance: 75.0
click at [252, 127] on div at bounding box center [262, 118] width 20 height 23
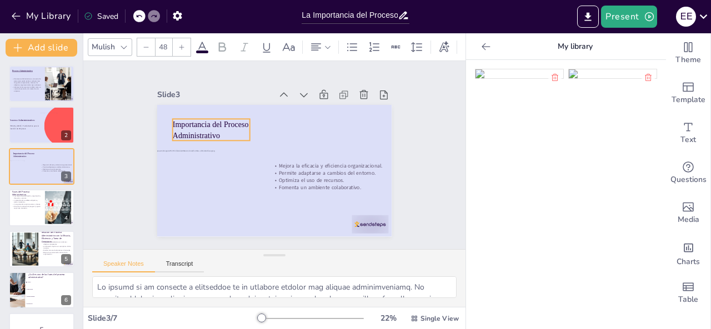
drag, startPoint x: 188, startPoint y: 124, endPoint x: 199, endPoint y: 121, distance: 12.0
click at [257, 121] on p "Importancia del Proceso Administrativo" at bounding box center [279, 87] width 45 height 81
drag, startPoint x: 244, startPoint y: 123, endPoint x: 215, endPoint y: 123, distance: 28.9
click at [318, 142] on div at bounding box center [327, 159] width 18 height 34
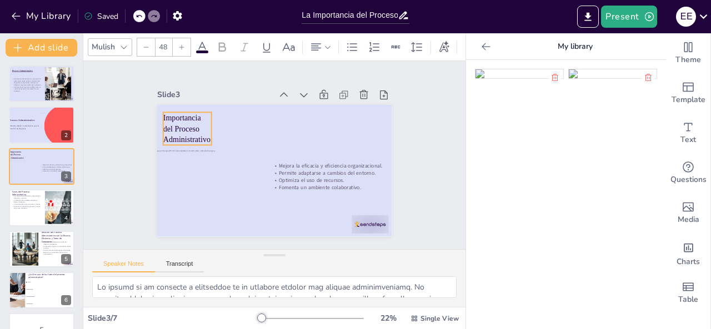
drag, startPoint x: 179, startPoint y: 135, endPoint x: 169, endPoint y: 128, distance: 11.6
click at [172, 126] on p "Importancia del Proceso Administrativo" at bounding box center [200, 103] width 57 height 46
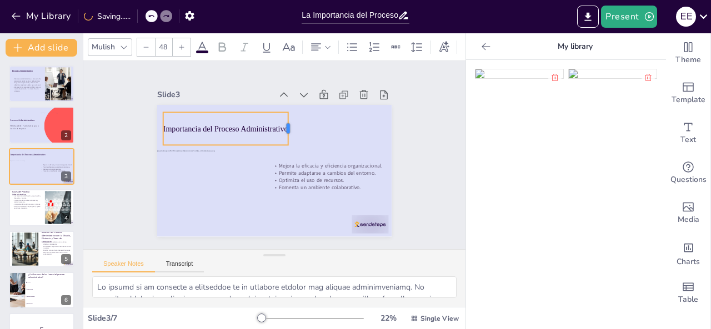
drag, startPoint x: 205, startPoint y: 124, endPoint x: 282, endPoint y: 128, distance: 76.8
click at [292, 129] on div at bounding box center [305, 145] width 27 height 32
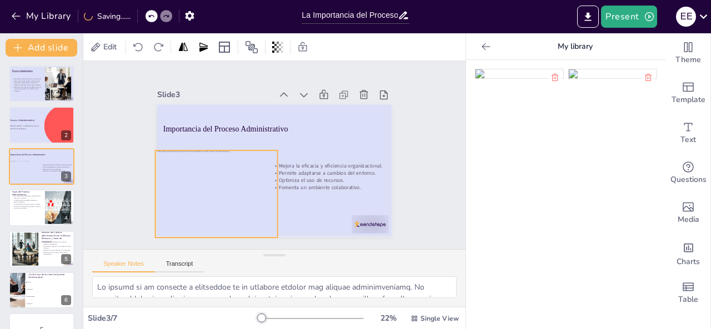
drag, startPoint x: 214, startPoint y: 185, endPoint x: 228, endPoint y: 186, distance: 14.4
click at [228, 168] on div at bounding box center [254, 92] width 124 height 152
drag, startPoint x: 269, startPoint y: 187, endPoint x: 280, endPoint y: 187, distance: 10.6
click at [280, 187] on div at bounding box center [283, 196] width 27 height 87
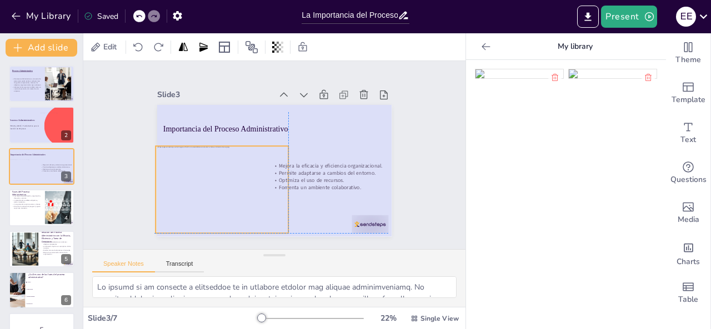
drag, startPoint x: 235, startPoint y: 194, endPoint x: 234, endPoint y: 188, distance: 5.6
click at [234, 172] on div at bounding box center [276, 92] width 151 height 160
click at [82, 166] on div at bounding box center [83, 181] width 4 height 296
click at [98, 164] on div "Slide 1 Proceso Administrativo El proceso administrativo es una serie de pasos …" at bounding box center [273, 155] width 421 height 297
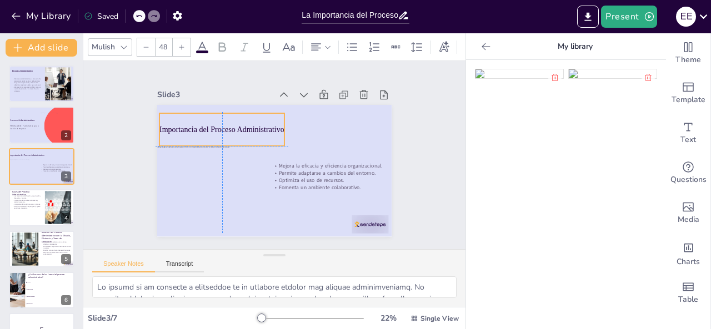
click at [213, 122] on p "Importancia del Proceso Administrativo" at bounding box center [228, 119] width 125 height 37
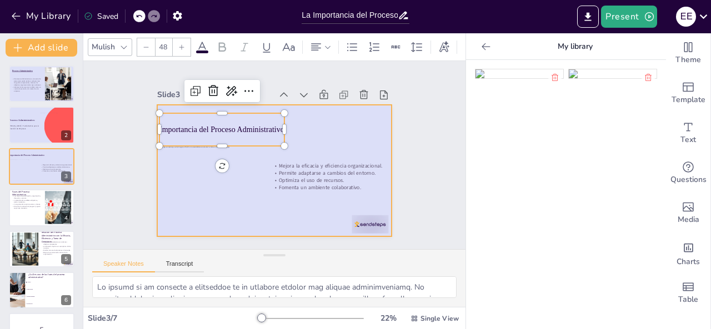
click at [368, 137] on div at bounding box center [268, 170] width 268 height 216
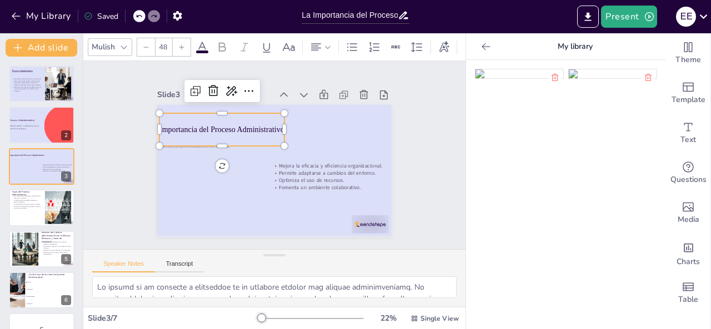
click at [227, 122] on p "Importancia del Proceso Administrativo" at bounding box center [236, 110] width 119 height 61
click at [267, 47] on icon at bounding box center [266, 47] width 13 height 13
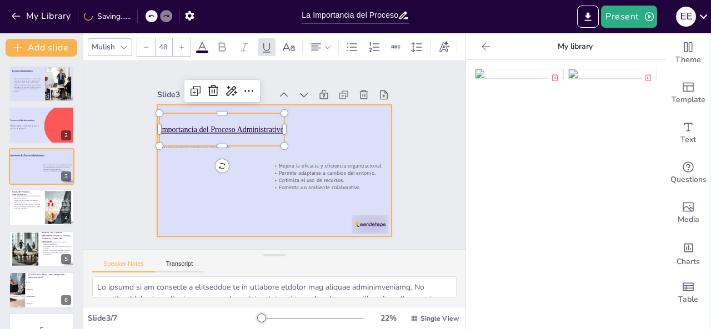
click at [334, 127] on div at bounding box center [259, 151] width 178 height 257
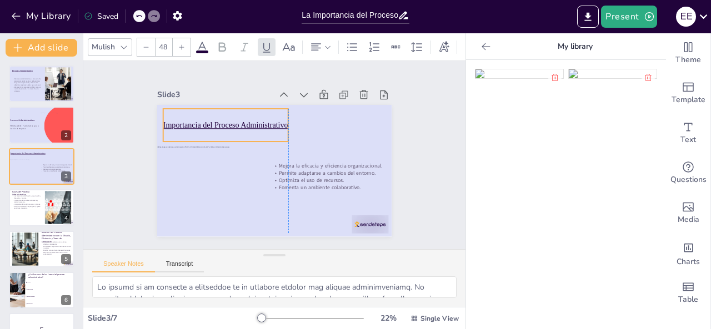
click at [245, 114] on div "Importancia del Proceso Administrativo" at bounding box center [247, 104] width 125 height 91
click at [178, 156] on div "Slide 1 Proceso Administrativo El proceso administrativo es una serie de pasos …" at bounding box center [274, 155] width 193 height 312
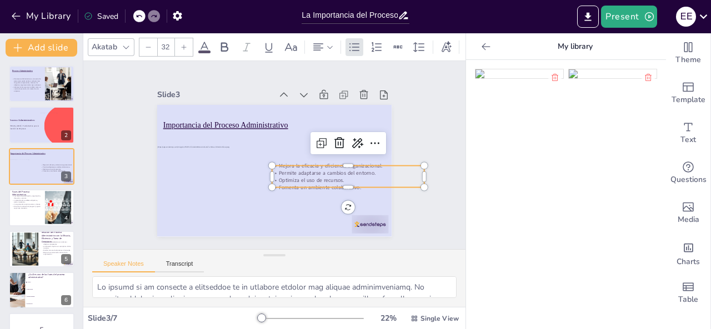
click at [254, 178] on p "Optimiza el uso de recursos." at bounding box center [234, 222] width 39 height 150
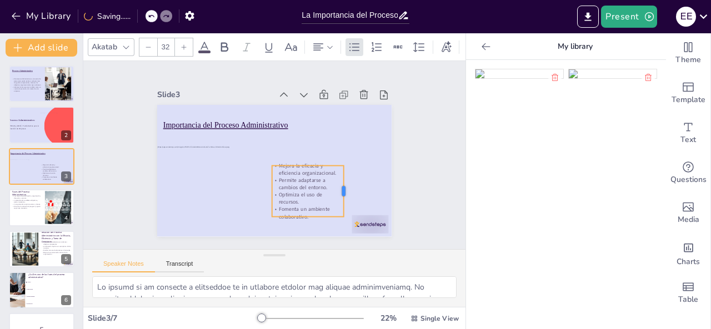
drag, startPoint x: 418, startPoint y: 173, endPoint x: 337, endPoint y: 178, distance: 80.7
click at [288, 224] on div at bounding box center [262, 236] width 51 height 24
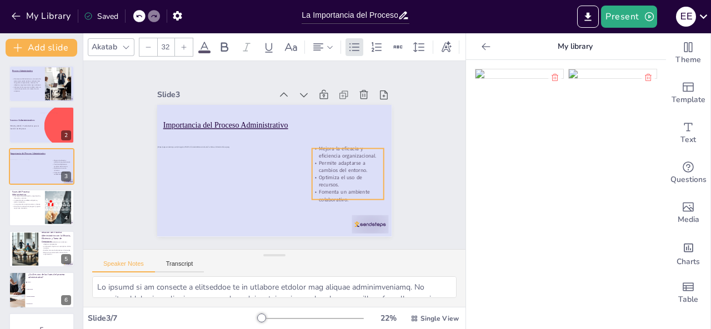
drag, startPoint x: 306, startPoint y: 190, endPoint x: 346, endPoint y: 173, distance: 43.5
click at [346, 183] on p "Permite adaptarse a cambios del entorno." at bounding box center [321, 212] width 63 height 59
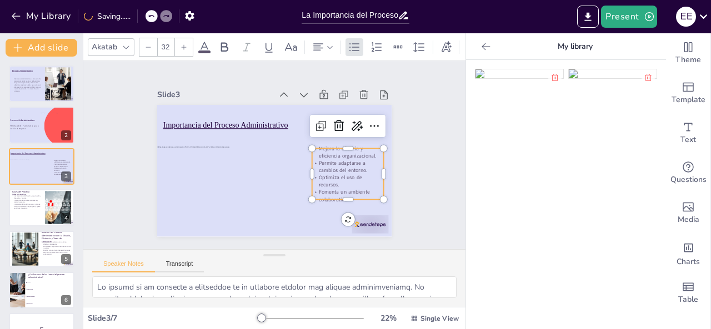
click at [282, 193] on p "Permite adaptarse a cambios del entorno." at bounding box center [271, 229] width 22 height 73
click at [241, 193] on p "Fomenta un ambiente colaborativo." at bounding box center [234, 229] width 14 height 72
click at [231, 185] on p "Fomenta un ambiente colaborativo." at bounding box center [213, 212] width 36 height 73
click at [224, 185] on p "Fomenta un ambiente colaborativo." at bounding box center [191, 165] width 67 height 54
checkbox input "true"
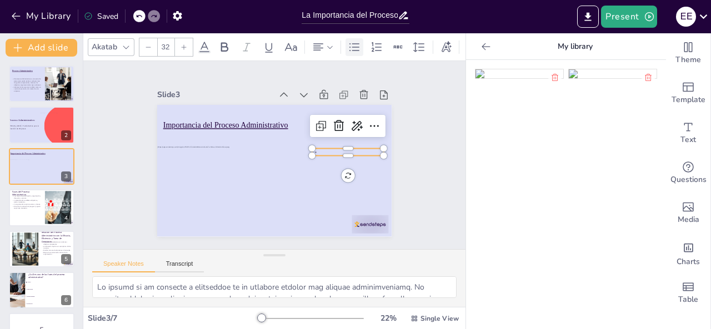
click at [352, 44] on icon at bounding box center [354, 47] width 13 height 13
click at [317, 152] on p at bounding box center [348, 159] width 72 height 15
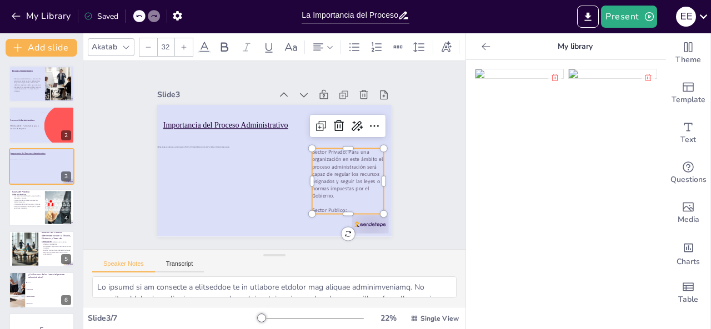
click at [335, 184] on p "Sector Privado: Para una organización en este ámbito el proceso administración …" at bounding box center [295, 228] width 80 height 88
click at [325, 192] on p "Sector Publico: Para una organización en este ámbito el proceso administración …" at bounding box center [287, 230] width 76 height 87
click at [337, 223] on p "Sector Publico:" at bounding box center [324, 237] width 71 height 29
click at [265, 227] on div at bounding box center [244, 257] width 44 height 67
click at [355, 237] on div at bounding box center [319, 252] width 71 height 31
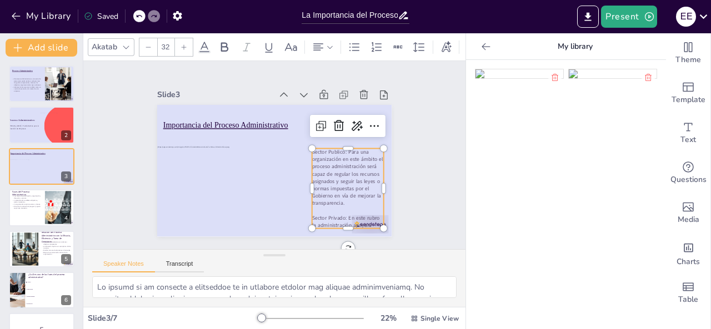
click at [390, 203] on div "Slide 1 Proceso Administrativo El proceso administrativo es una serie de pasos …" at bounding box center [274, 156] width 330 height 320
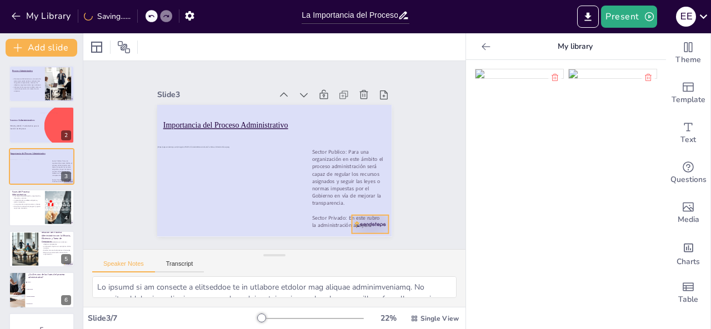
click at [343, 246] on div at bounding box center [322, 263] width 41 height 34
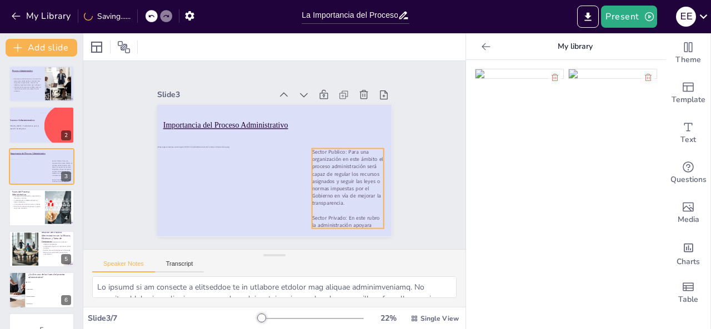
click at [209, 223] on p "Sector Privado: En este rubro la administración apoyara" at bounding box center [194, 213] width 29 height 73
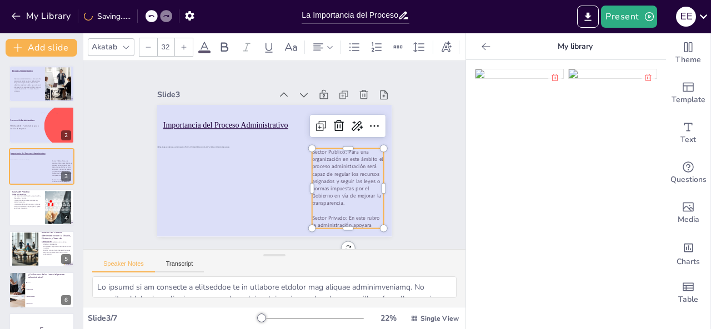
click at [369, 223] on p "Sector Privado: En este rubro la administración apoyara" at bounding box center [340, 229] width 73 height 22
checkbox input "true"
click at [360, 223] on p "Sector Privado: En este rubro la administración apoyara" at bounding box center [323, 241] width 73 height 36
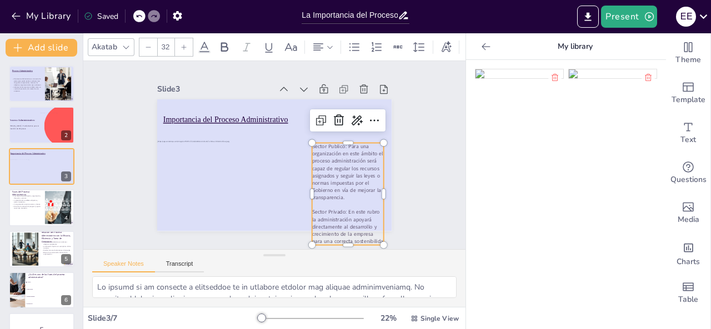
scroll to position [13, 0]
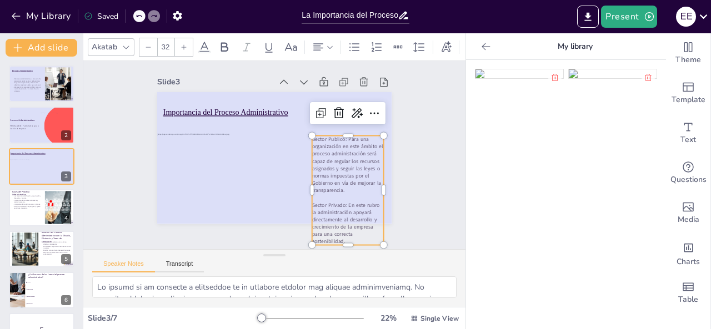
click at [388, 143] on div "Slide 1 Proceso Administrativo El proceso administrativo es una serie de pasos …" at bounding box center [281, 144] width 339 height 290
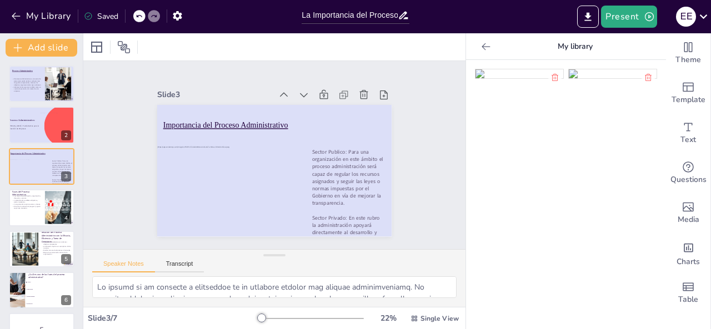
scroll to position [0, 0]
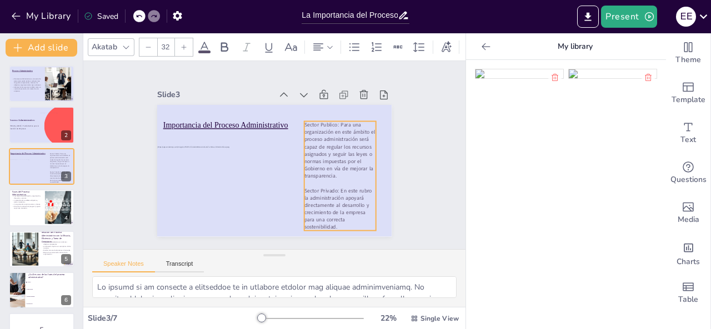
drag, startPoint x: 339, startPoint y: 165, endPoint x: 331, endPoint y: 138, distance: 28.3
click at [331, 164] on p "Sector Publico: Para una organización en este ámbito el proceso administración …" at bounding box center [311, 210] width 87 height 92
click at [300, 154] on p "Sector Publico: Para una organización en este ámbito el proceso administración …" at bounding box center [322, 200] width 92 height 93
click at [300, 136] on p "Sector Publico: Para una organización en este ámbito el proceso administración …" at bounding box center [336, 177] width 89 height 83
drag, startPoint x: 297, startPoint y: 122, endPoint x: 332, endPoint y: 118, distance: 35.1
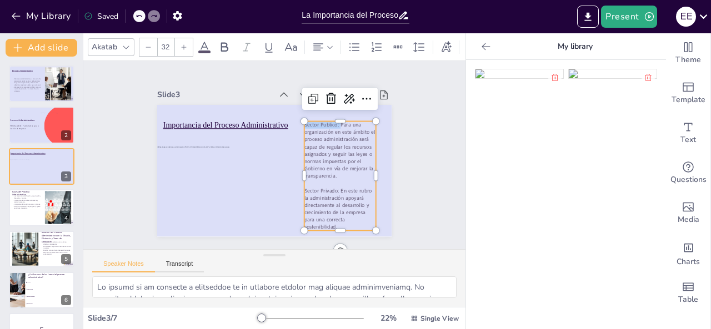
click at [332, 140] on p "Sector Publico: Para una organización en este ámbito el proceso administración …" at bounding box center [334, 183] width 92 height 87
click at [220, 44] on icon at bounding box center [224, 47] width 13 height 13
click at [322, 163] on p "Sector Publico: Para una organización en este ámbito el proceso administración …" at bounding box center [338, 171] width 87 height 78
drag, startPoint x: 297, startPoint y: 186, endPoint x: 330, endPoint y: 184, distance: 33.4
click at [330, 198] on p "Sector Privado: En este rubro la administración apoyará directamente al desarro…" at bounding box center [304, 235] width 84 height 74
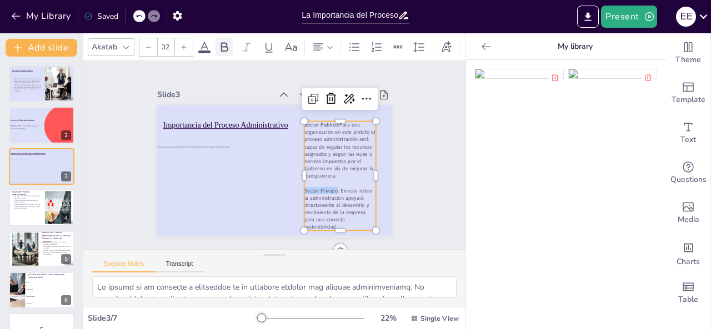
click at [221, 42] on icon at bounding box center [224, 46] width 7 height 9
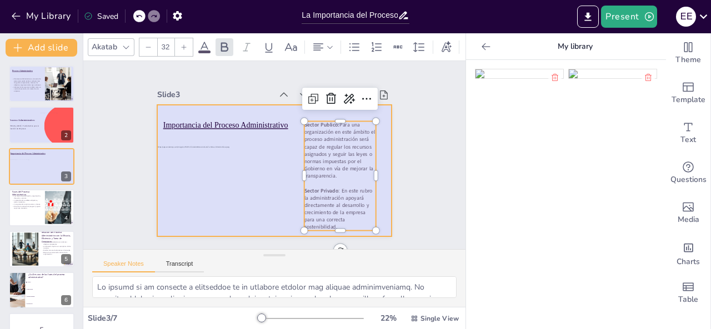
click at [375, 183] on div at bounding box center [264, 166] width 263 height 255
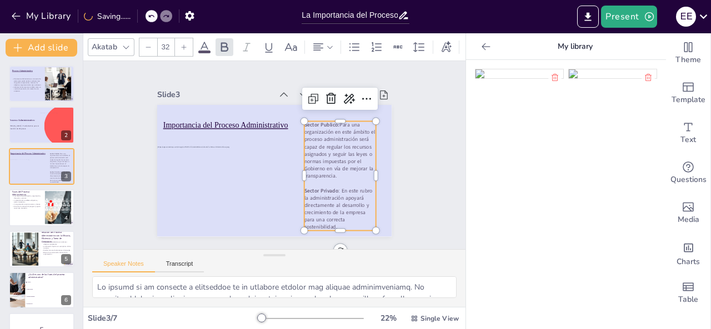
click at [339, 148] on p "Sector Publico: Para una organización en este ámbito el proceso administración …" at bounding box center [324, 112] width 93 height 89
drag, startPoint x: 339, startPoint y: 142, endPoint x: 339, endPoint y: 154, distance: 12.2
click at [339, 160] on p "Sector Publico: Para una organización en este ámbito el proceso administración …" at bounding box center [317, 206] width 89 height 93
checkbox input "true"
click at [41, 207] on p "El control monitorea el progreso y ajusta según sea necesario." at bounding box center [27, 207] width 30 height 4
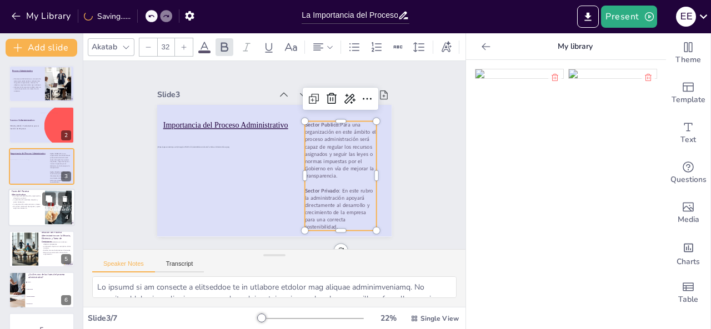
type textarea "Conocer las fases del proceso administrativo es esencial para cualquier estudia…"
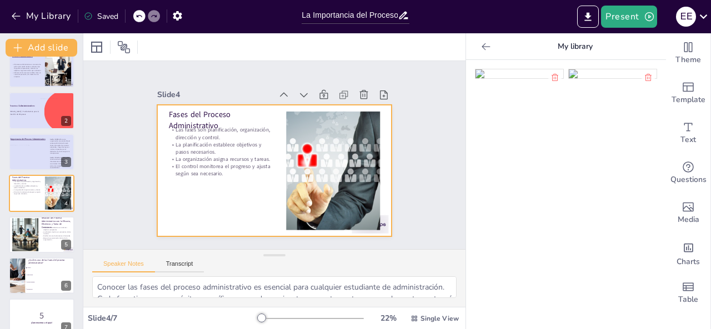
click at [199, 222] on div at bounding box center [264, 166] width 263 height 255
click at [90, 45] on div at bounding box center [96, 47] width 13 height 13
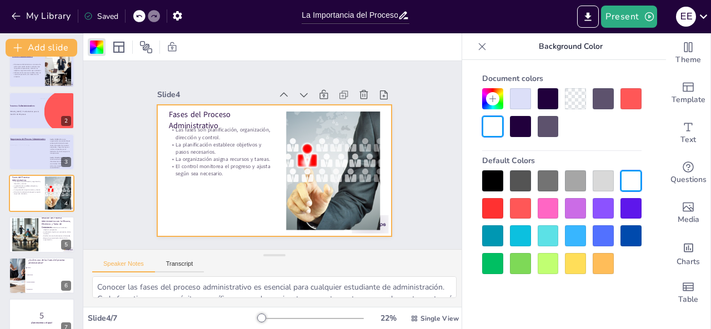
click at [514, 101] on div at bounding box center [520, 98] width 21 height 21
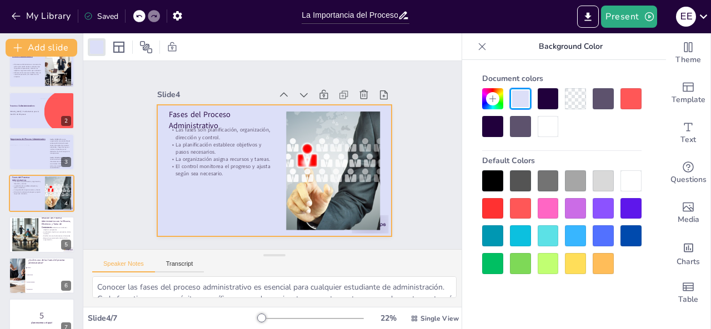
click at [398, 183] on div "Slide 1 Proceso Administrativo El proceso administrativo es una serie de pasos …" at bounding box center [274, 156] width 330 height 320
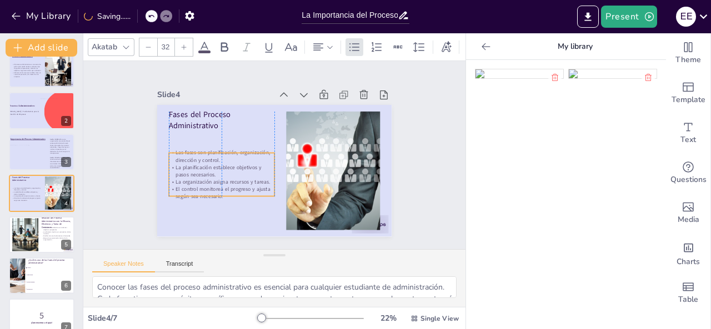
drag, startPoint x: 204, startPoint y: 150, endPoint x: 204, endPoint y: 173, distance: 22.8
click at [204, 173] on p "La planificación establece objetivos y pasos necesarios." at bounding box center [222, 137] width 94 height 74
click at [197, 177] on p "La organización asigna recursos y tareas." at bounding box center [216, 140] width 83 height 76
click at [232, 188] on p "El control monitorea el progreso y ajusta según sea necesario." at bounding box center [210, 155] width 94 height 74
click at [232, 185] on p "El control monitorea el progreso y ajusta según sea necesario." at bounding box center [211, 141] width 82 height 88
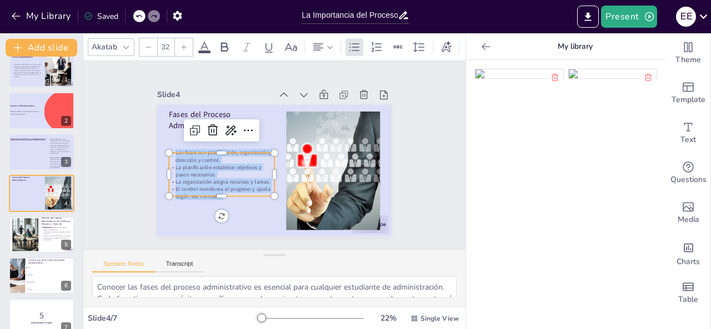
drag, startPoint x: 232, startPoint y: 188, endPoint x: 156, endPoint y: 154, distance: 82.8
click at [156, 154] on div "Fases del Proceso Administrativo Las fases son planificación, organización, dir…" at bounding box center [262, 144] width 255 height 263
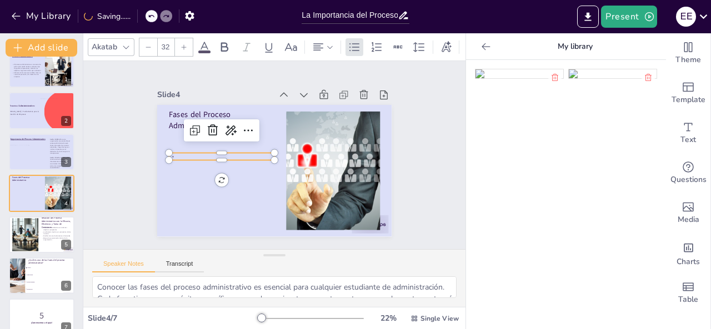
checkbox input "true"
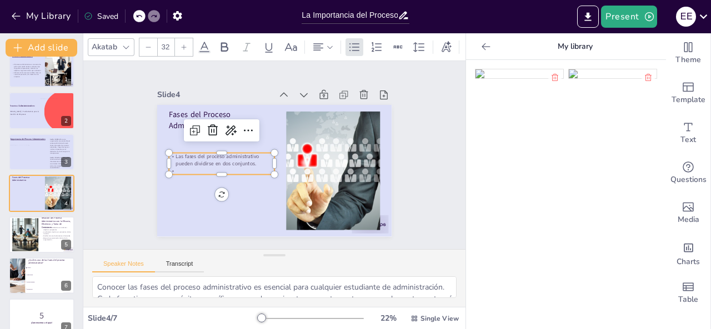
checkbox input "true"
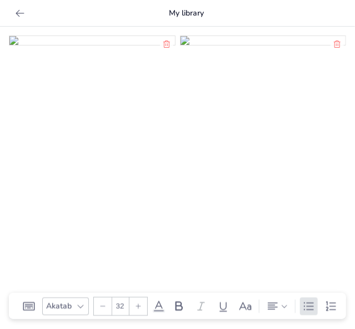
click at [21, 16] on icon at bounding box center [19, 13] width 11 height 11
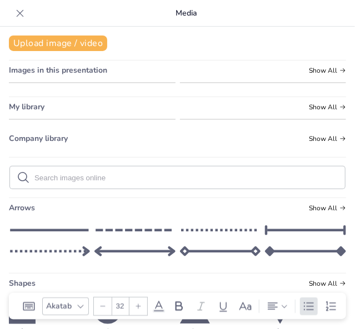
click at [21, 16] on icon at bounding box center [19, 13] width 11 height 11
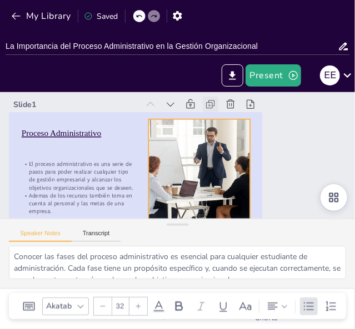
checkbox input "true"
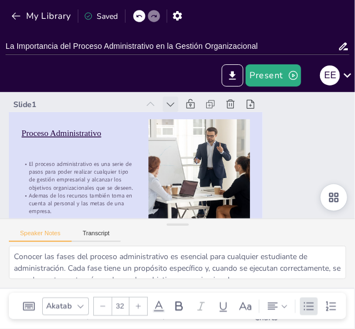
click at [206, 178] on div at bounding box center [217, 189] width 22 height 22
type textarea "La definición del proceso administrativo como un conjunto de actividades interr…"
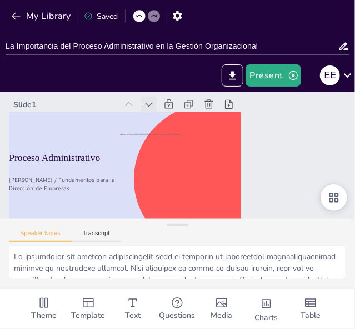
click at [177, 106] on div at bounding box center [202, 110] width 112 height 73
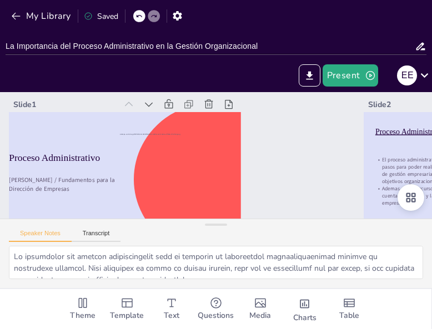
checkbox input "true"
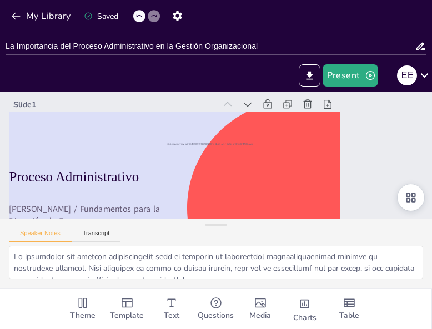
checkbox input "true"
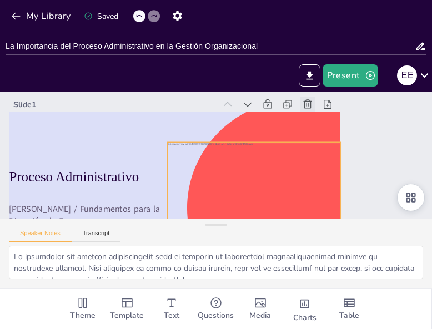
checkbox input "true"
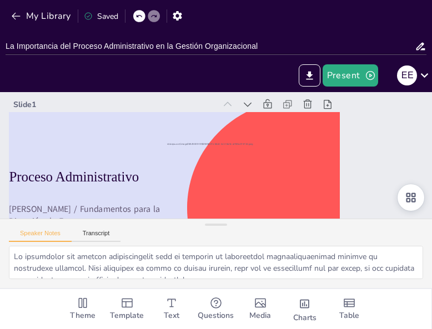
checkbox input "true"
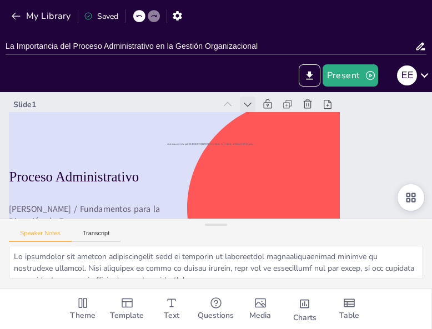
checkbox input "true"
click at [258, 117] on div at bounding box center [268, 127] width 21 height 21
checkbox input "true"
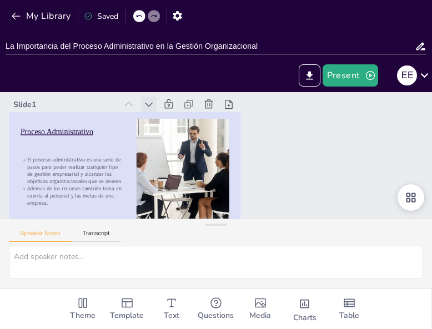
checkbox input "true"
click at [240, 99] on div "Slide 1" at bounding box center [137, 86] width 230 height 63
click at [282, 193] on icon at bounding box center [288, 199] width 12 height 12
type textarea "La definición del proceso administrativo como un conjunto de actividades interr…"
checkbox input "true"
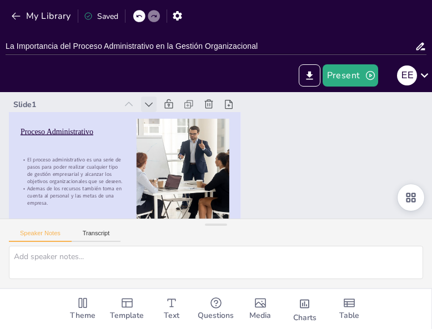
checkbox input "true"
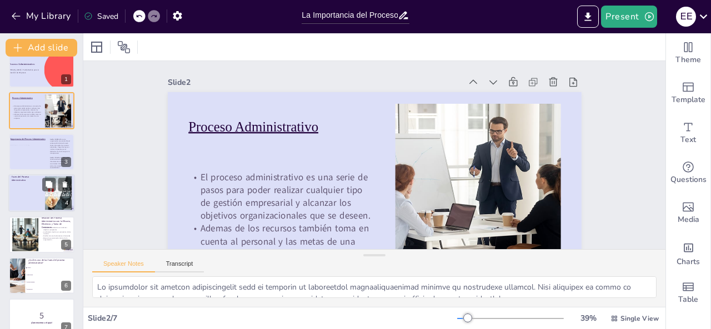
checkbox input "true"
click at [33, 192] on div at bounding box center [27, 191] width 30 height 6
type textarea "Conocer las fases del proceso administrativo es esencial para cualquier estudia…"
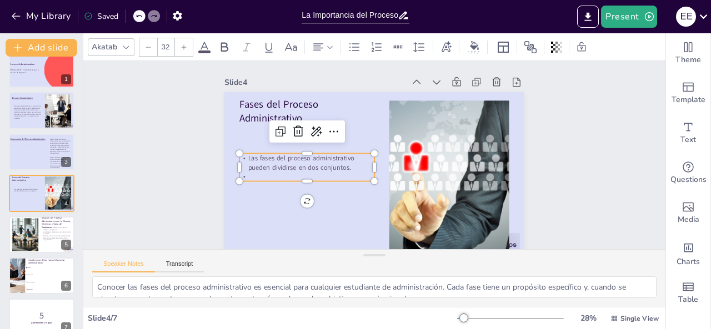
click at [344, 136] on span "Las fases del proceso administrativo pueden dividirse en dos conjuntos." at bounding box center [358, 82] width 29 height 107
click at [320, 160] on p at bounding box center [338, 94] width 37 height 134
click at [355, 144] on p at bounding box center [403, 90] width 97 height 107
click at [349, 152] on p at bounding box center [367, 85] width 37 height 134
click at [320, 160] on p at bounding box center [338, 94] width 37 height 134
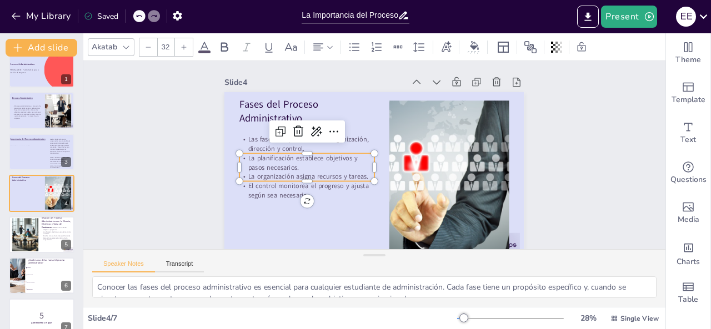
click at [139, 17] on icon at bounding box center [138, 16] width 7 height 7
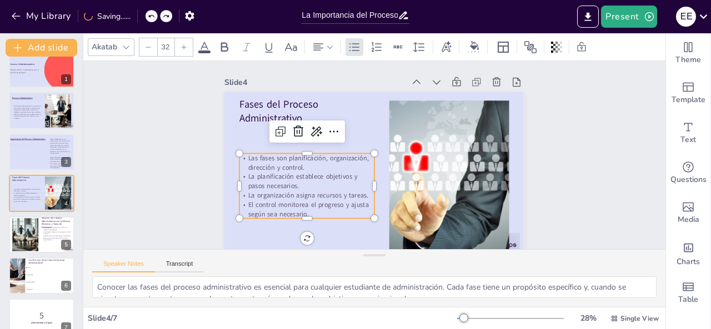
checkbox input "true"
click at [132, 18] on div "My Library Saved" at bounding box center [94, 16] width 188 height 20
click at [136, 17] on icon at bounding box center [138, 16] width 7 height 7
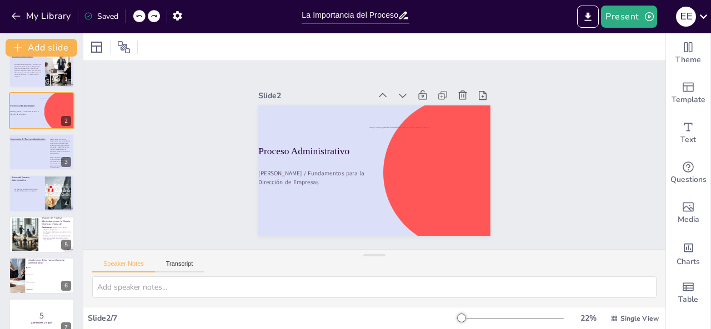
click at [151, 16] on div at bounding box center [146, 16] width 27 height 12
click at [163, 16] on div "My Library Saved" at bounding box center [94, 16] width 188 height 20
click at [158, 17] on div at bounding box center [154, 16] width 12 height 12
checkbox input "true"
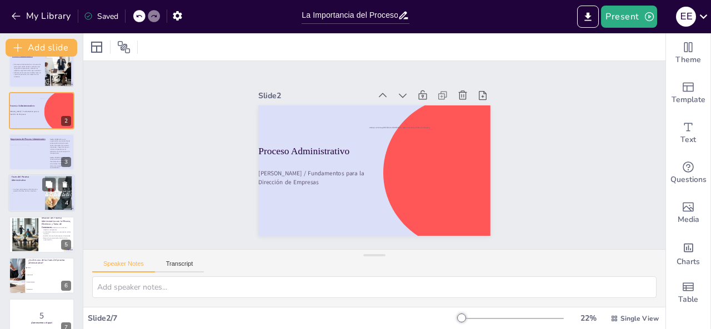
click at [36, 203] on div at bounding box center [41, 193] width 67 height 38
type textarea "Conocer las fases del proceso administrativo es esencial para cualquier estudia…"
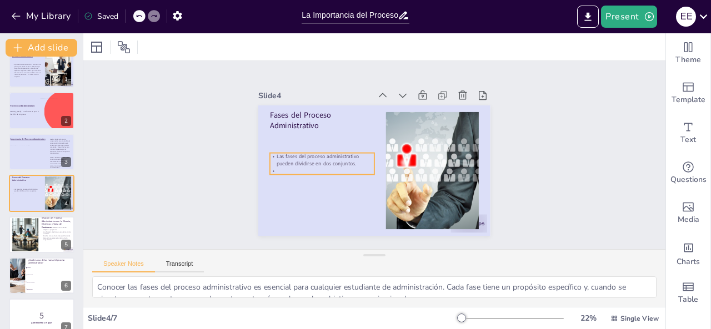
click at [291, 169] on p at bounding box center [320, 153] width 102 height 39
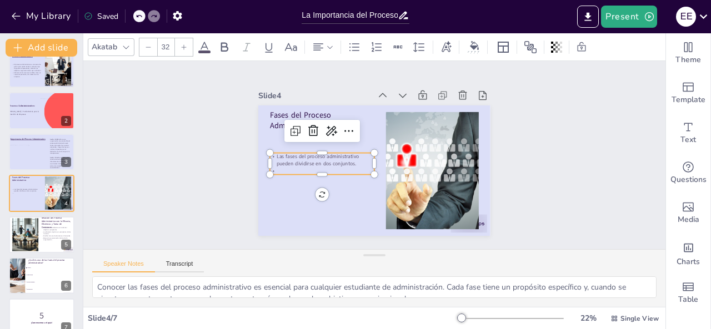
click at [291, 169] on p at bounding box center [320, 153] width 102 height 39
checkbox input "true"
click at [315, 171] on p "La fase mecánica que engloba el proceso de planificación" at bounding box center [319, 157] width 104 height 46
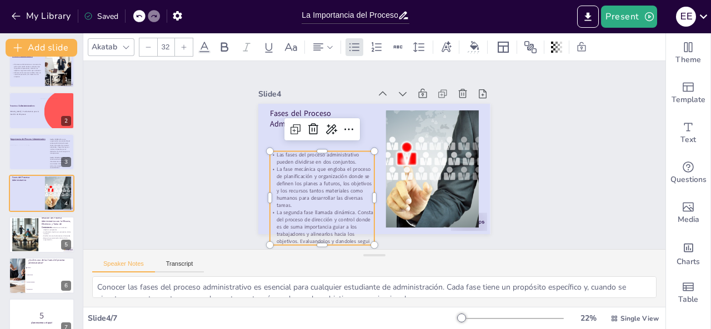
scroll to position [9, 0]
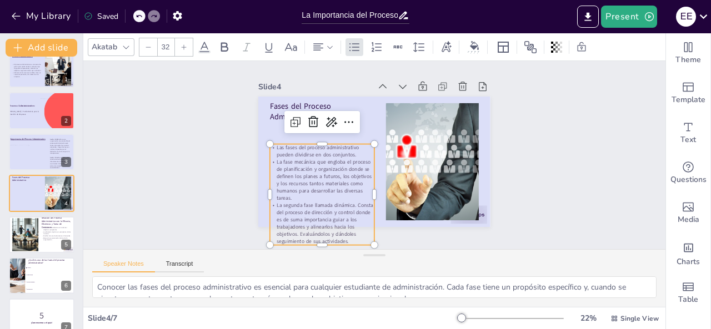
click at [328, 170] on p "La fase mecánica que engloba el proceso de planificación y organización donde s…" at bounding box center [316, 151] width 112 height 90
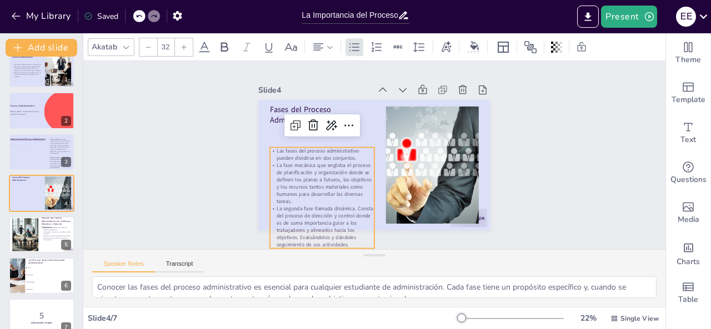
click at [238, 160] on div "Slide 1 Proceso Administrativo El proceso administrativo es una serie de pasos …" at bounding box center [377, 151] width 333 height 304
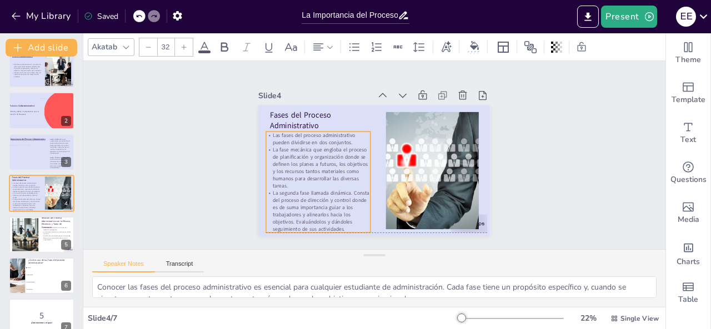
drag, startPoint x: 308, startPoint y: 175, endPoint x: 304, endPoint y: 154, distance: 21.5
click at [304, 154] on p "La fase mecánica que engloba el proceso de planificación y organización donde s…" at bounding box center [318, 144] width 113 height 82
checkbox input "true"
click at [51, 248] on div at bounding box center [41, 235] width 67 height 38
type textarea "La eficacia es un indicador clave del rendimiento organizacional. Al establecer…"
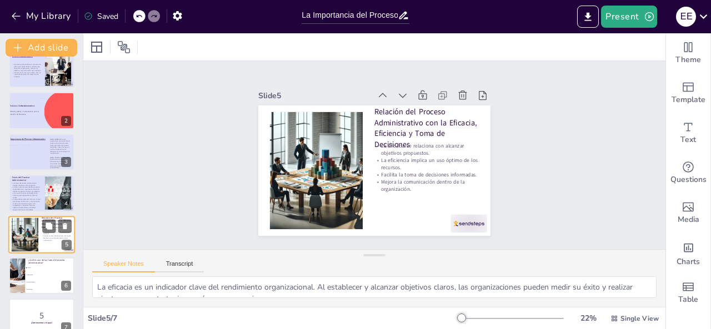
scroll to position [29, 0]
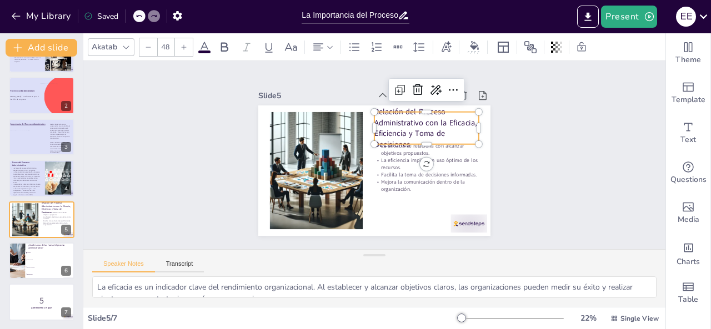
click at [411, 127] on p "Relación del Proceso Administrativo con la Eficacia, Eficiencia y Toma de Decis…" at bounding box center [429, 176] width 102 height 107
checkbox input "true"
type input "32"
click at [443, 178] on p "Mejora la comunicación dentro de la organización." at bounding box center [404, 207] width 98 height 65
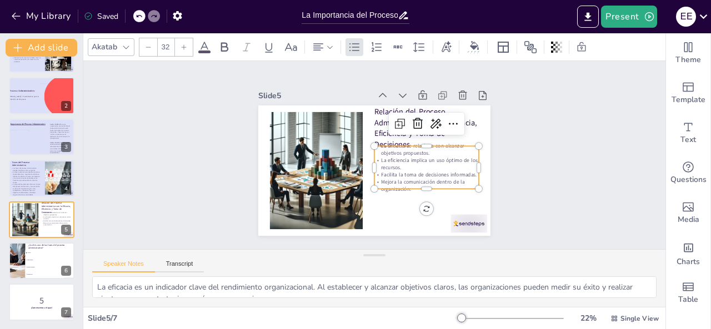
click at [443, 178] on p "Mejora la comunicación dentro de la organización." at bounding box center [415, 201] width 104 height 46
click at [489, 150] on div "Slide 1 Proceso Administrativo El proceso administrativo es una serie de pasos …" at bounding box center [374, 155] width 327 height 317
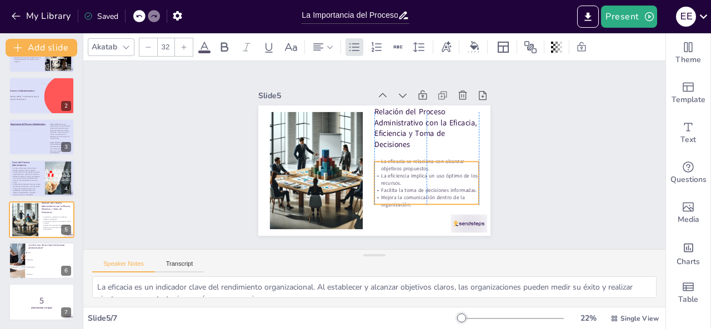
drag, startPoint x: 455, startPoint y: 154, endPoint x: 453, endPoint y: 169, distance: 15.7
click at [440, 169] on p "La eficiencia implica un uso óptimo de los recursos." at bounding box center [396, 208] width 87 height 81
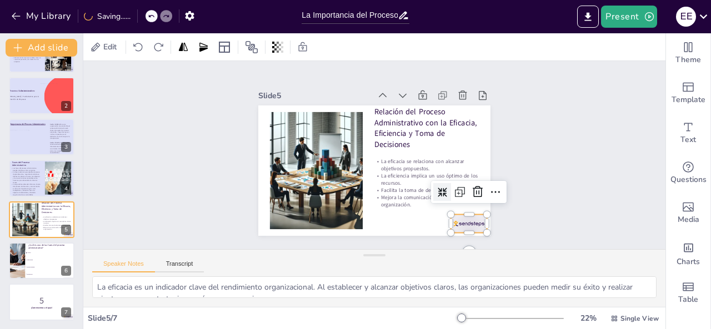
click at [453, 240] on div at bounding box center [433, 255] width 41 height 31
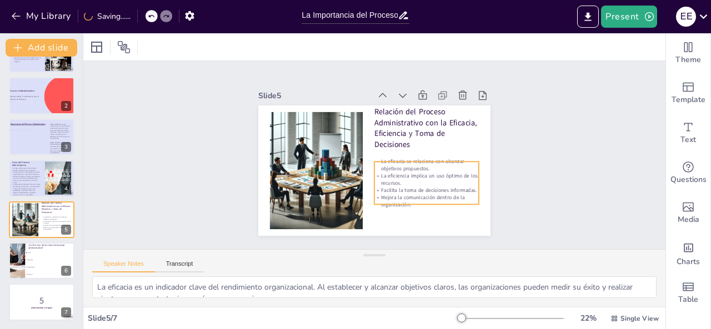
click at [370, 190] on p "Mejora la comunicación dentro de la organización." at bounding box center [347, 219] width 46 height 104
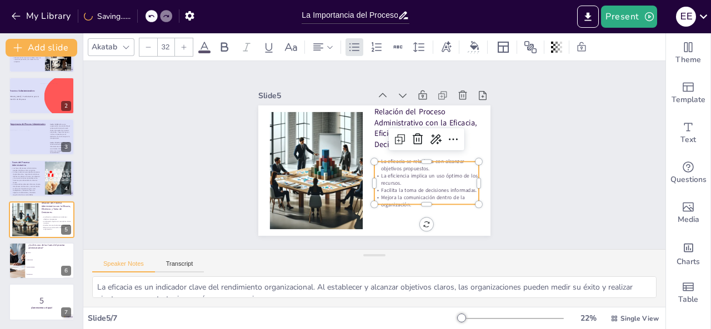
click at [338, 190] on p "Mejora la comunicación dentro de la organización." at bounding box center [315, 191] width 46 height 104
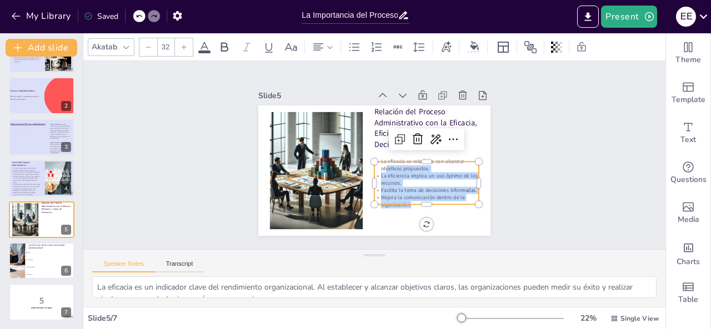
drag, startPoint x: 462, startPoint y: 197, endPoint x: 379, endPoint y: 163, distance: 89.9
click at [374, 163] on div "La eficacia se relaciona con alcanzar objetivos propuestos. La eficiencia impli…" at bounding box center [316, 144] width 115 height 81
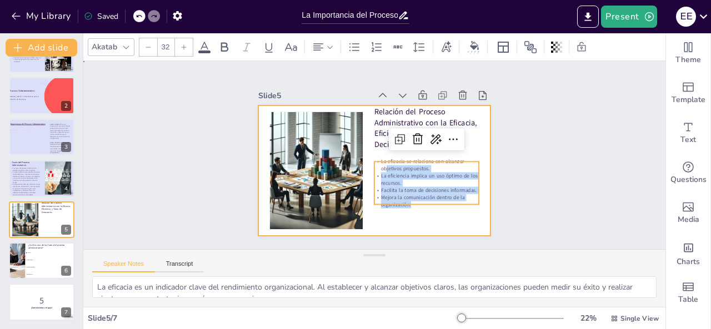
click at [474, 142] on div at bounding box center [366, 168] width 266 height 229
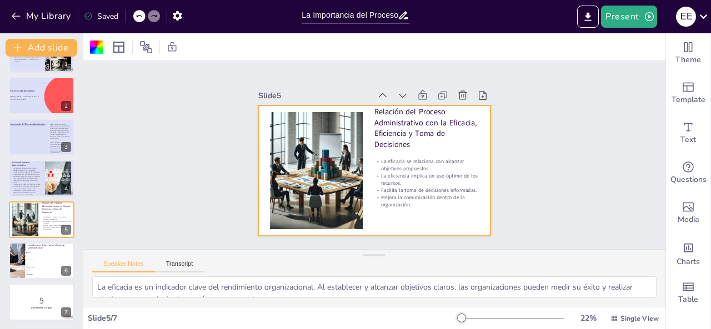
click at [473, 147] on div at bounding box center [363, 166] width 252 height 260
click at [96, 43] on div at bounding box center [96, 47] width 13 height 13
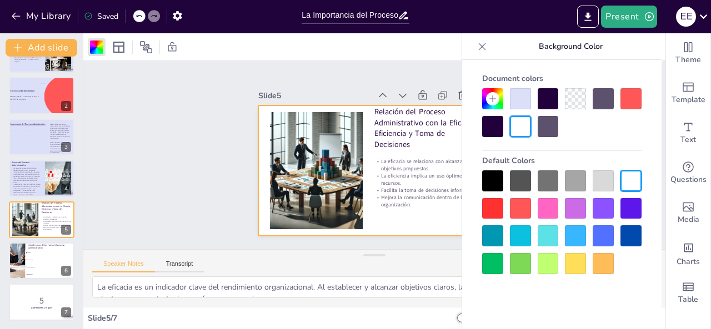
click at [520, 102] on div at bounding box center [520, 98] width 21 height 21
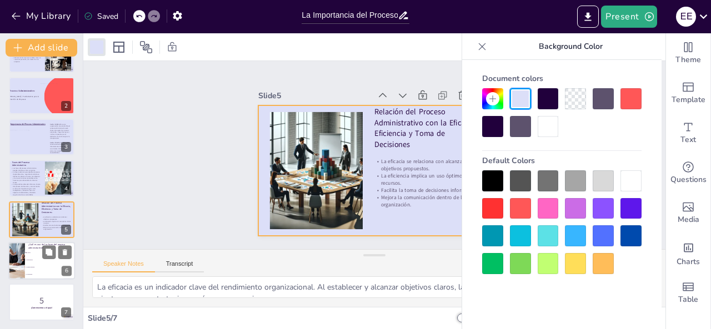
checkbox input "true"
click at [48, 268] on span "Establecimiento" at bounding box center [51, 268] width 48 height 2
type textarea "La respuesta correcta es "Control", que es una de las fases del proceso adminis…"
checkbox input "true"
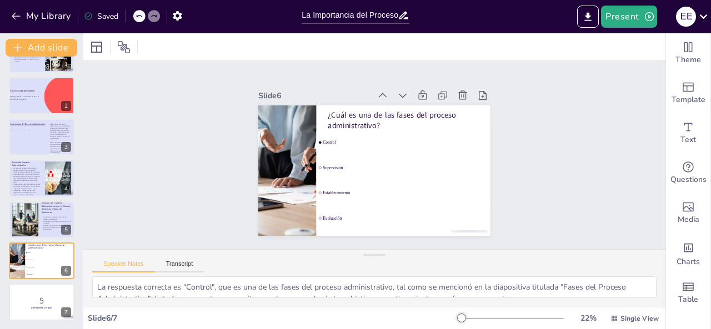
checkbox input "true"
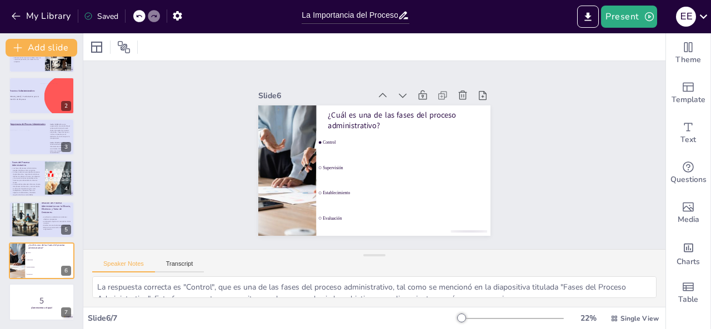
checkbox input "true"
click at [277, 167] on icon at bounding box center [269, 174] width 14 height 14
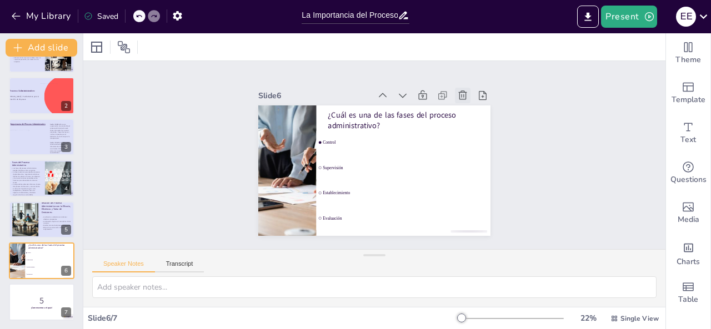
scroll to position [0, 0]
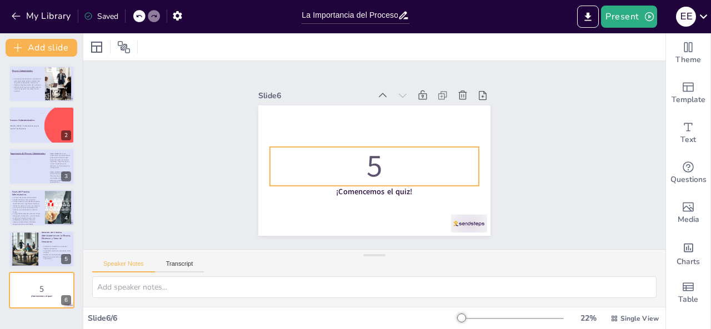
click at [363, 162] on p "5" at bounding box center [373, 166] width 212 height 65
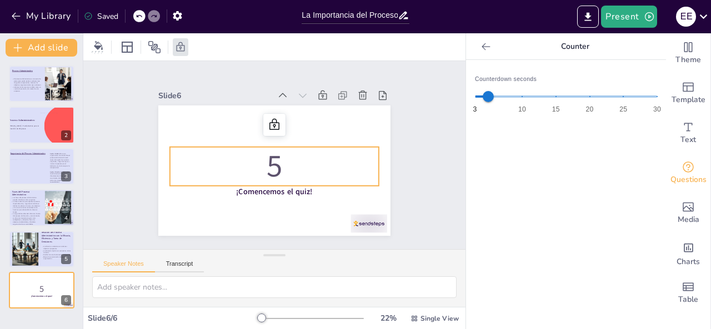
click at [303, 155] on p "5" at bounding box center [265, 160] width 142 height 203
click at [303, 155] on p "5" at bounding box center [266, 148] width 172 height 184
click at [287, 156] on p "5" at bounding box center [267, 147] width 184 height 172
click at [287, 156] on p "5" at bounding box center [269, 165] width 208 height 124
click at [279, 159] on p "5" at bounding box center [271, 145] width 212 height 106
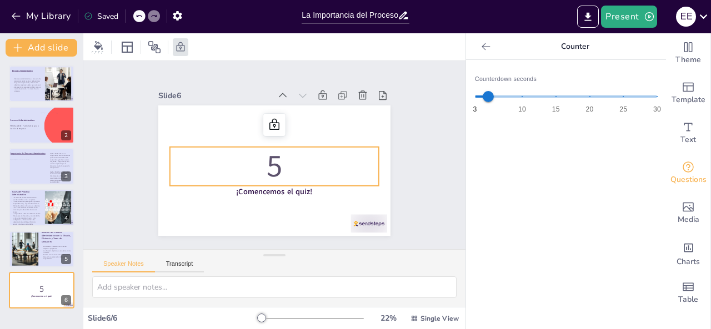
click at [279, 159] on p "5" at bounding box center [267, 164] width 184 height 172
click at [230, 170] on p "5" at bounding box center [265, 160] width 142 height 203
click at [264, 162] on p "5" at bounding box center [273, 144] width 212 height 65
click at [264, 162] on p "5" at bounding box center [264, 160] width 124 height 208
click at [423, 122] on div "Slide 1 Proceso Administrativo El proceso administrativo es una serie de pasos …" at bounding box center [275, 154] width 328 height 425
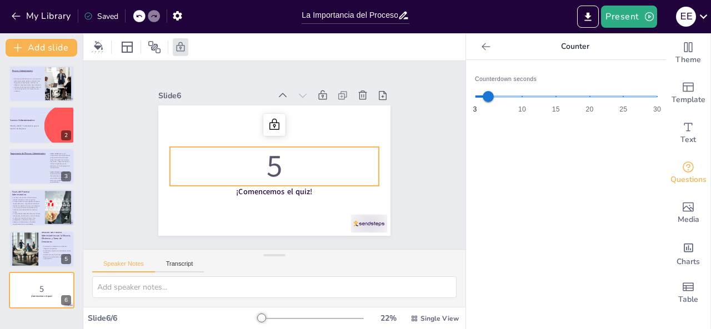
click at [265, 180] on p "5" at bounding box center [284, 160] width 124 height 208
click at [265, 180] on p "5" at bounding box center [263, 157] width 86 height 213
click at [265, 180] on p "5" at bounding box center [266, 163] width 172 height 184
click at [297, 145] on icon at bounding box center [304, 152] width 14 height 14
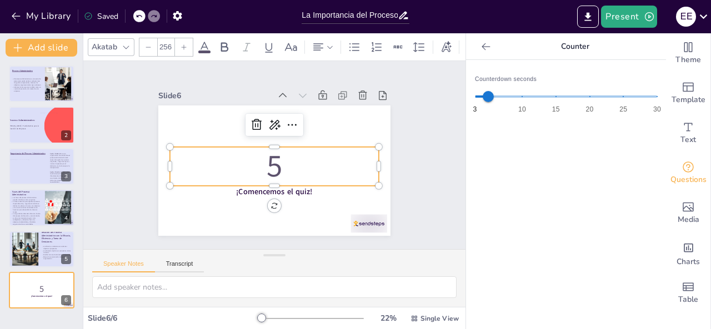
click at [264, 164] on p "5" at bounding box center [263, 152] width 86 height 213
click at [191, 94] on icon at bounding box center [184, 99] width 14 height 14
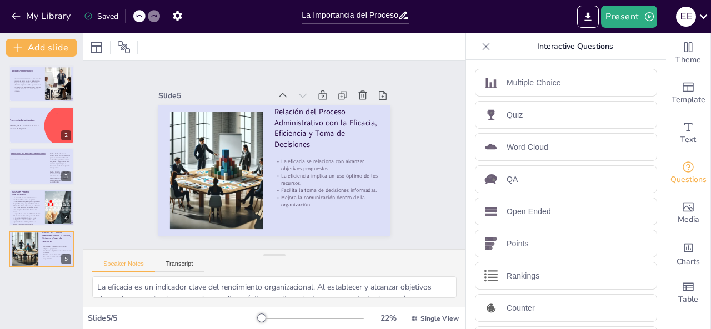
drag, startPoint x: 32, startPoint y: 38, endPoint x: 27, endPoint y: 32, distance: 8.7
click at [27, 32] on div "My Library Saved" at bounding box center [148, 16] width 296 height 33
drag, startPoint x: 31, startPoint y: 41, endPoint x: 27, endPoint y: 32, distance: 10.4
click at [27, 32] on div "My Library Saved" at bounding box center [148, 16] width 296 height 33
click at [33, 44] on button "Add slide" at bounding box center [42, 48] width 72 height 18
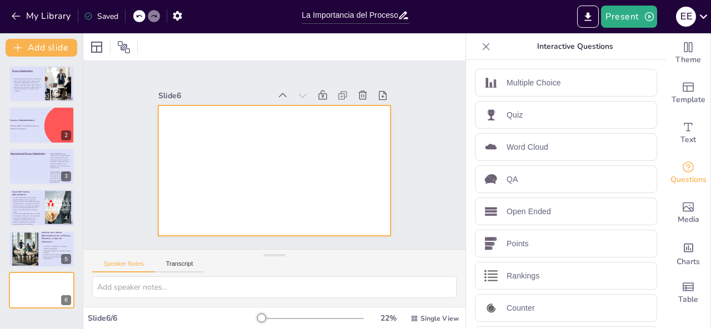
click at [203, 177] on div at bounding box center [266, 168] width 266 height 229
click at [96, 47] on div at bounding box center [96, 47] width 13 height 13
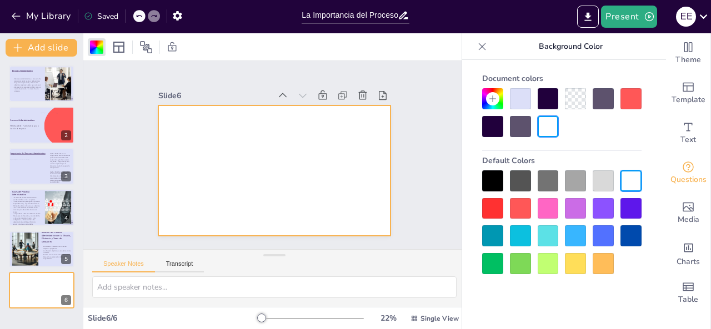
click at [518, 99] on div at bounding box center [520, 98] width 21 height 21
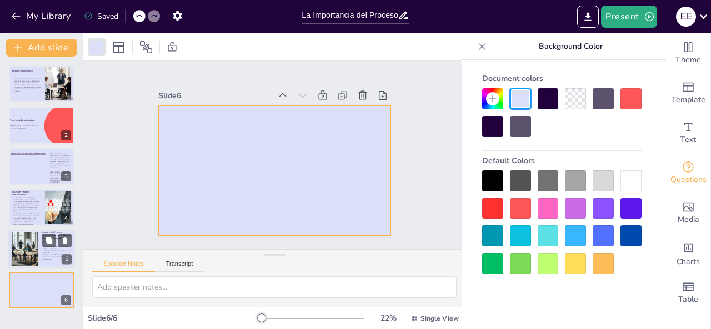
click at [49, 232] on p "Relación del Proceso Administrativo con la Eficacia, Eficiencia y Toma de Decis…" at bounding box center [57, 236] width 30 height 12
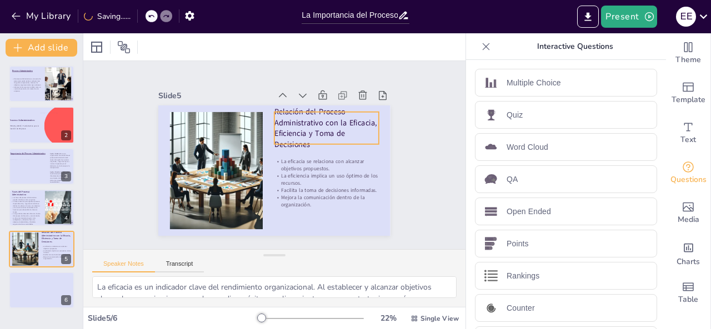
click at [289, 142] on div "Relación del Proceso Administrativo con la Eficacia, Eficiencia y Toma de Decis…" at bounding box center [263, 166] width 252 height 260
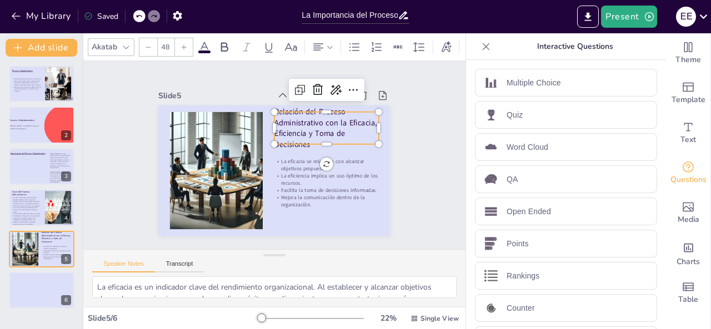
click at [129, 43] on icon at bounding box center [126, 47] width 9 height 9
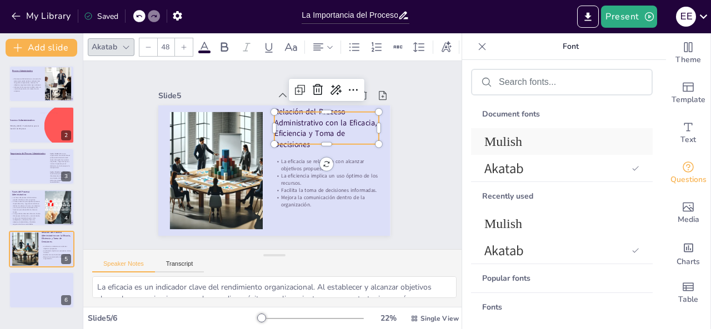
click at [556, 145] on span "Mulish" at bounding box center [559, 141] width 150 height 15
click at [398, 142] on div "Slide 1 Proceso Administrativo El proceso administrativo es una serie de pasos …" at bounding box center [274, 155] width 330 height 245
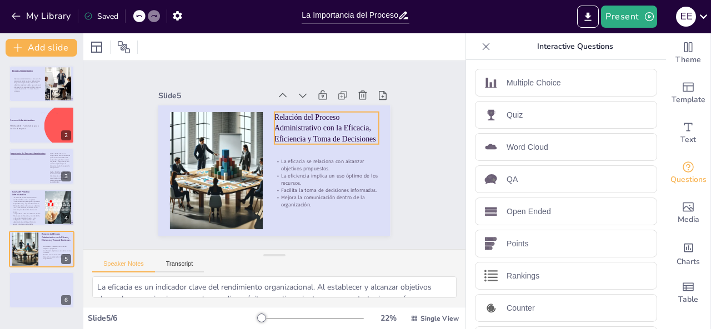
click at [340, 126] on p "Relación del Proceso Administrativo con la Eficacia, Eficiencia y Toma de Decis…" at bounding box center [329, 175] width 94 height 99
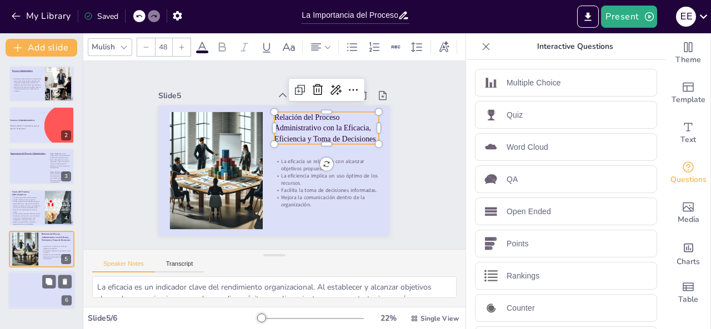
click at [17, 284] on div at bounding box center [41, 291] width 67 height 38
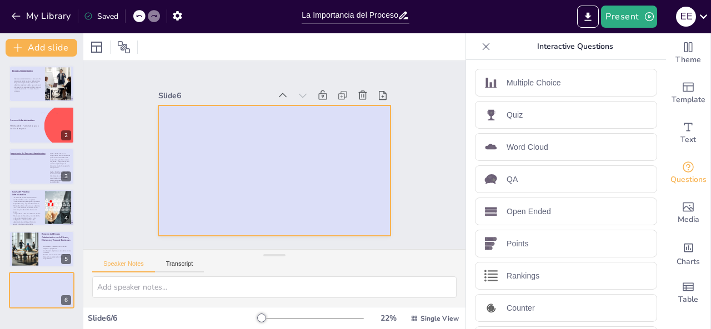
click at [243, 161] on div at bounding box center [259, 154] width 154 height 244
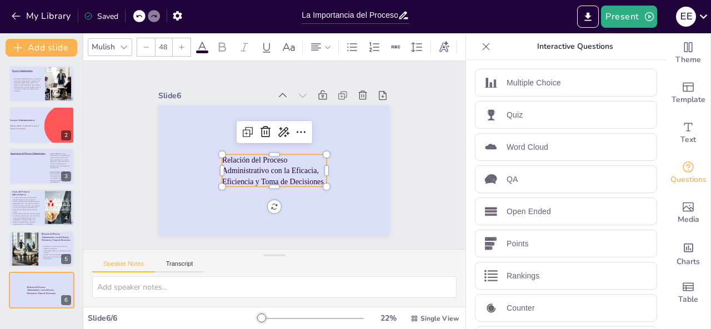
click at [293, 162] on p "Relación del Proceso Administrativo con la Eficacia, Eficiencia y Toma de Decis…" at bounding box center [264, 168] width 103 height 88
click at [293, 162] on p "Relación del Proceso Administrativo con la Eficacia, Eficiencia y Toma de Decis…" at bounding box center [266, 168] width 107 height 81
drag, startPoint x: 312, startPoint y: 176, endPoint x: 216, endPoint y: 157, distance: 98.0
click at [224, 157] on p "Relación del Proceso Administrativo con la Eficacia, Eficiencia y Toma de Decis…" at bounding box center [260, 161] width 72 height 109
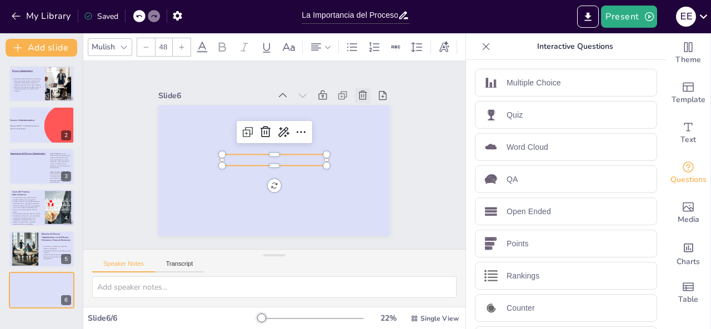
click at [363, 194] on icon at bounding box center [370, 201] width 15 height 15
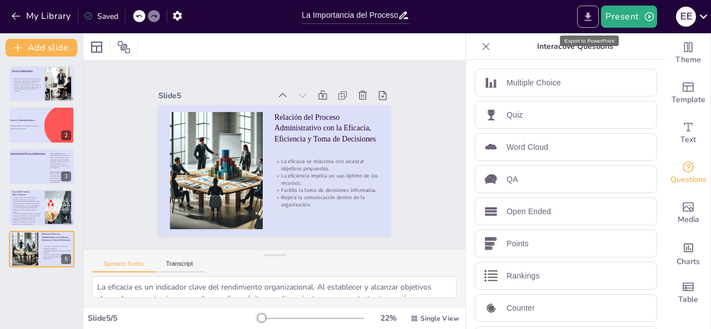
click at [592, 17] on icon "Export to PowerPoint" at bounding box center [588, 17] width 12 height 12
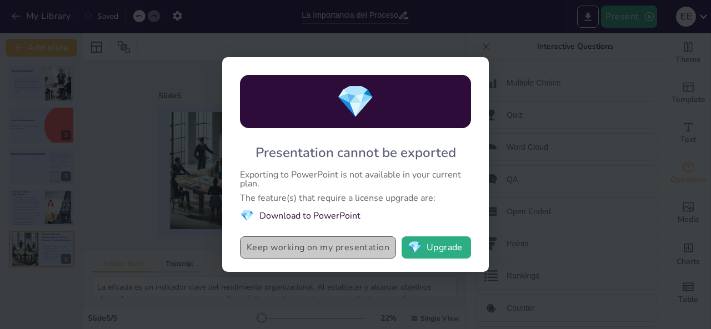
click at [375, 248] on button "Keep working on my presentation" at bounding box center [318, 248] width 156 height 22
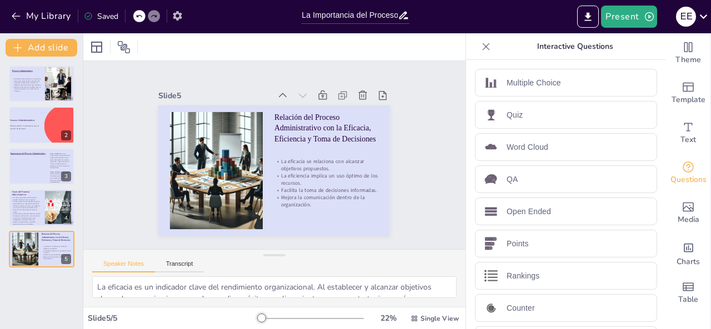
click at [174, 17] on icon "button" at bounding box center [177, 15] width 9 height 9
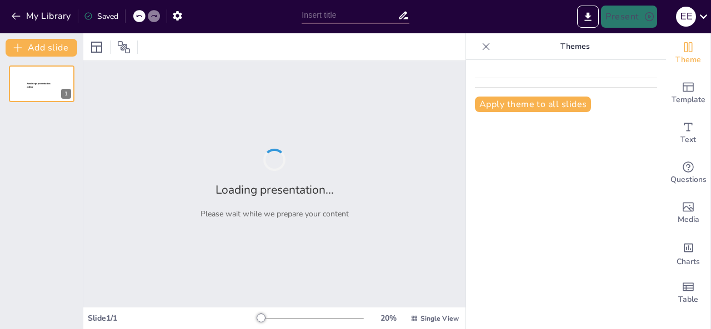
type input "La Importancia del Proceso Administrativo en la Gestión Organizacional"
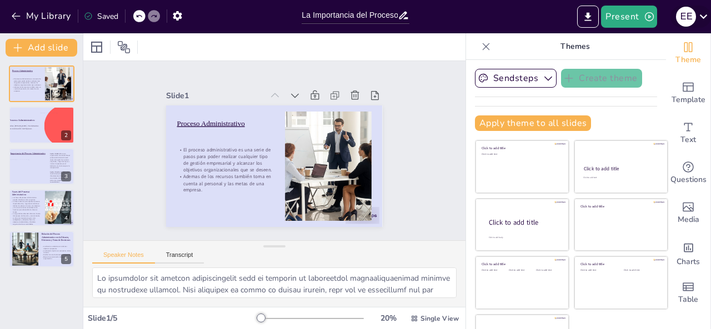
click at [701, 24] on icon at bounding box center [703, 16] width 15 height 15
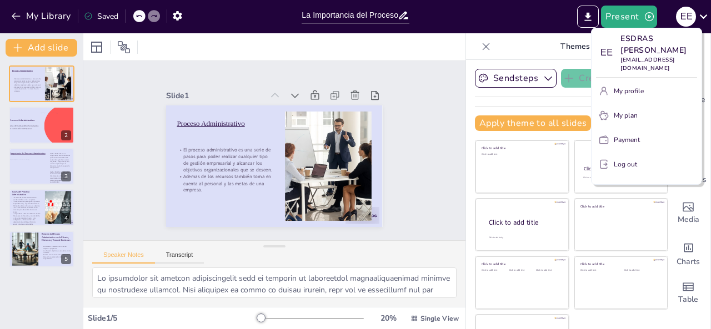
click at [510, 22] on div at bounding box center [355, 164] width 711 height 329
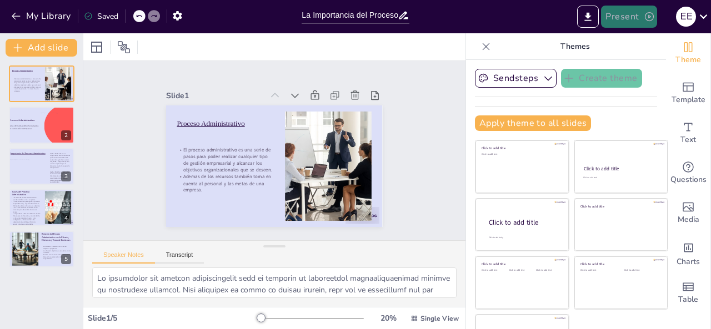
click at [640, 21] on button "Present" at bounding box center [629, 17] width 56 height 22
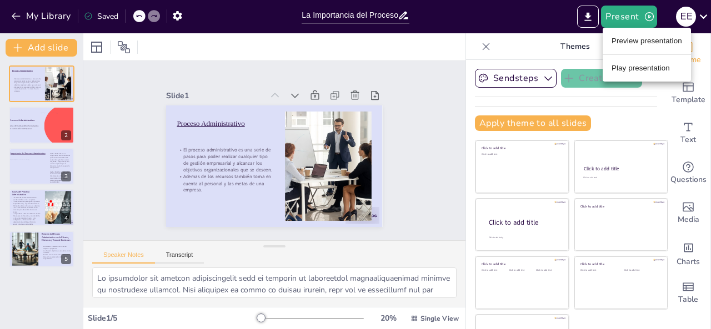
click at [386, 17] on div at bounding box center [355, 164] width 711 height 329
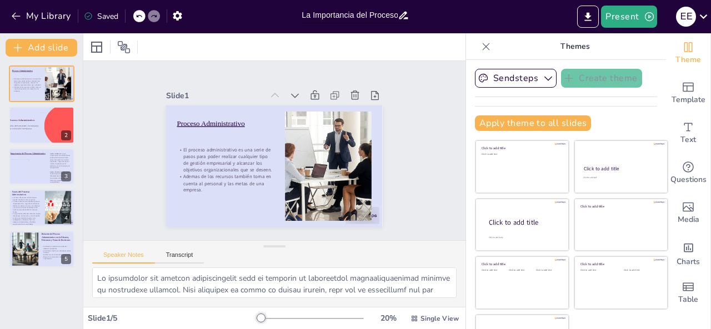
click at [395, 16] on input "La Importancia del Proceso Administrativo en la Gestión Organizacional" at bounding box center [350, 15] width 96 height 16
click at [174, 19] on icon "button" at bounding box center [178, 16] width 12 height 12
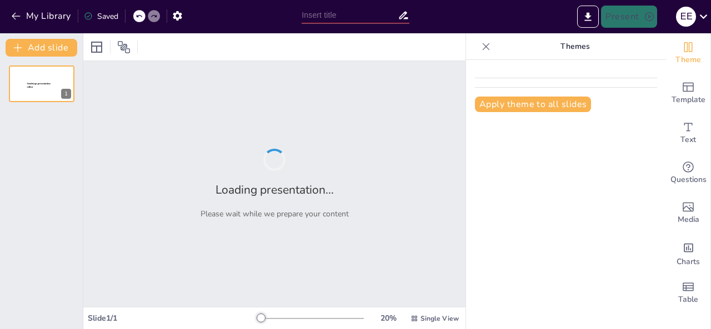
type input "La Importancia del Proceso Administrativo en la Gestión Organizacional"
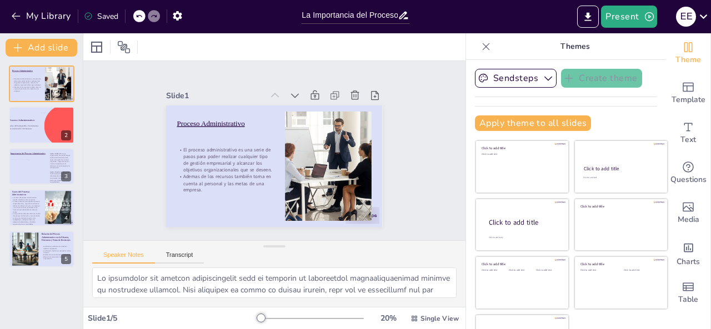
click at [480, 45] on icon at bounding box center [485, 46] width 11 height 11
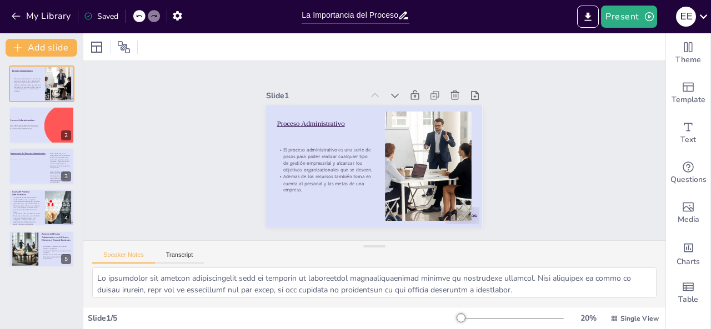
scroll to position [72, 0]
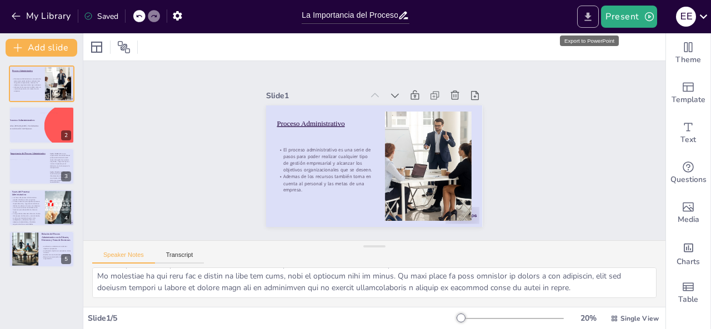
click at [596, 13] on button "Export to PowerPoint" at bounding box center [588, 17] width 22 height 22
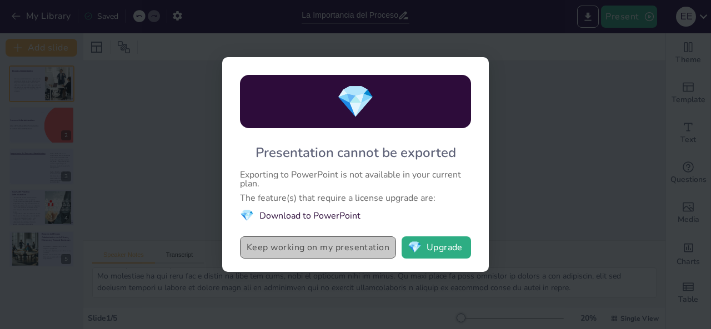
click at [327, 243] on button "Keep working on my presentation" at bounding box center [318, 248] width 156 height 22
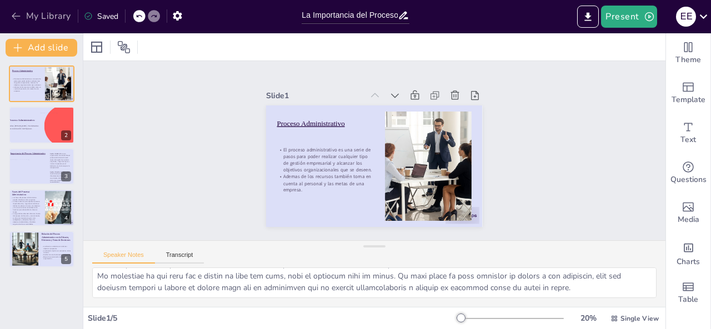
click at [17, 13] on icon "button" at bounding box center [16, 16] width 11 height 11
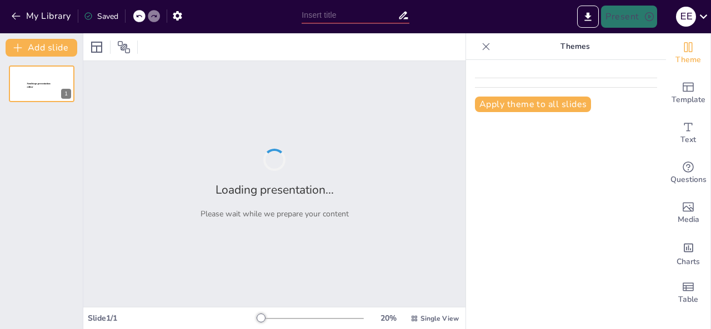
type input "La Importancia del Proceso Administrativo en la Gestión Organizacional"
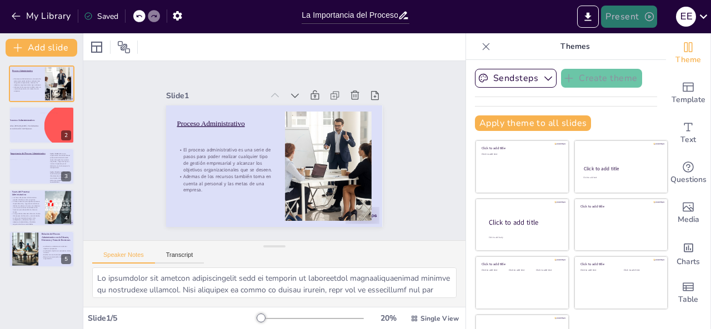
click at [635, 15] on button "Present" at bounding box center [629, 17] width 56 height 22
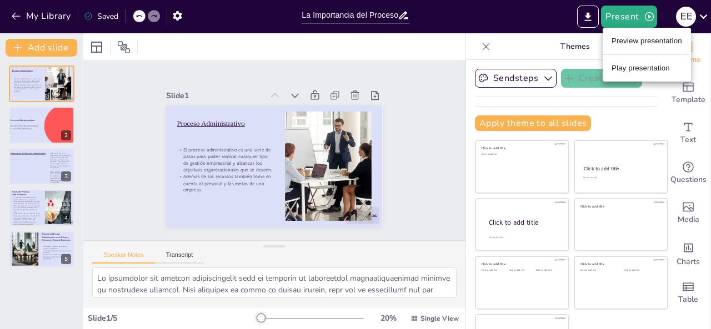
click at [648, 39] on li "Preview presentation" at bounding box center [647, 41] width 88 height 18
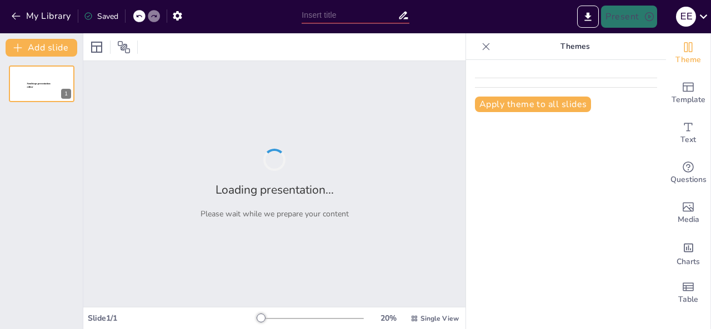
type input "La Importancia del Proceso Administrativo en la Gestión Organizacional"
